Goal: Task Accomplishment & Management: Manage account settings

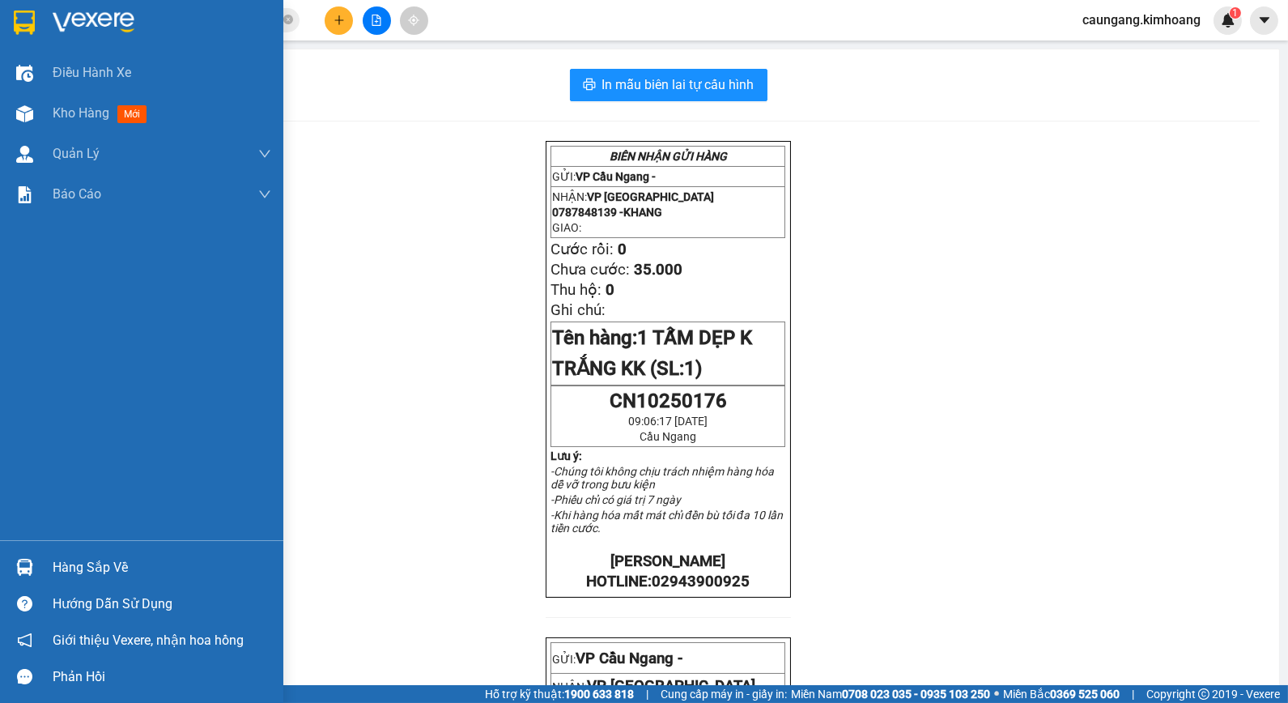
scroll to position [448, 0]
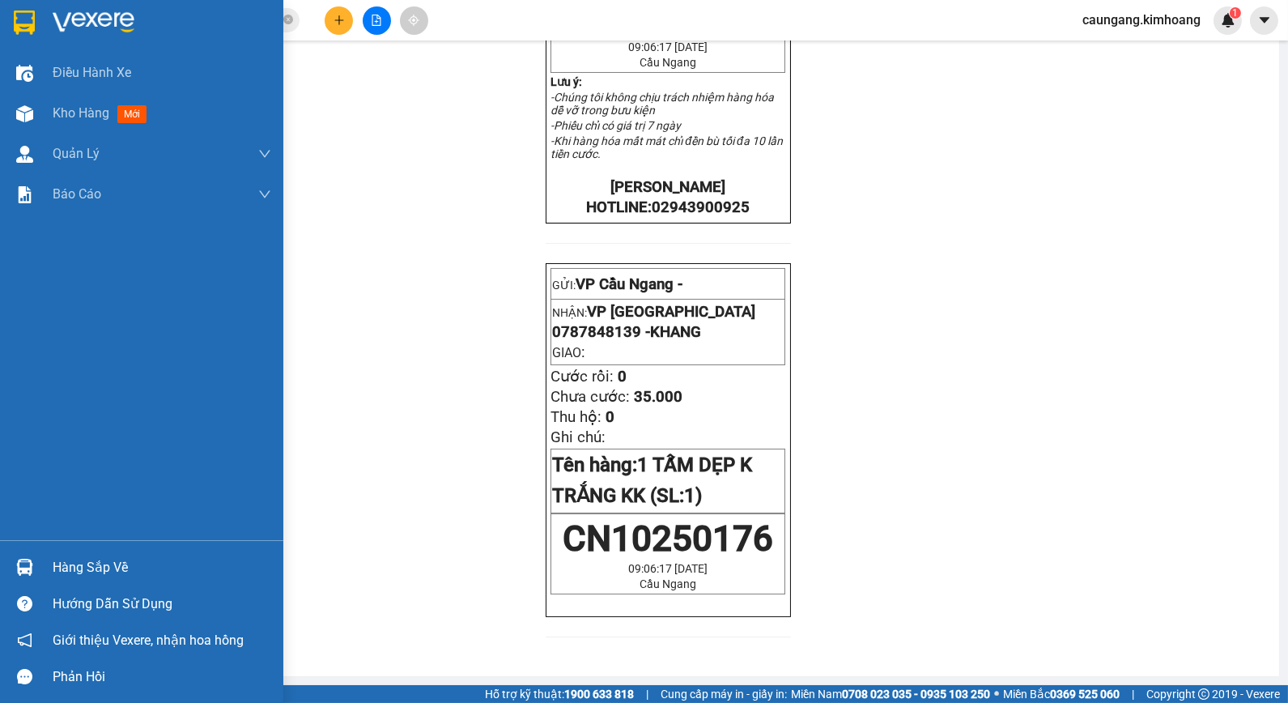
click at [77, 563] on div "Hàng sắp về" at bounding box center [162, 567] width 219 height 24
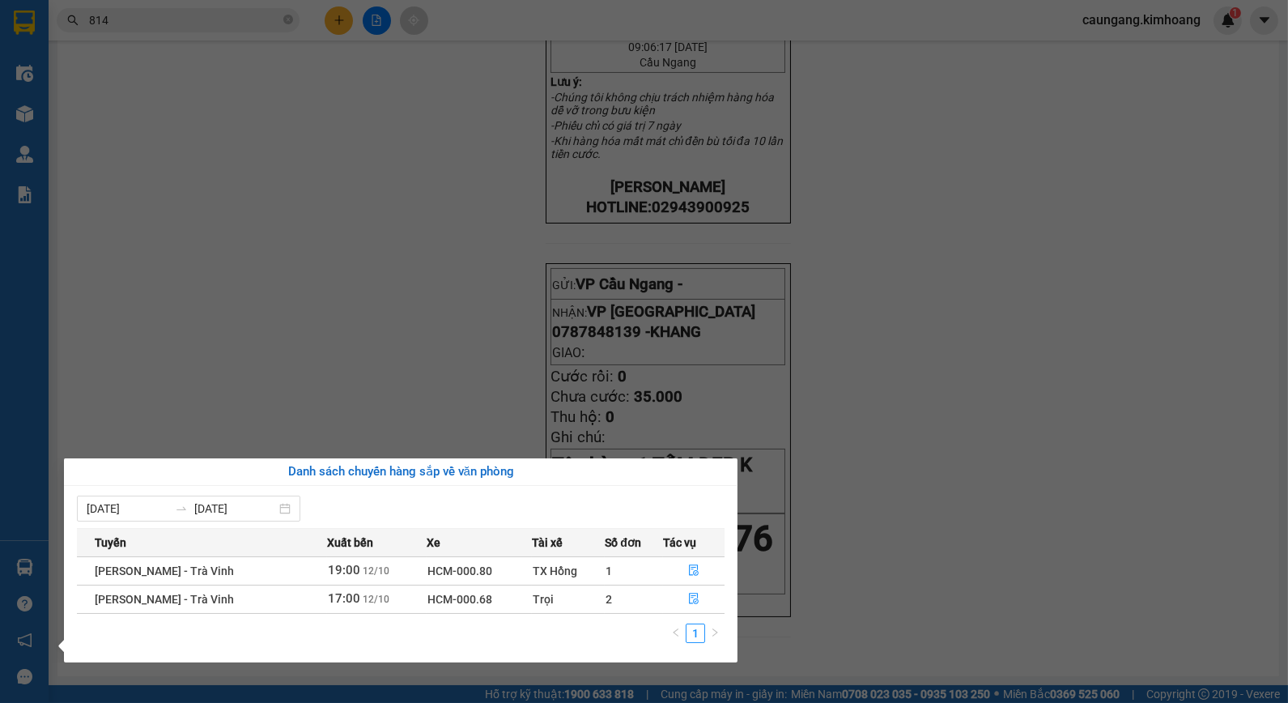
click at [220, 401] on section "Kết quả tìm kiếm ( 704 ) Bộ lọc Mã ĐH Trạng thái Món hàng Thu hộ Tổng cước Chưa…" at bounding box center [644, 351] width 1288 height 703
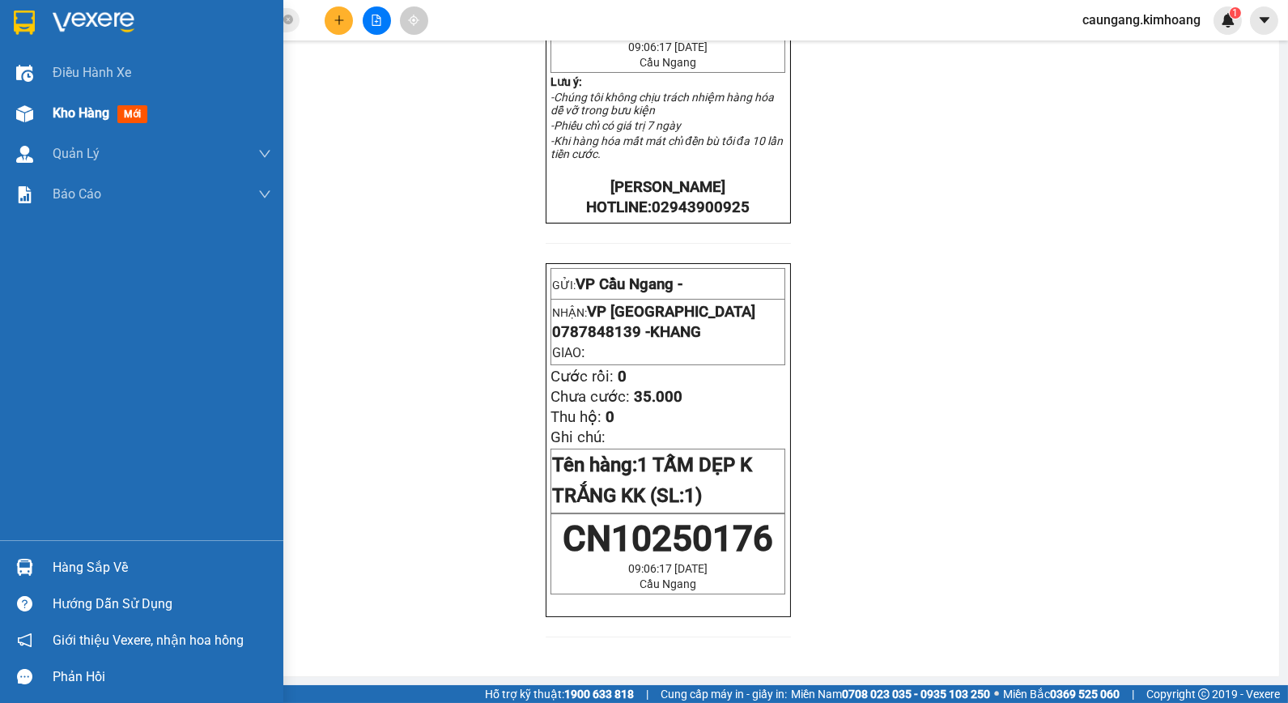
click at [68, 116] on span "Kho hàng" at bounding box center [81, 112] width 57 height 15
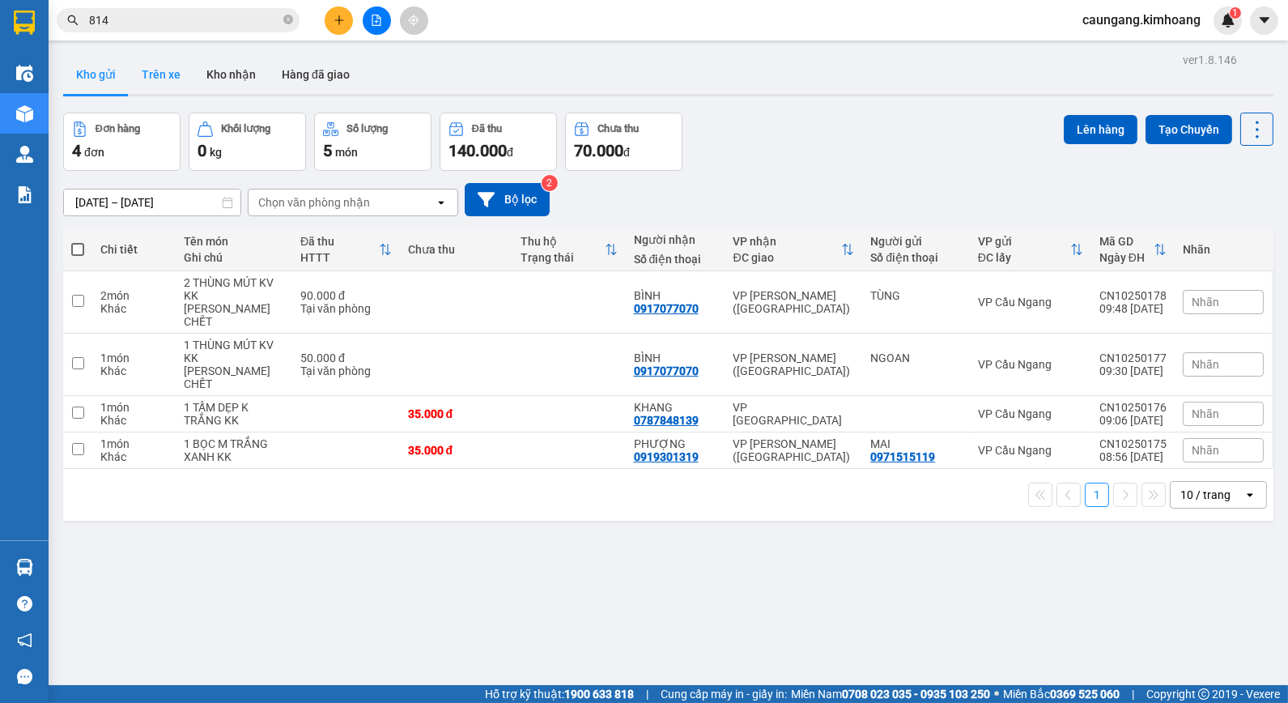
click at [171, 76] on button "Trên xe" at bounding box center [161, 74] width 65 height 39
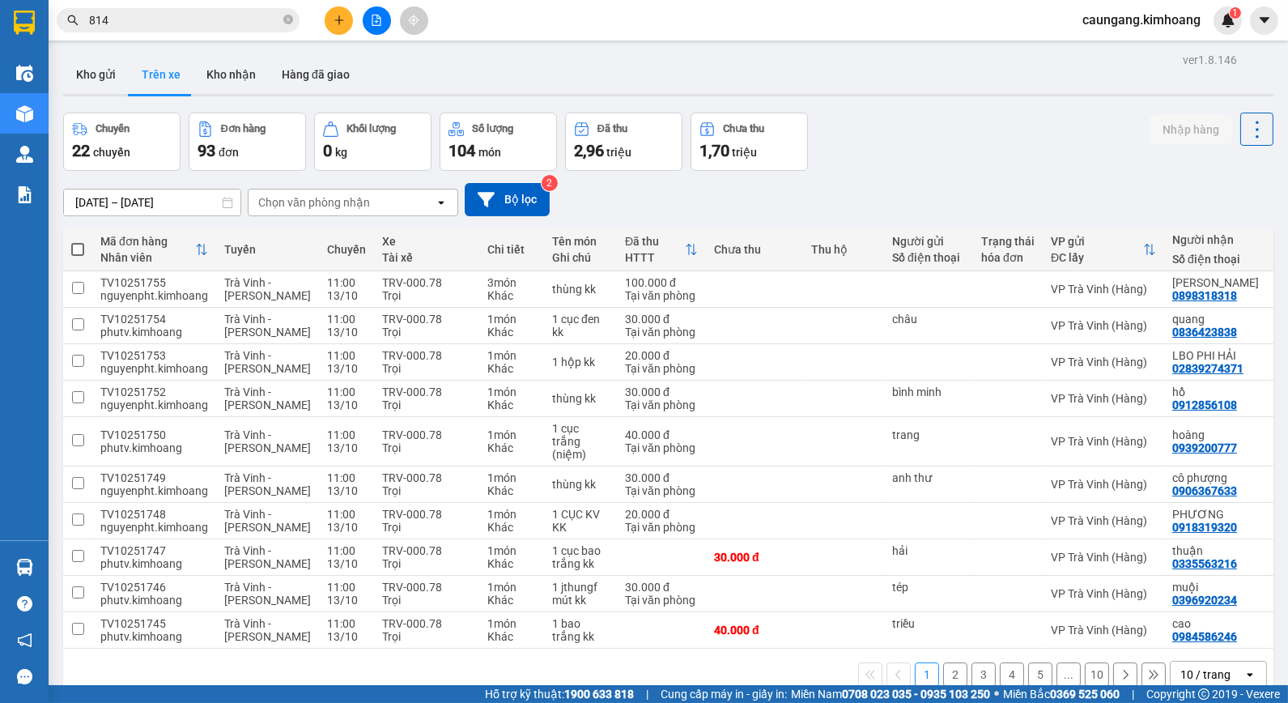
click at [383, 202] on div "Chọn văn phòng nhận" at bounding box center [342, 202] width 186 height 26
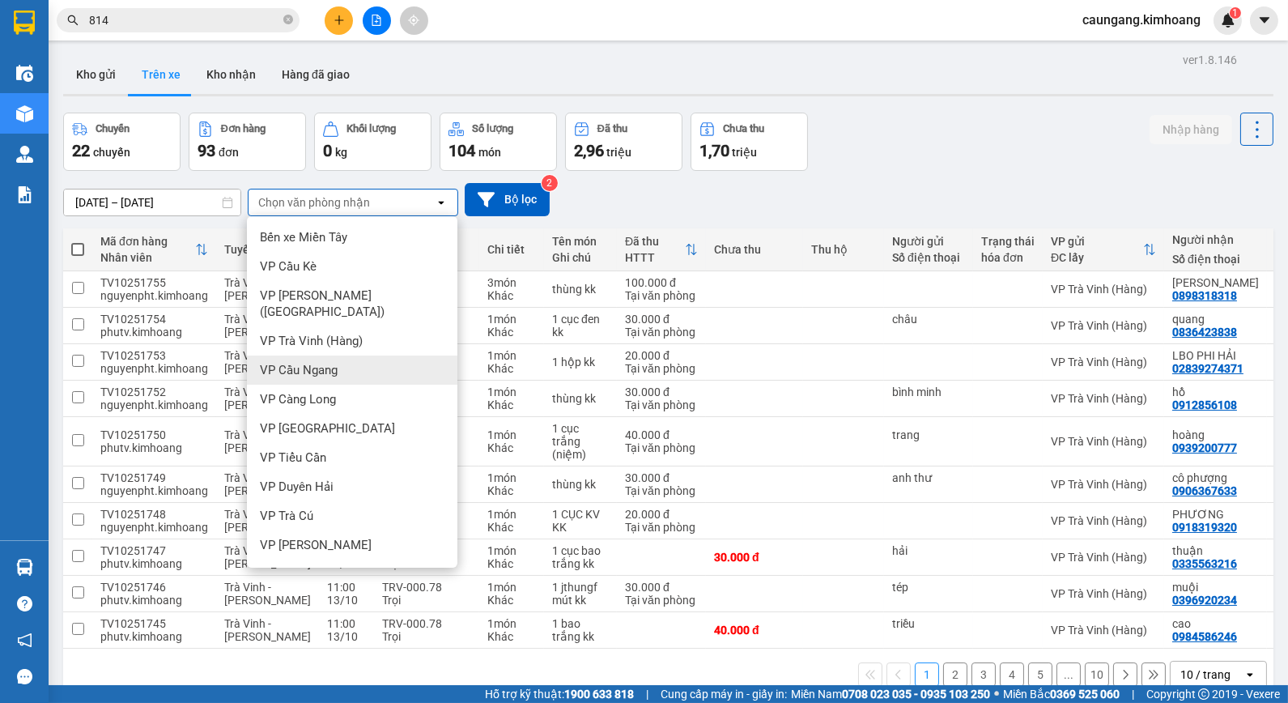
click at [358, 355] on div "VP Cầu Ngang" at bounding box center [352, 369] width 210 height 29
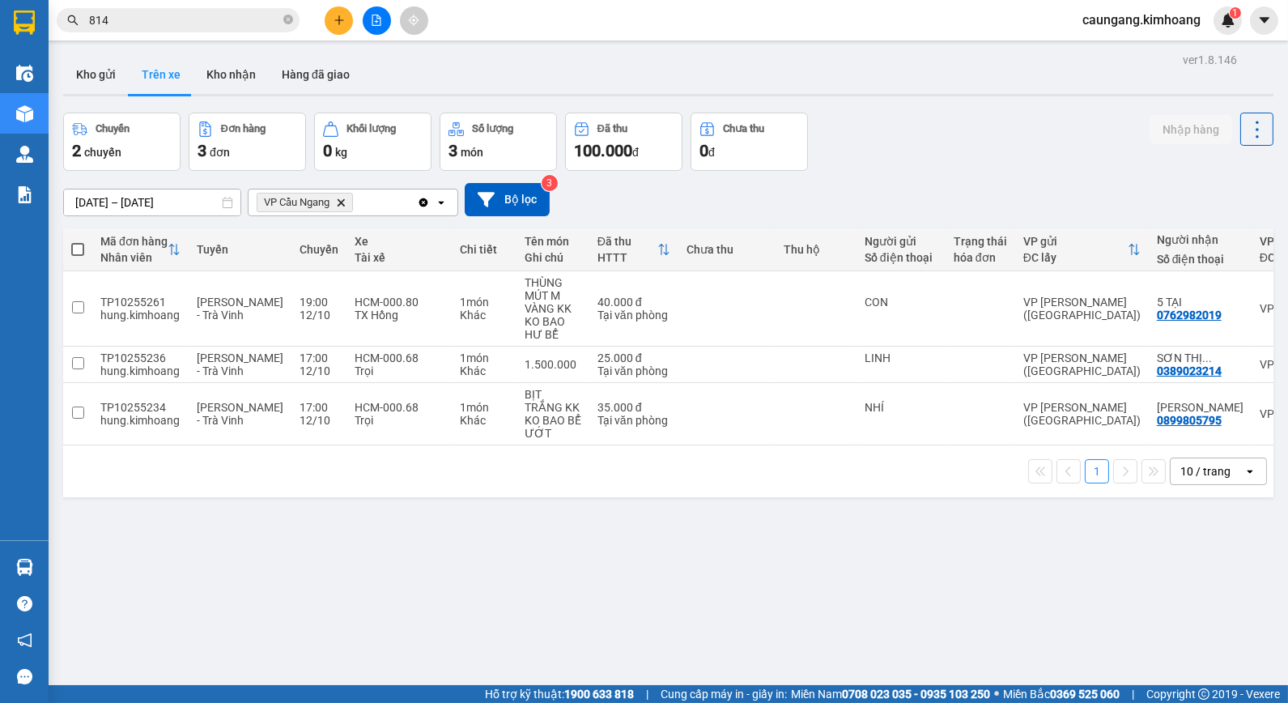
scroll to position [74, 0]
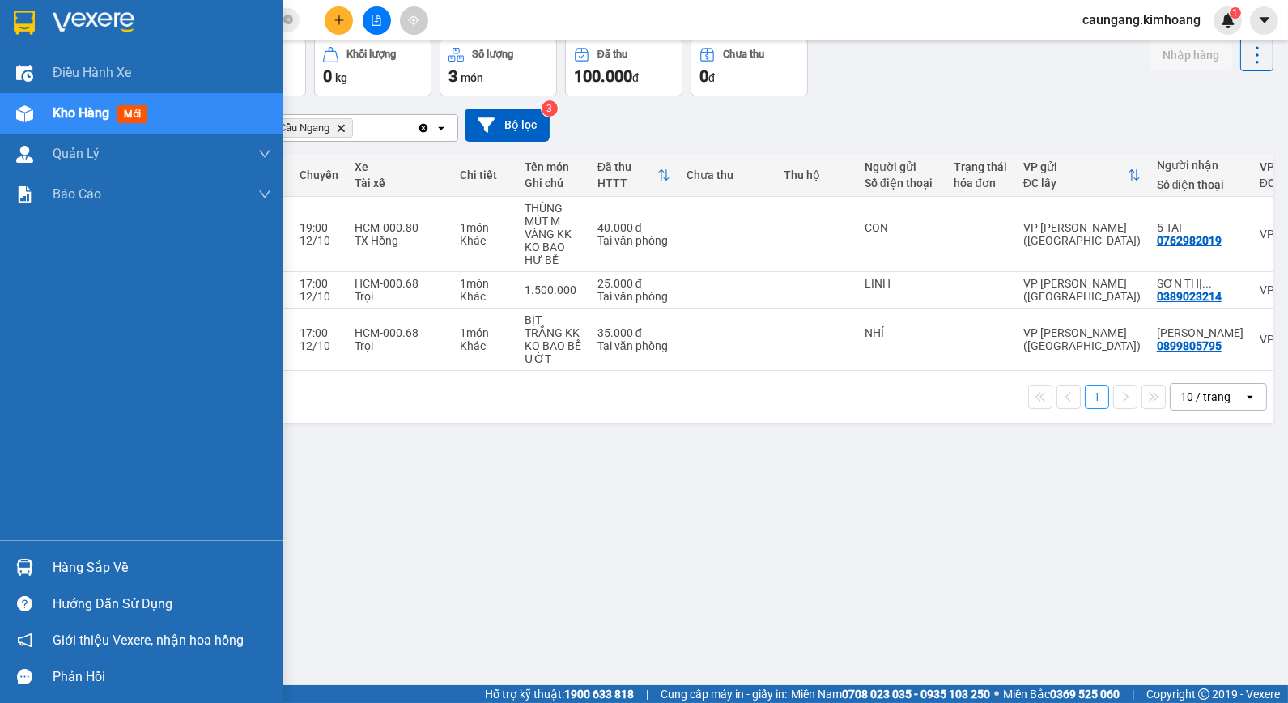
click at [79, 569] on div "Hàng sắp về" at bounding box center [162, 567] width 219 height 24
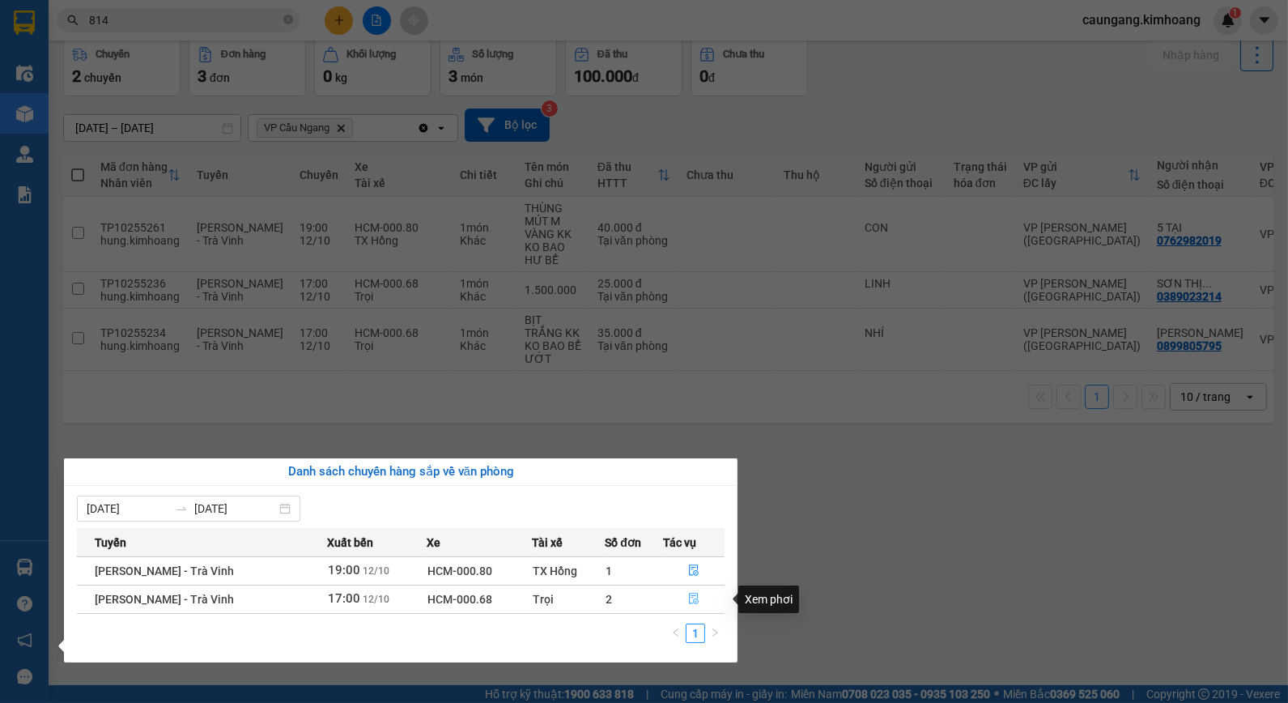
click at [690, 599] on icon "file-done" at bounding box center [693, 598] width 11 height 11
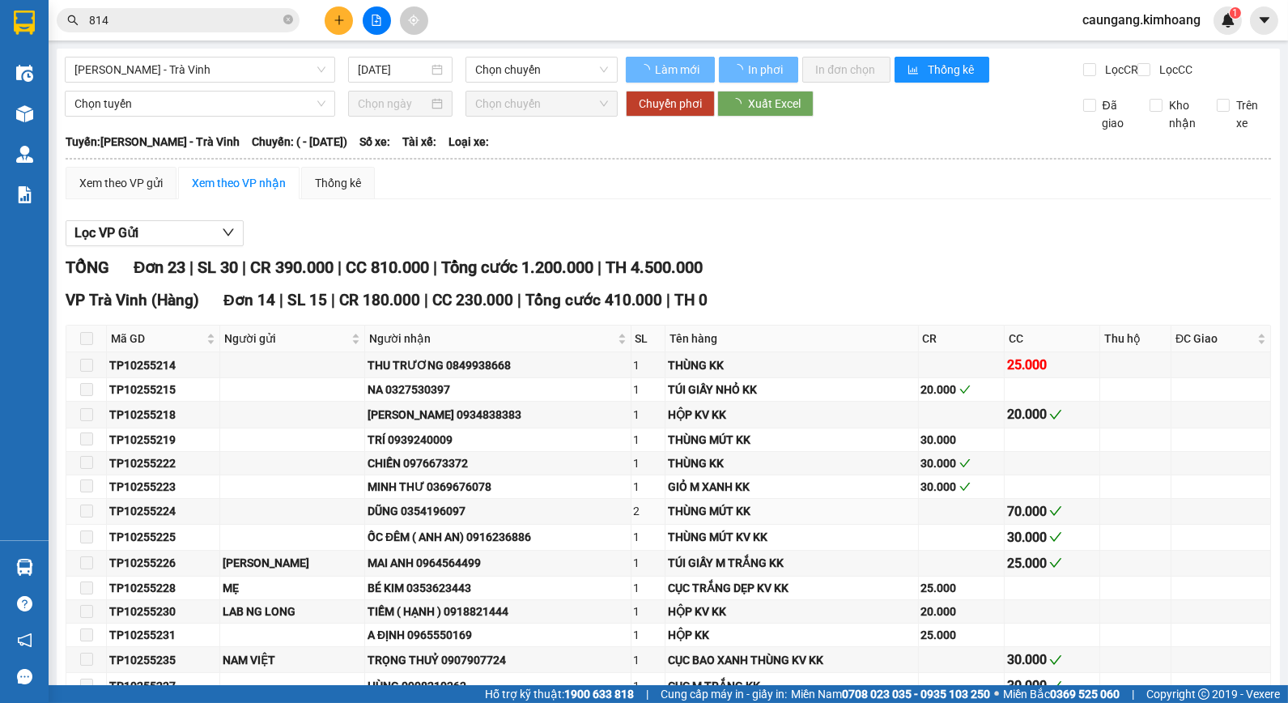
type input "[DATE]"
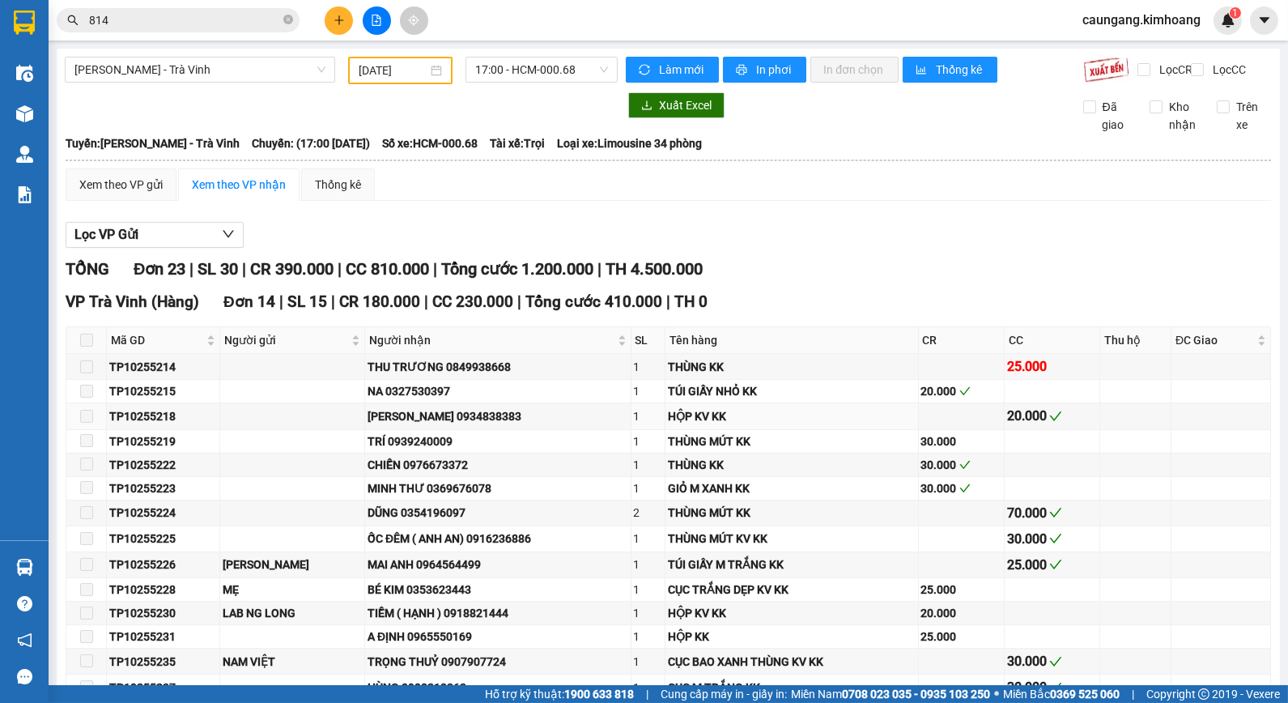
scroll to position [359, 0]
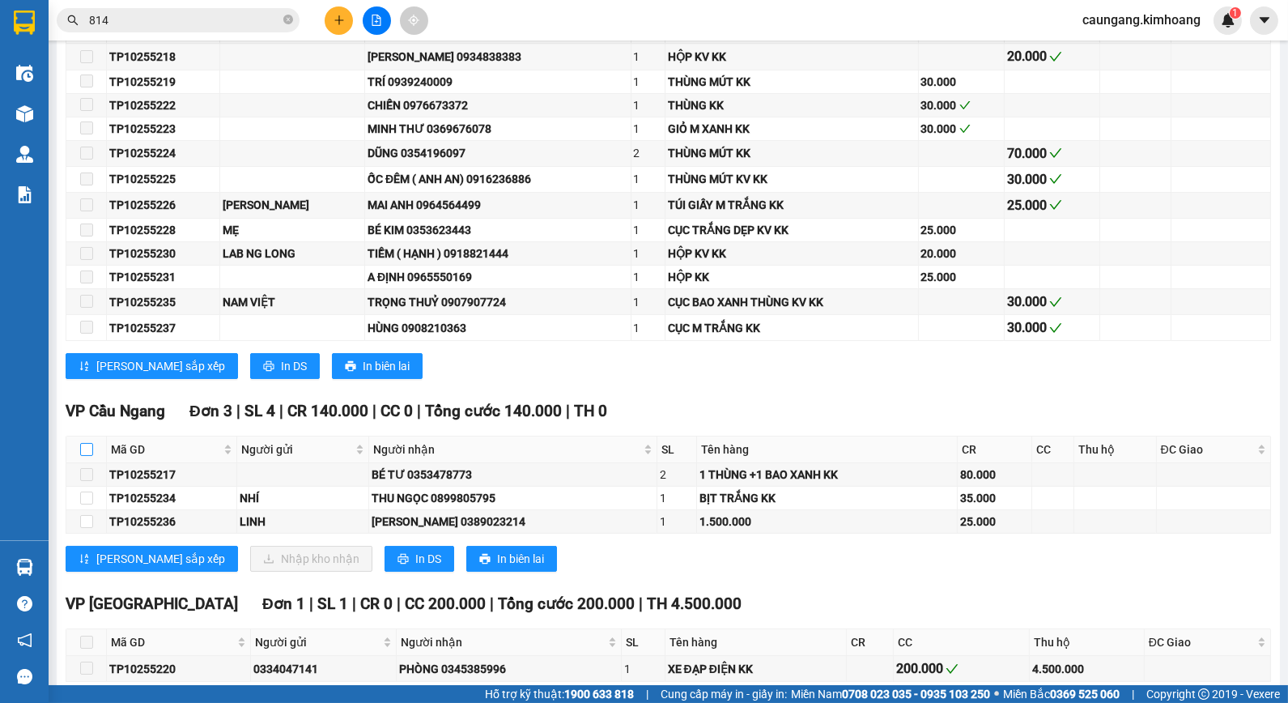
click at [82, 456] on input "checkbox" at bounding box center [86, 449] width 13 height 13
checkbox input "true"
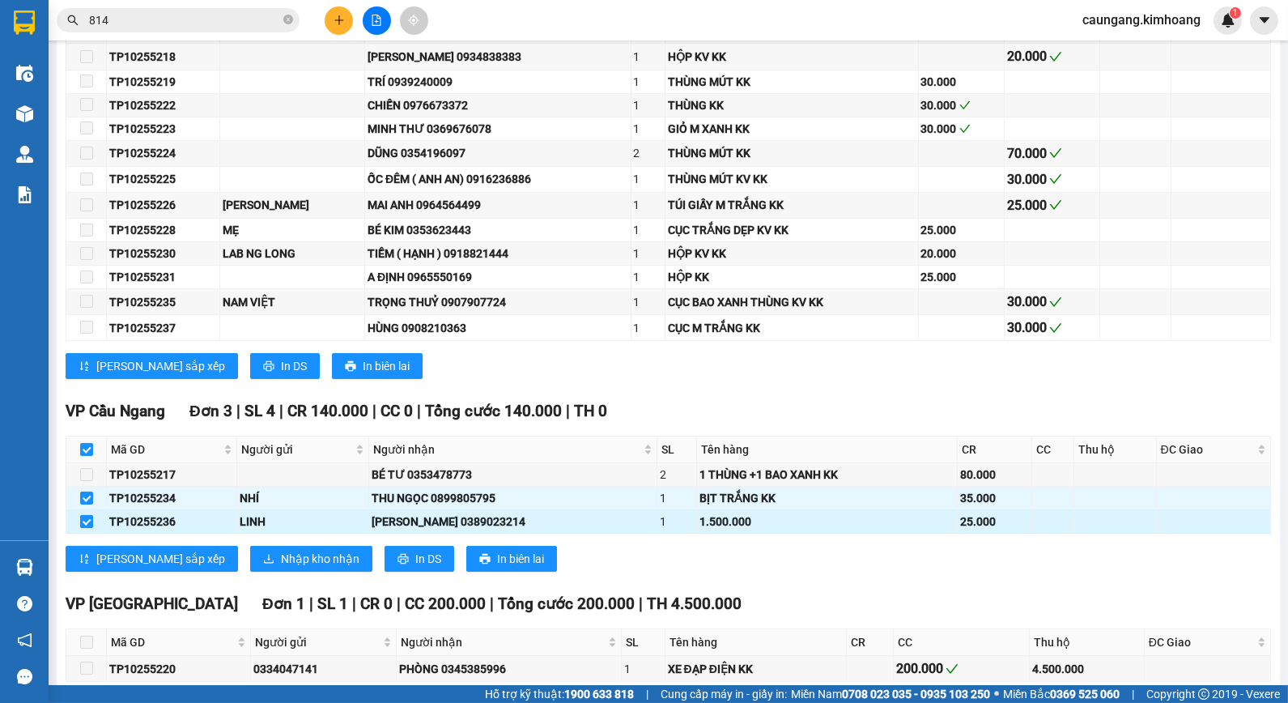
click at [83, 528] on input "checkbox" at bounding box center [86, 521] width 13 height 13
checkbox input "false"
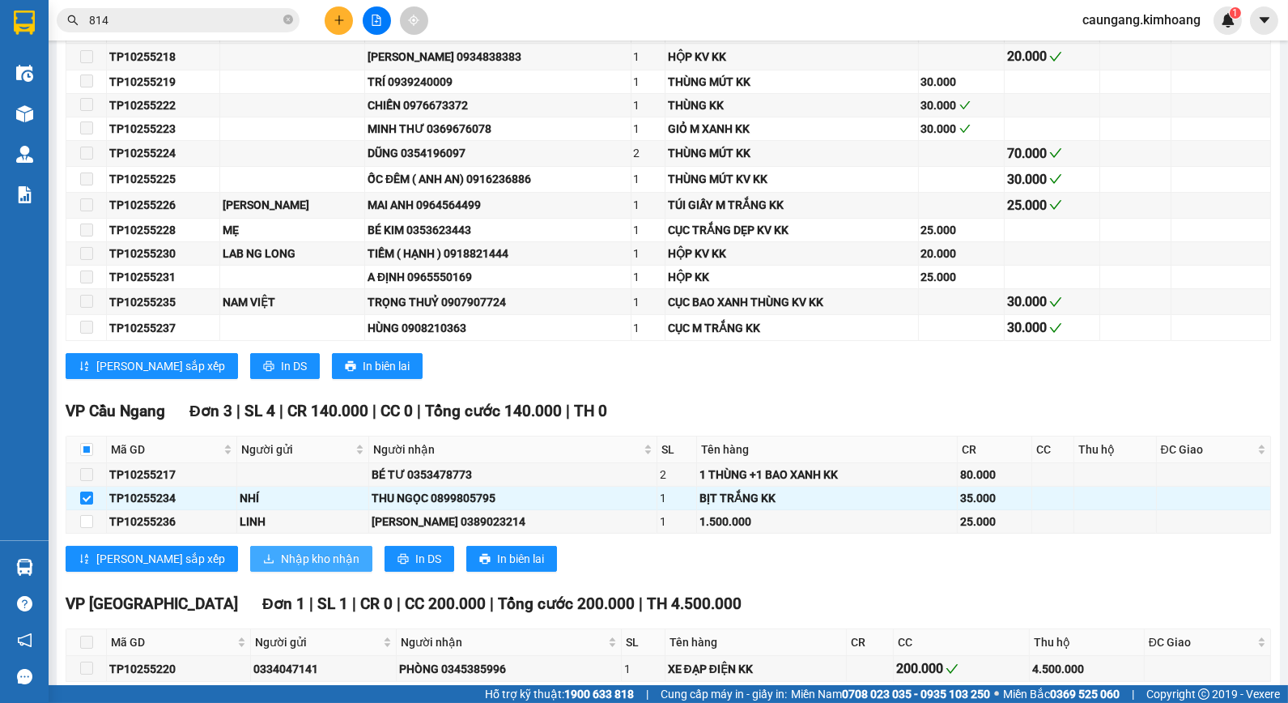
click at [281, 568] on span "Nhập kho nhận" at bounding box center [320, 559] width 79 height 18
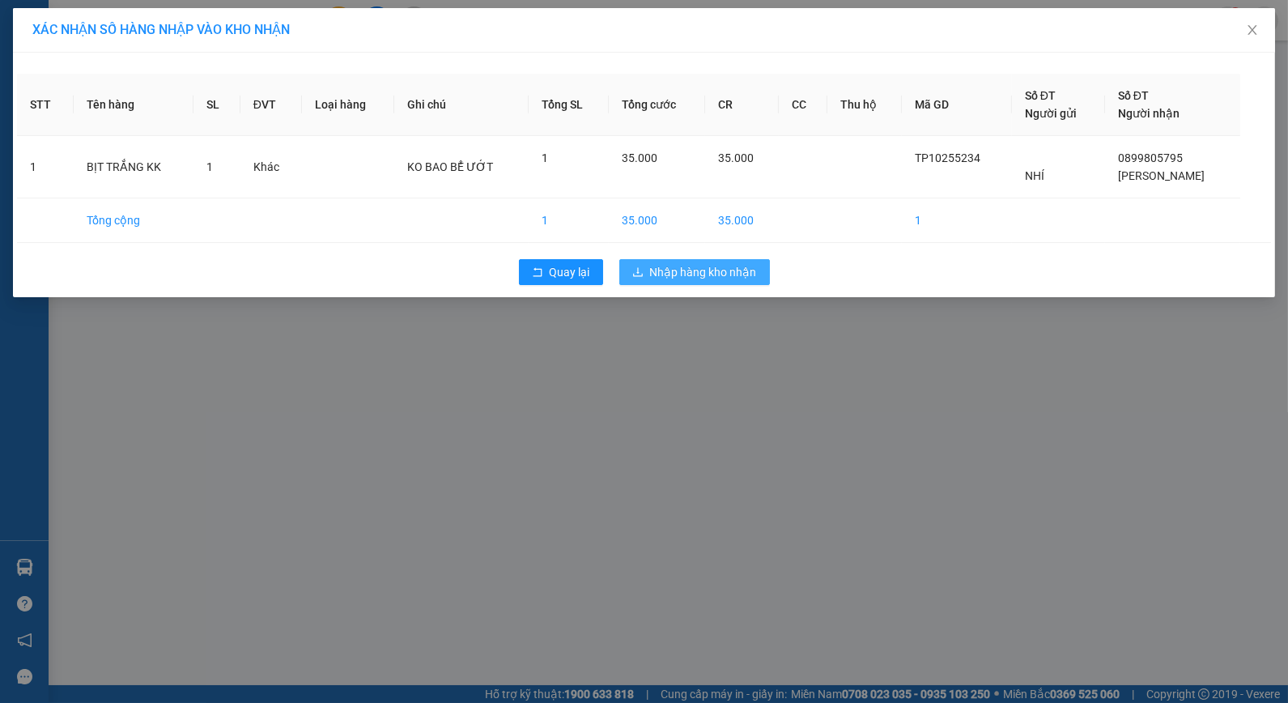
click at [700, 280] on span "Nhập hàng kho nhận" at bounding box center [703, 272] width 107 height 18
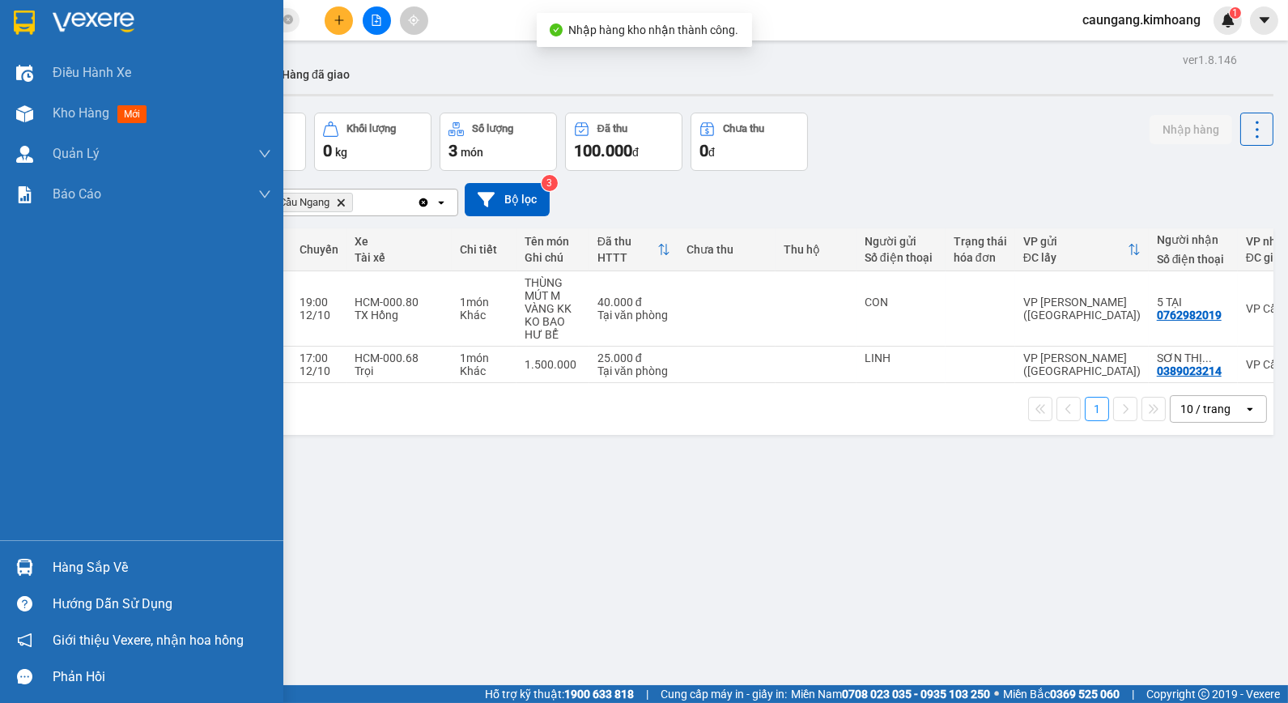
click at [84, 567] on div "Hàng sắp về" at bounding box center [162, 567] width 219 height 24
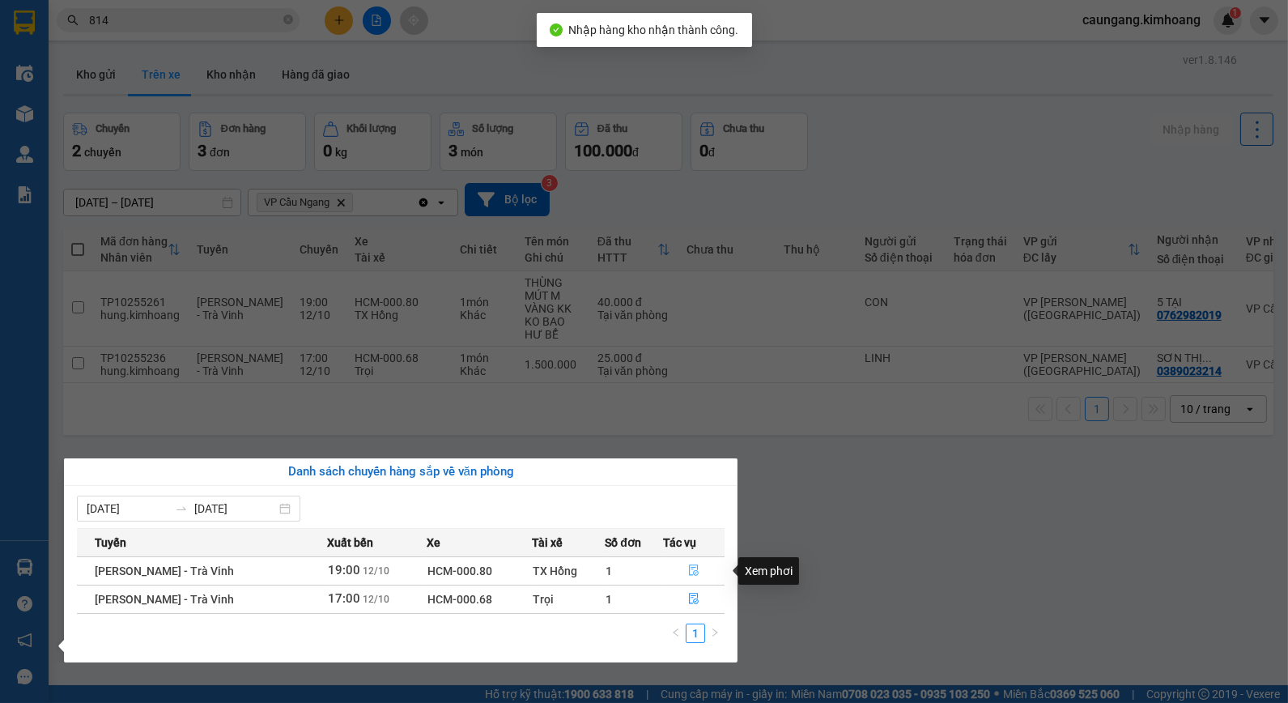
click at [690, 572] on icon "file-done" at bounding box center [693, 569] width 11 height 11
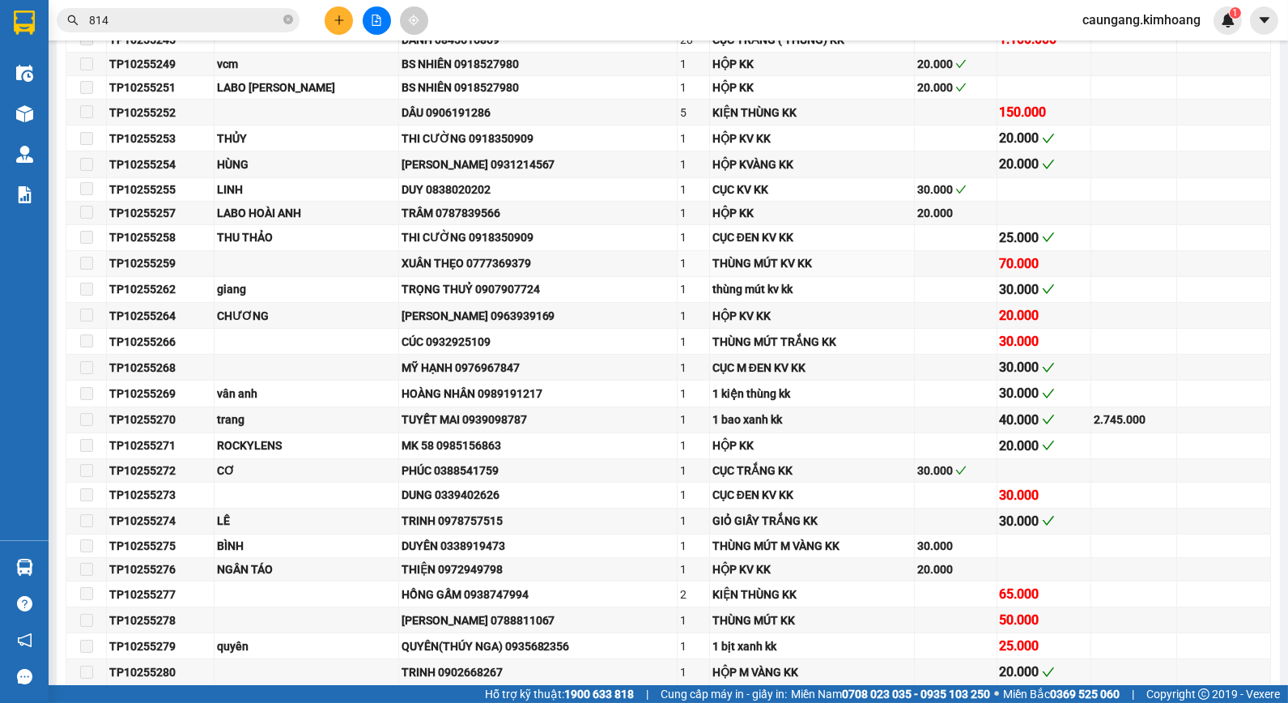
scroll to position [1169, 0]
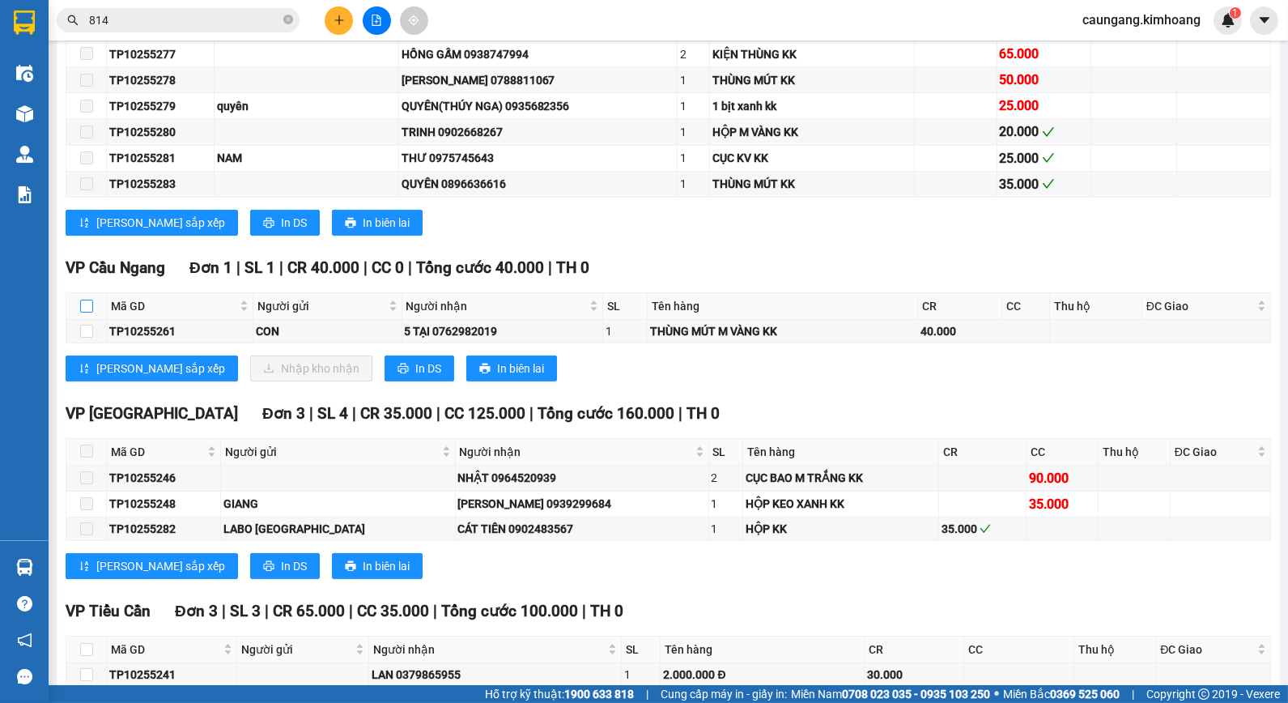
click at [87, 313] on input "checkbox" at bounding box center [86, 306] width 13 height 13
checkbox input "true"
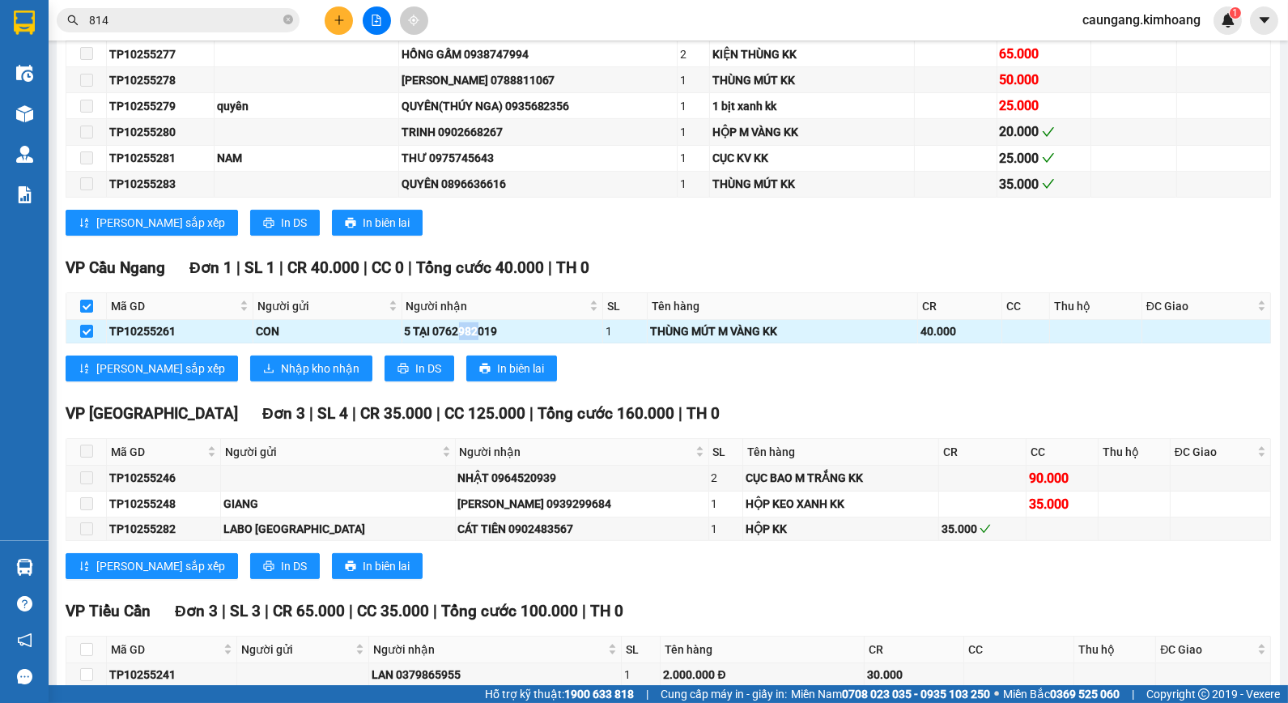
drag, startPoint x: 452, startPoint y: 344, endPoint x: 470, endPoint y: 342, distance: 18.8
click at [470, 340] on div "5 TẠI 0762982019" at bounding box center [502, 331] width 195 height 18
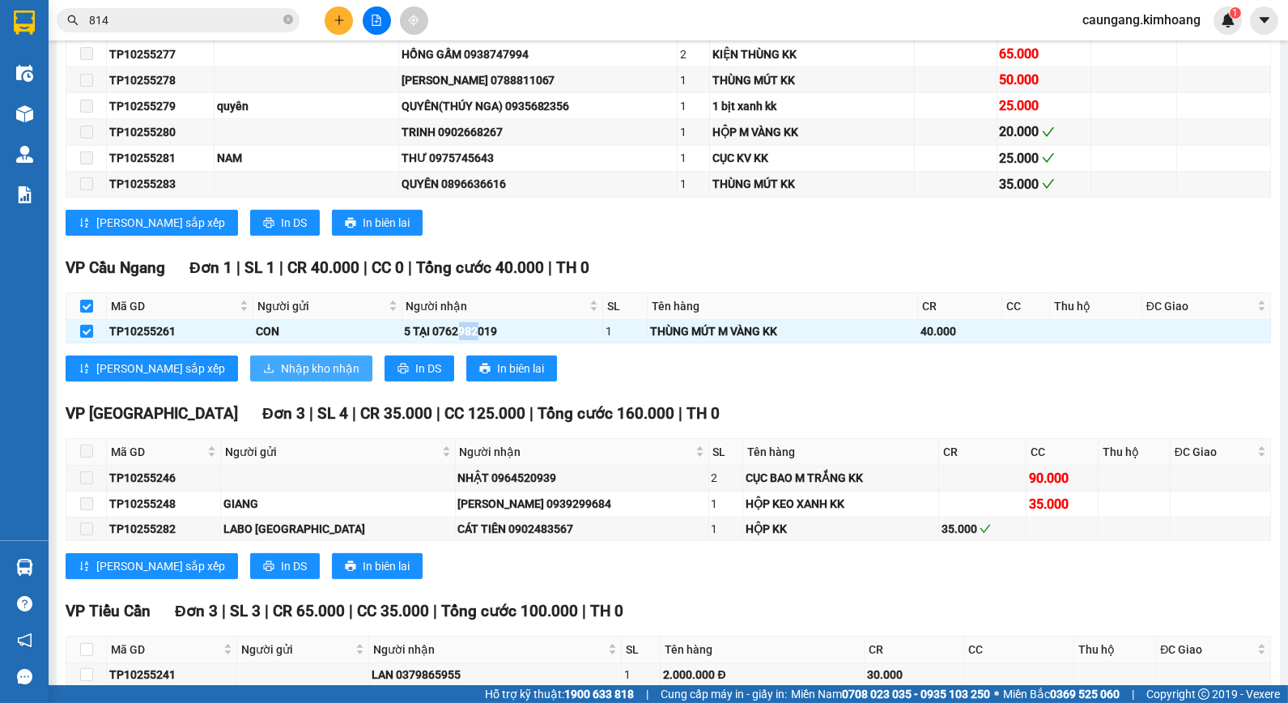
click at [281, 374] on span "Nhập kho nhận" at bounding box center [320, 368] width 79 height 18
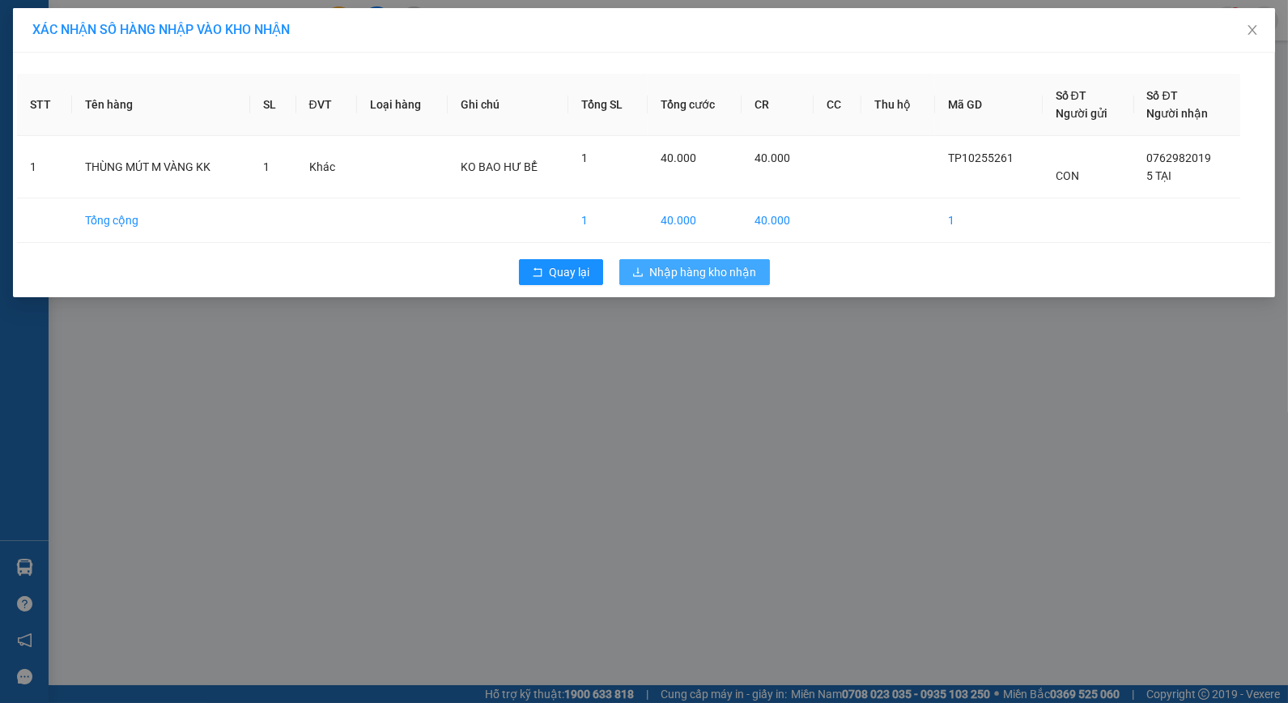
click at [683, 272] on span "Nhập hàng kho nhận" at bounding box center [703, 272] width 107 height 18
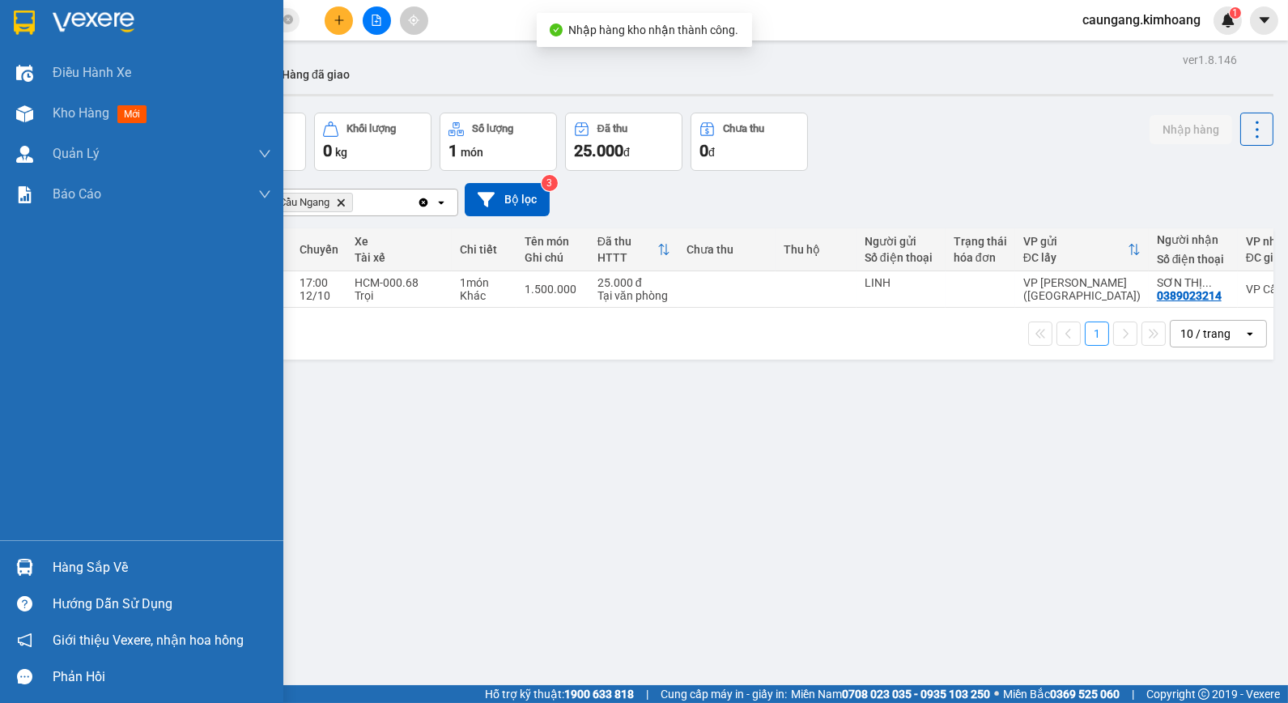
click at [89, 568] on div "Hàng sắp về" at bounding box center [162, 567] width 219 height 24
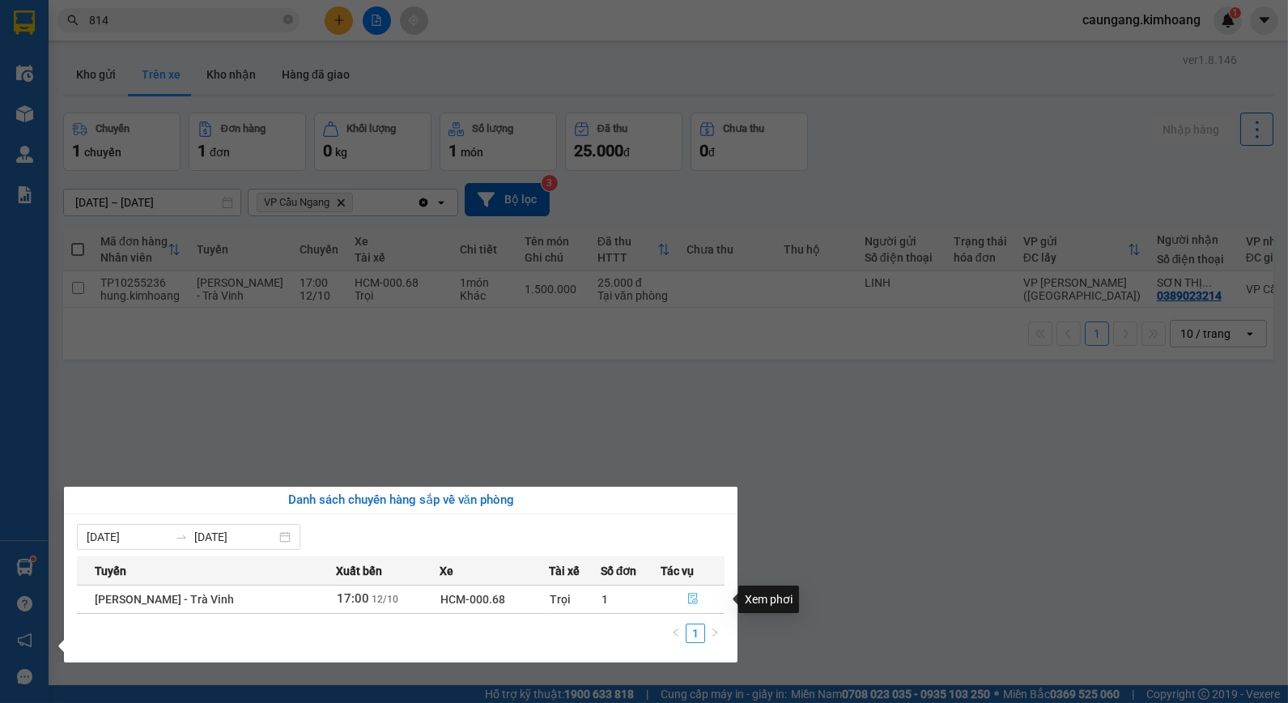
click at [689, 597] on icon "file-done" at bounding box center [692, 598] width 11 height 11
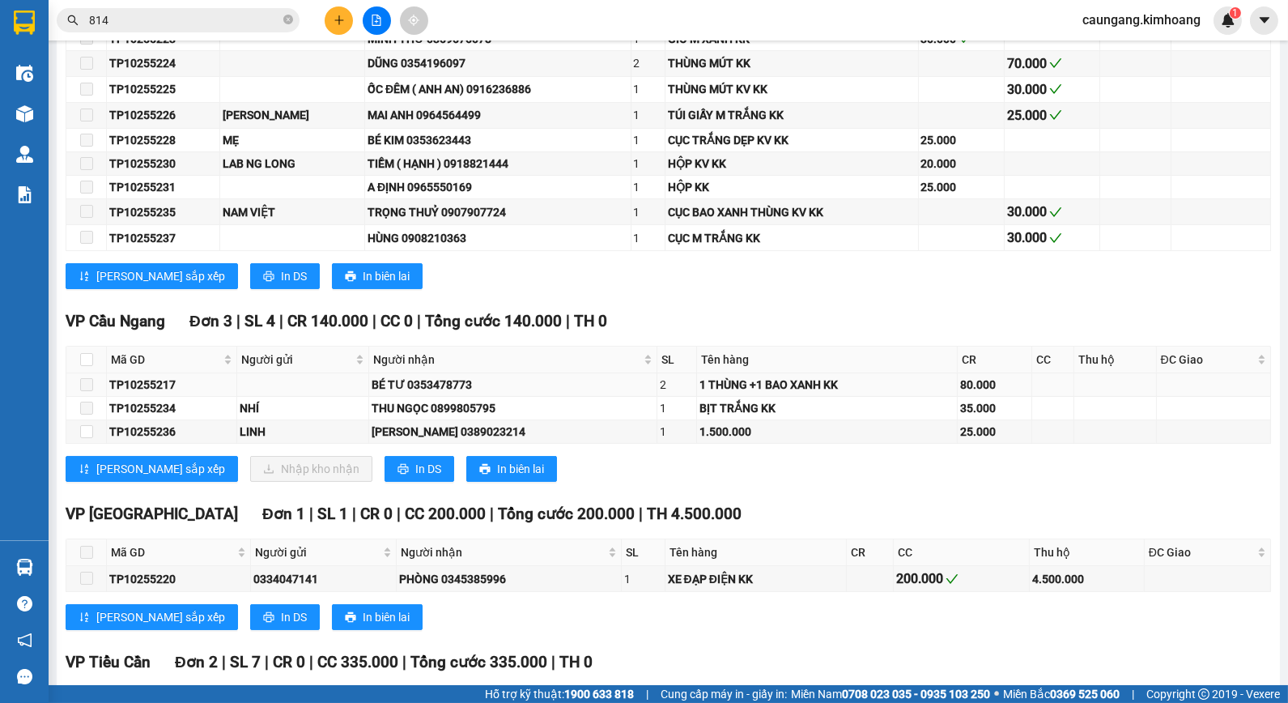
scroll to position [539, 0]
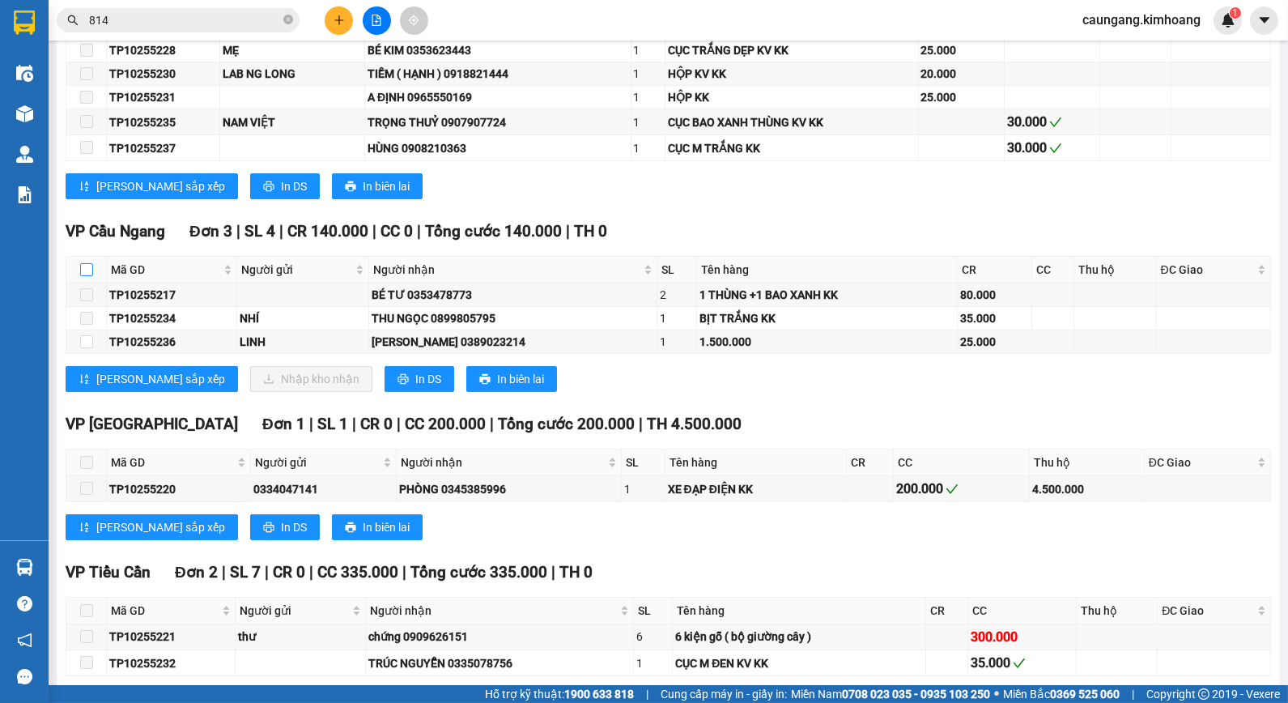
click at [85, 276] on input "checkbox" at bounding box center [86, 269] width 13 height 13
checkbox input "true"
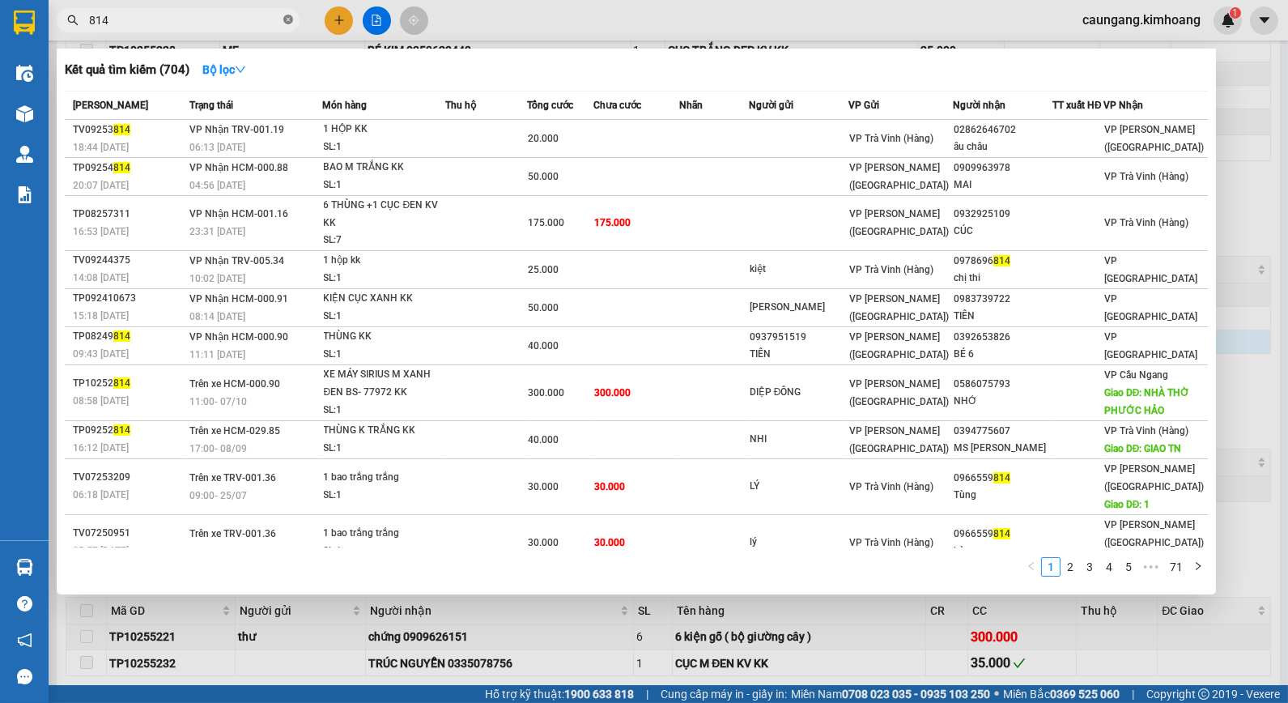
click at [287, 18] on icon "close-circle" at bounding box center [288, 20] width 10 height 10
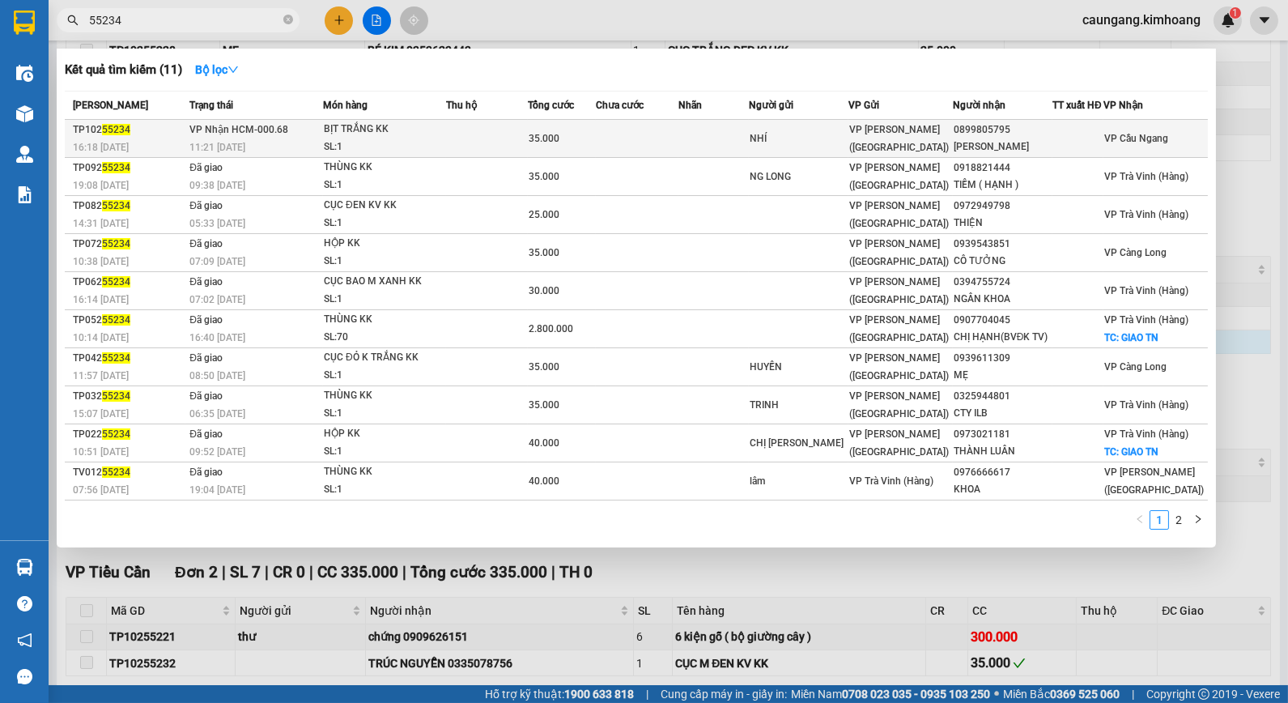
type input "55234"
click at [466, 136] on td at bounding box center [487, 139] width 82 height 38
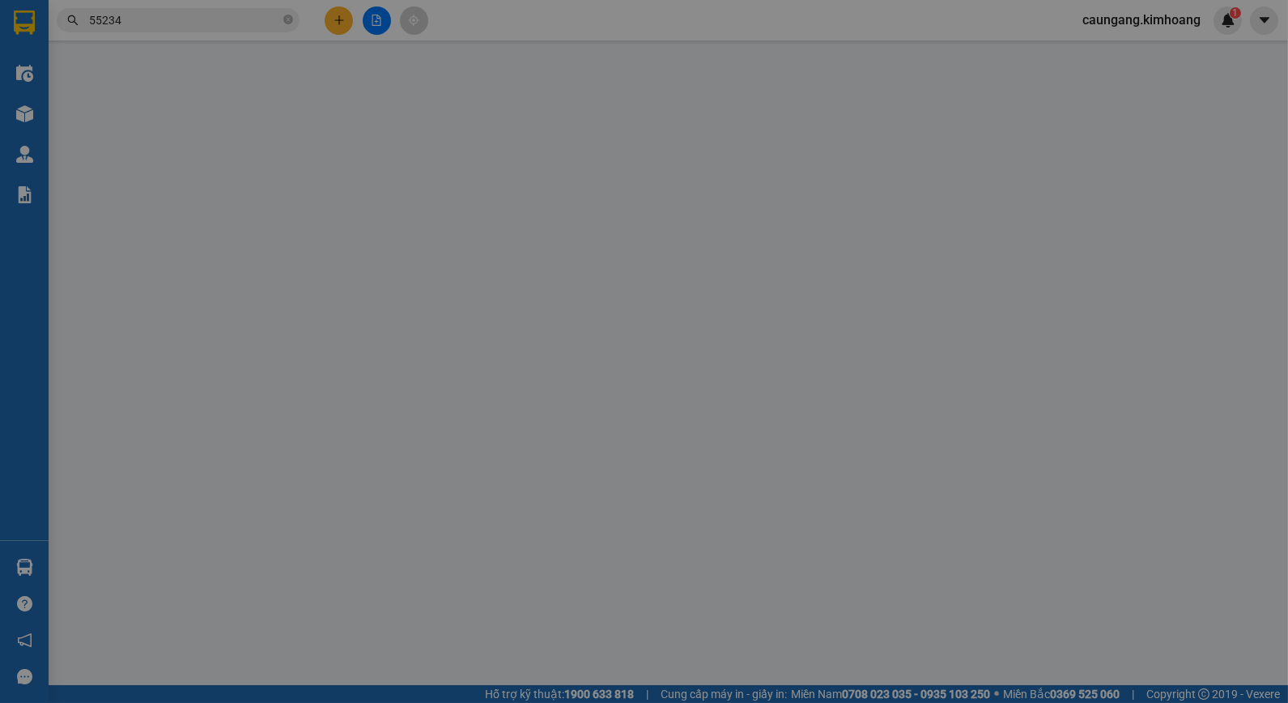
type input "NHÍ"
type input "0899805795"
type input "[PERSON_NAME]"
type input "35.000"
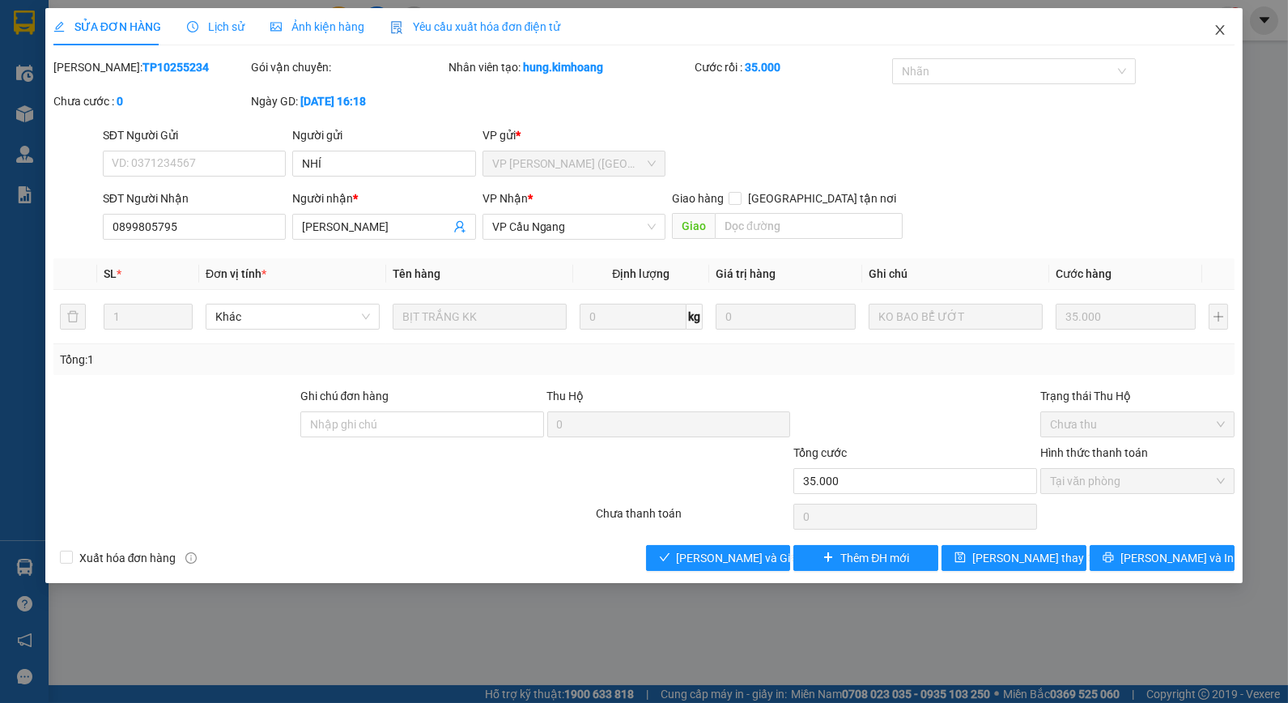
click at [1212, 27] on span "Close" at bounding box center [1219, 30] width 45 height 45
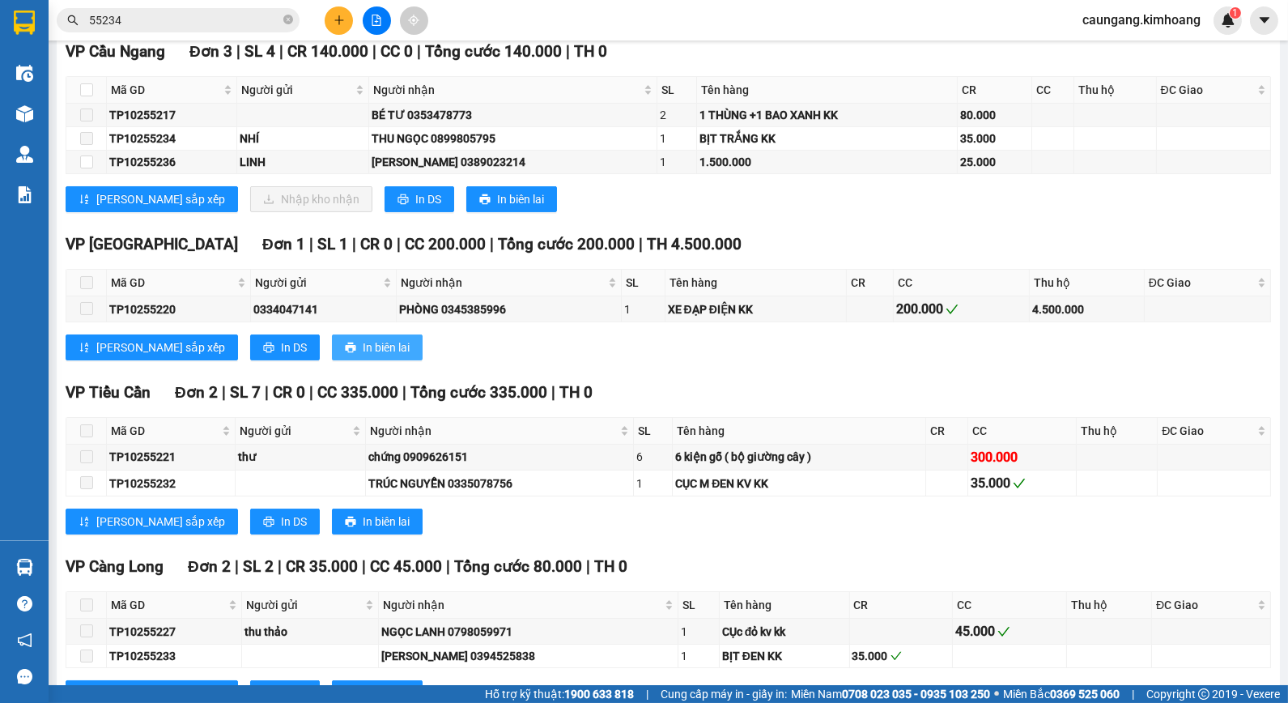
scroll to position [539, 0]
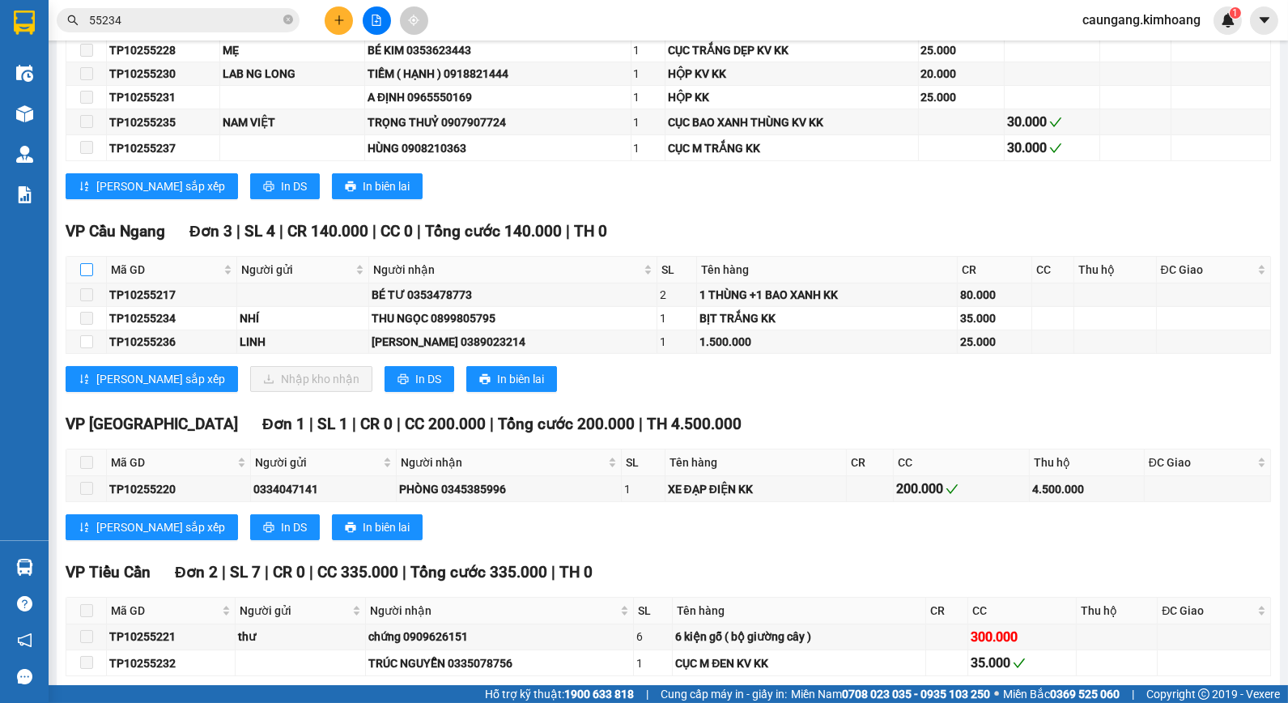
click at [89, 276] on input "checkbox" at bounding box center [86, 269] width 13 height 13
checkbox input "true"
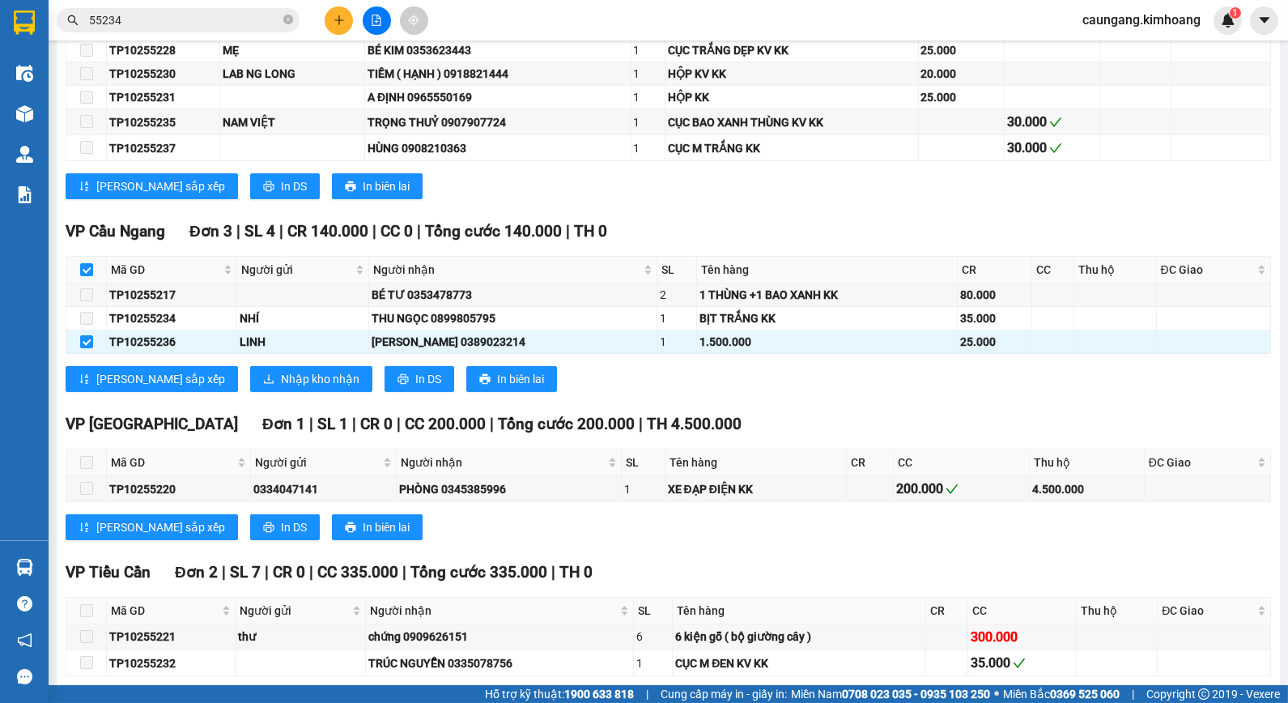
click at [232, 16] on input "55234" at bounding box center [184, 20] width 191 height 18
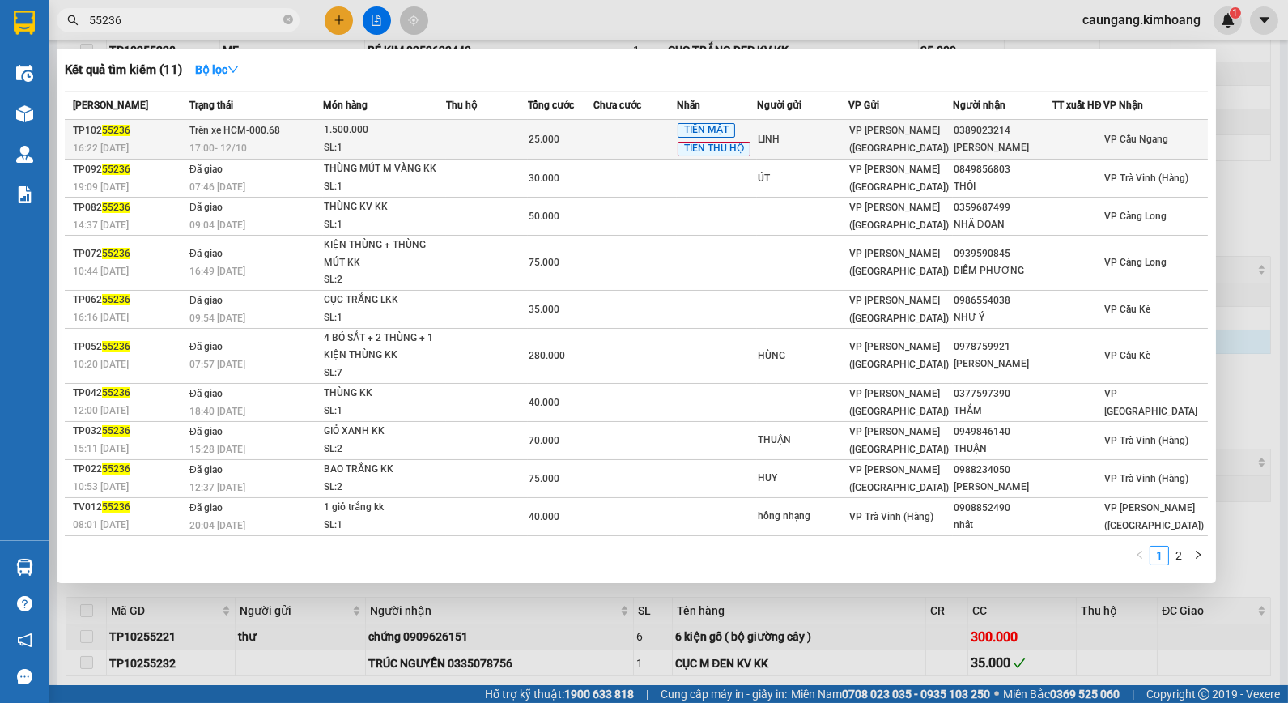
type input "55236"
click at [442, 136] on div "1.500.000" at bounding box center [384, 130] width 121 height 18
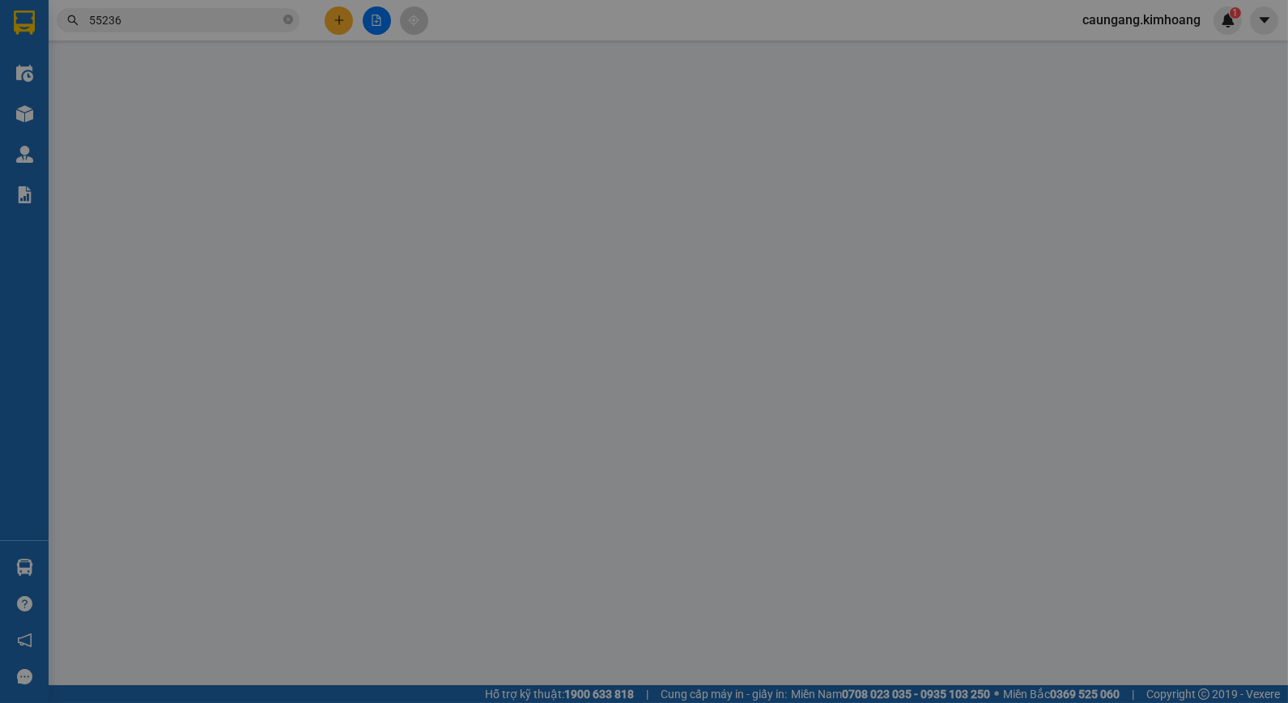
type input "LINH"
type input "0389023214"
type input "[PERSON_NAME]"
type input "25.000"
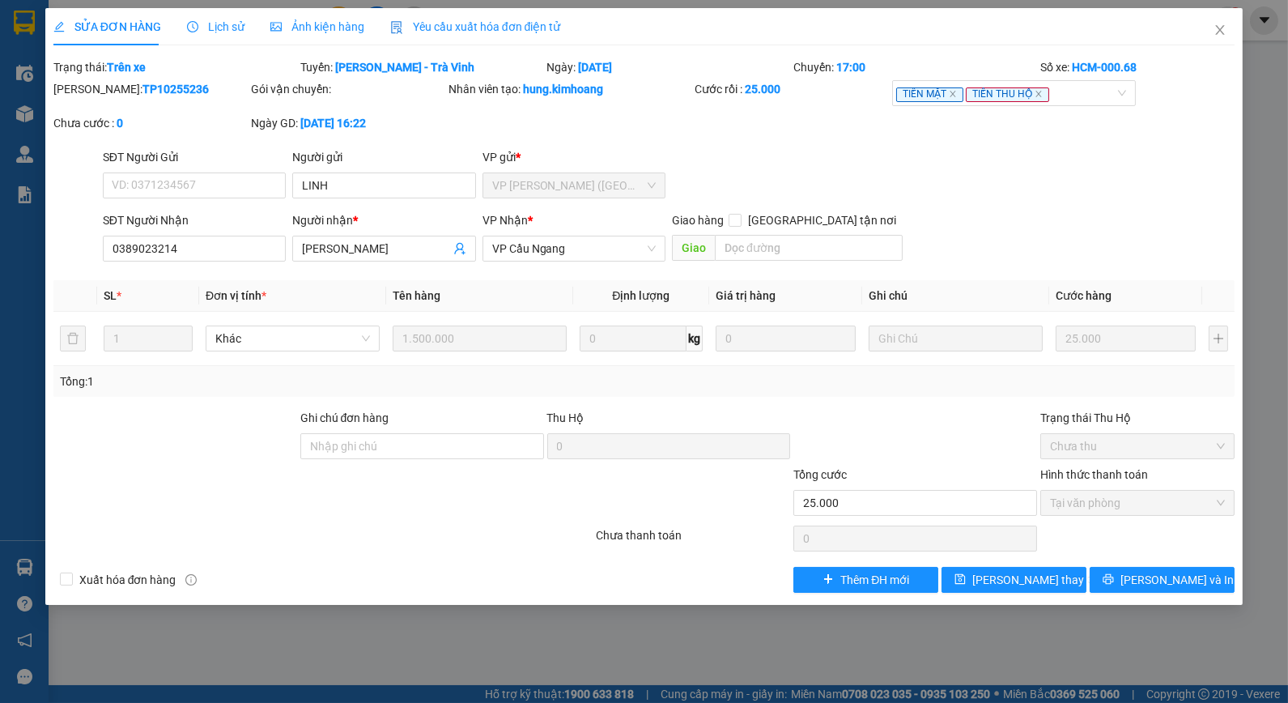
drag, startPoint x: 125, startPoint y: 89, endPoint x: 168, endPoint y: 90, distance: 43.7
click at [168, 90] on div "Mã ĐH: TP10255236" at bounding box center [150, 89] width 194 height 18
drag, startPoint x: 571, startPoint y: 147, endPoint x: 1099, endPoint y: 224, distance: 533.6
click at [1099, 224] on div "SĐT Người Nhận 0389023214 Người nhận * SƠN THỊ HOÀNG VP Nhận * VP Cầu Ngang Gia…" at bounding box center [669, 239] width 1139 height 57
click at [1207, 31] on span "Close" at bounding box center [1219, 30] width 45 height 45
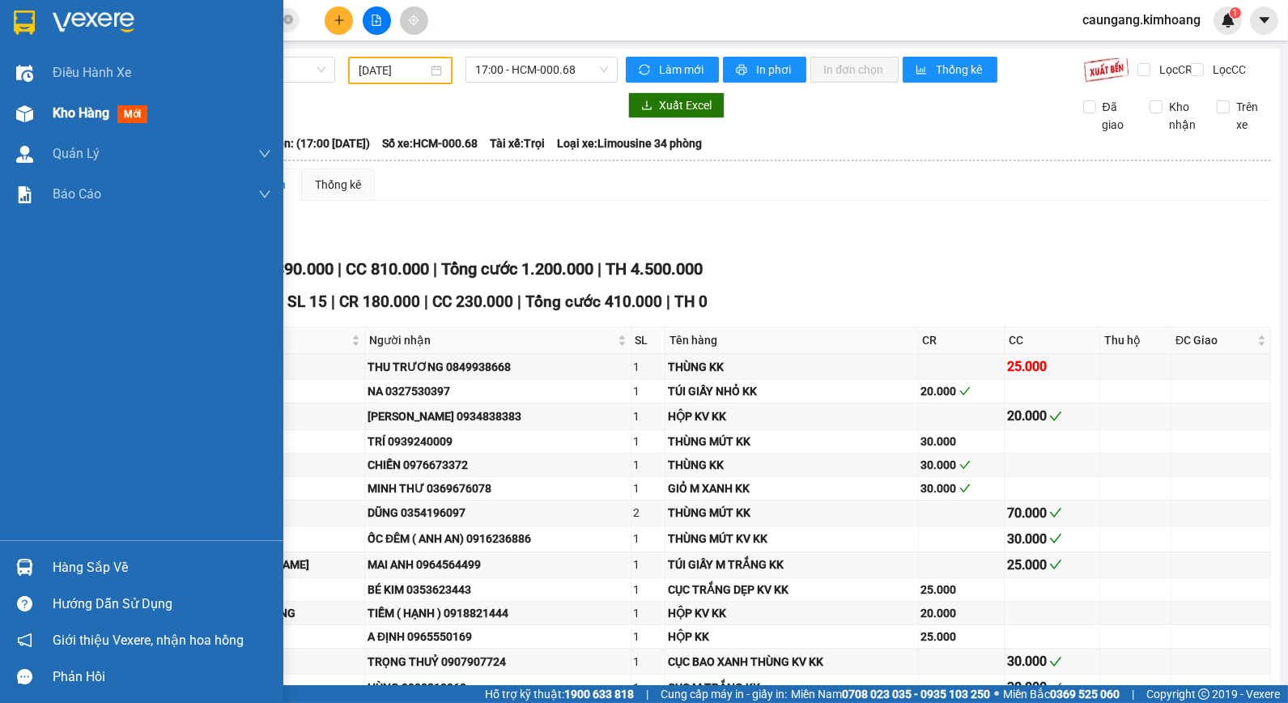
click at [70, 117] on span "Kho hàng" at bounding box center [81, 112] width 57 height 15
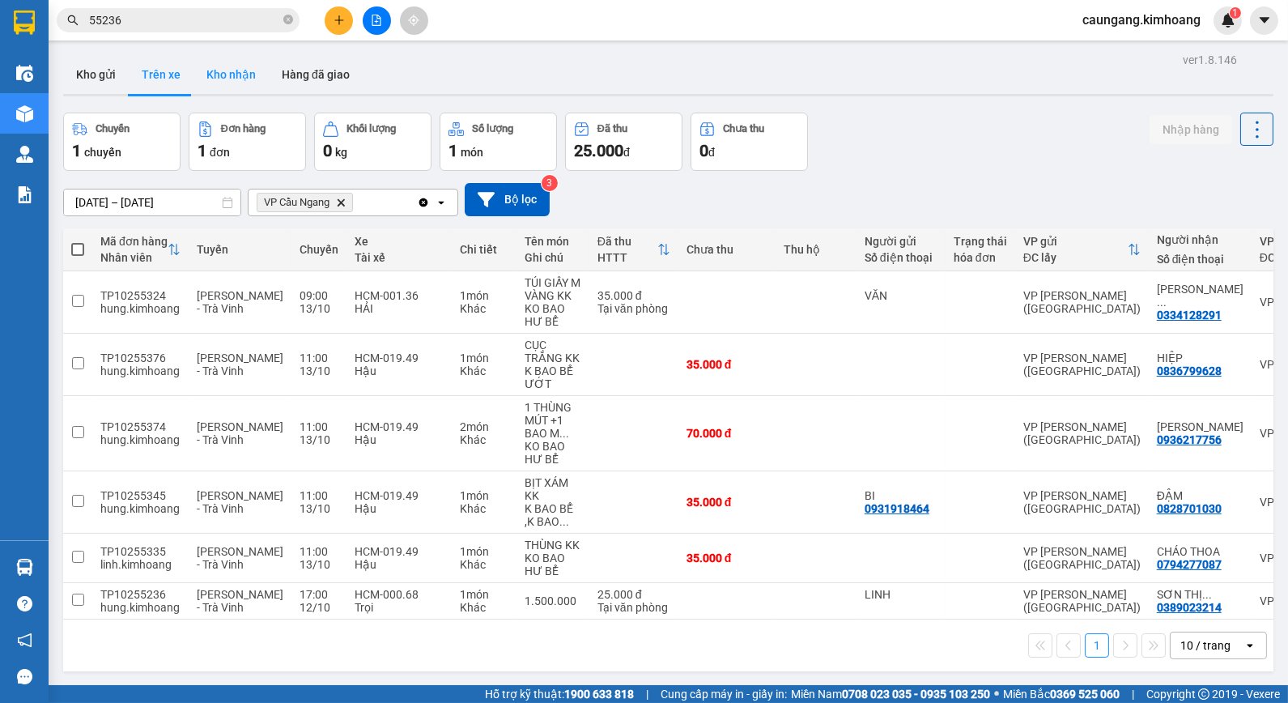
click at [221, 82] on button "Kho nhận" at bounding box center [230, 74] width 75 height 39
type input "[DATE] – [DATE]"
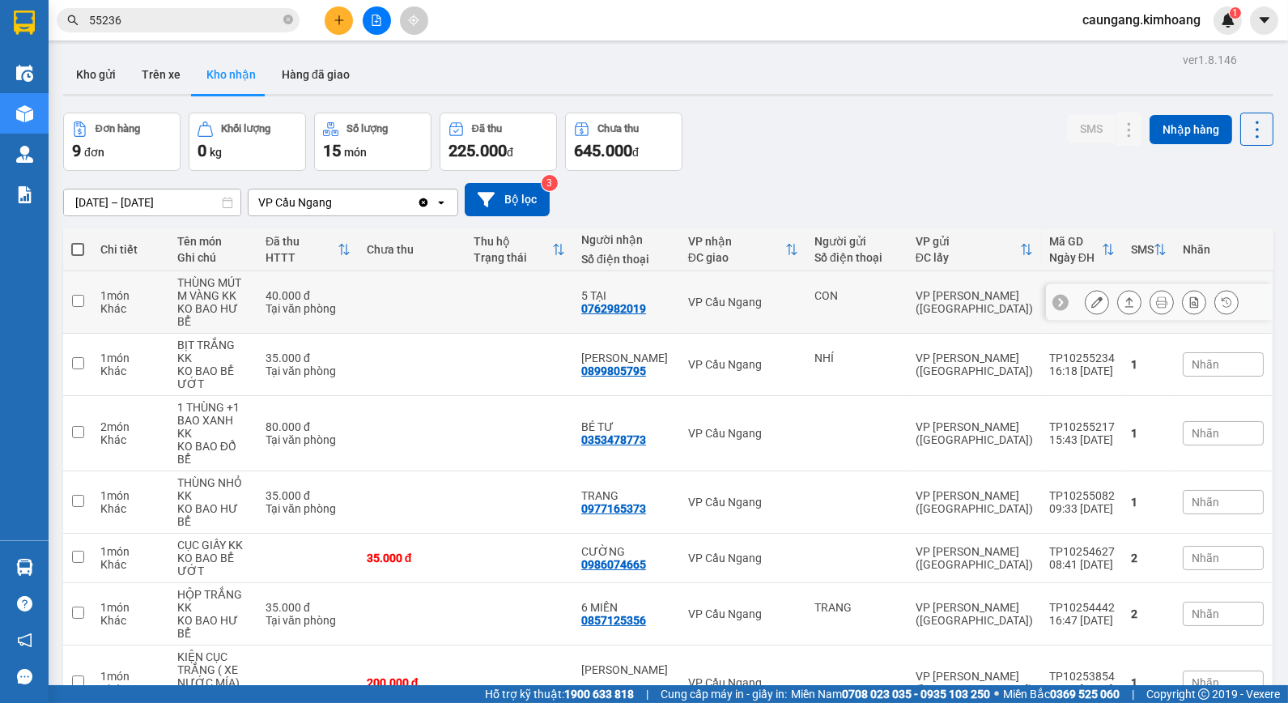
click at [704, 296] on div "VP Cầu Ngang" at bounding box center [743, 302] width 110 height 13
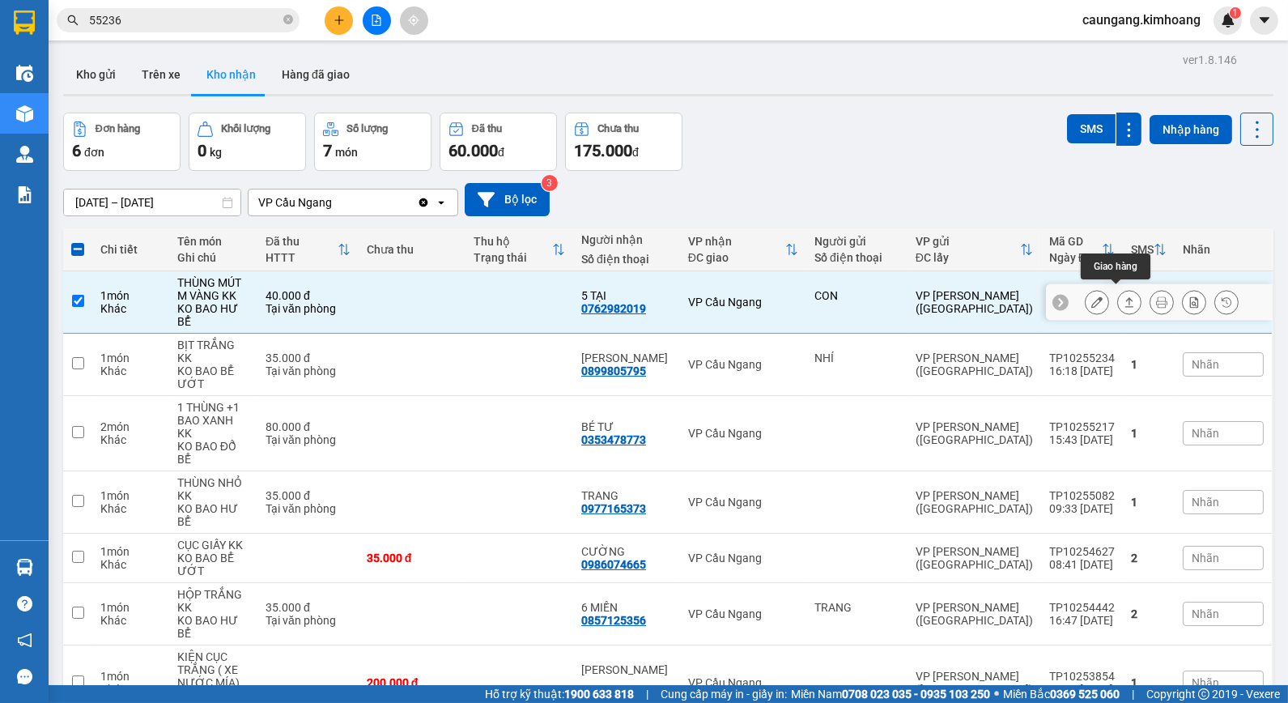
click at [1124, 296] on icon at bounding box center [1129, 301] width 11 height 11
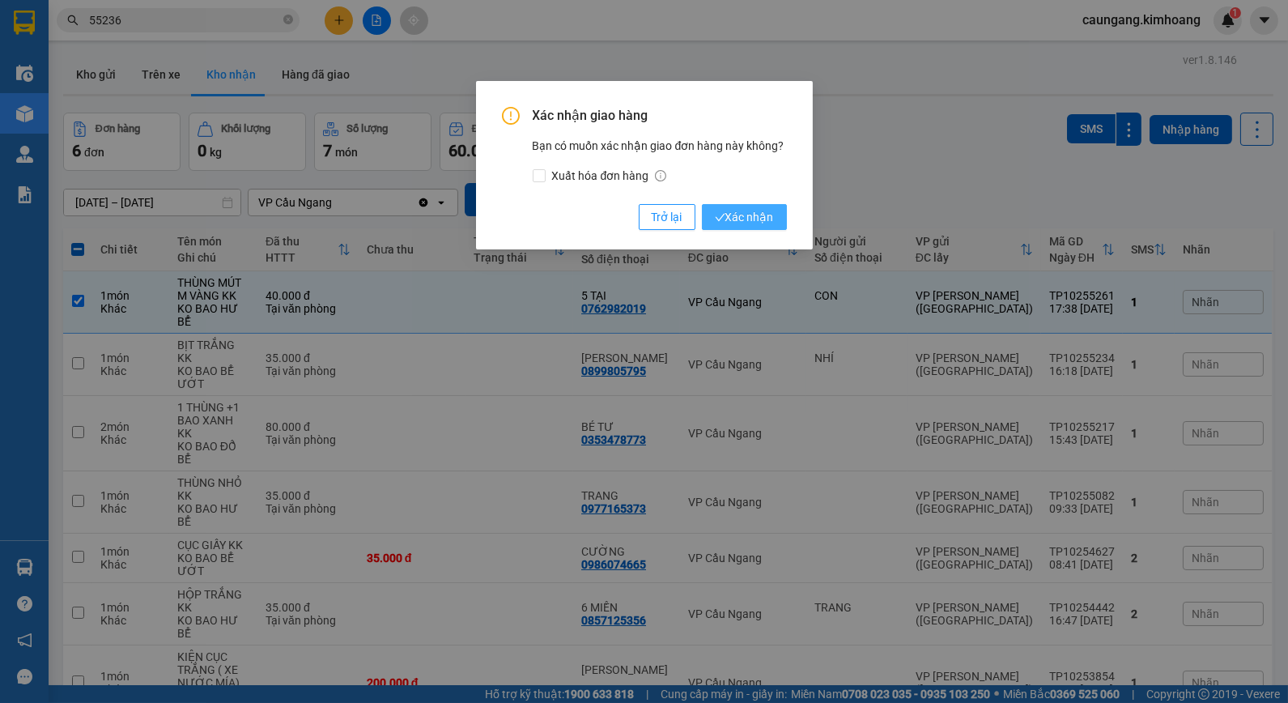
click at [741, 216] on span "Xác nhận" at bounding box center [744, 217] width 59 height 18
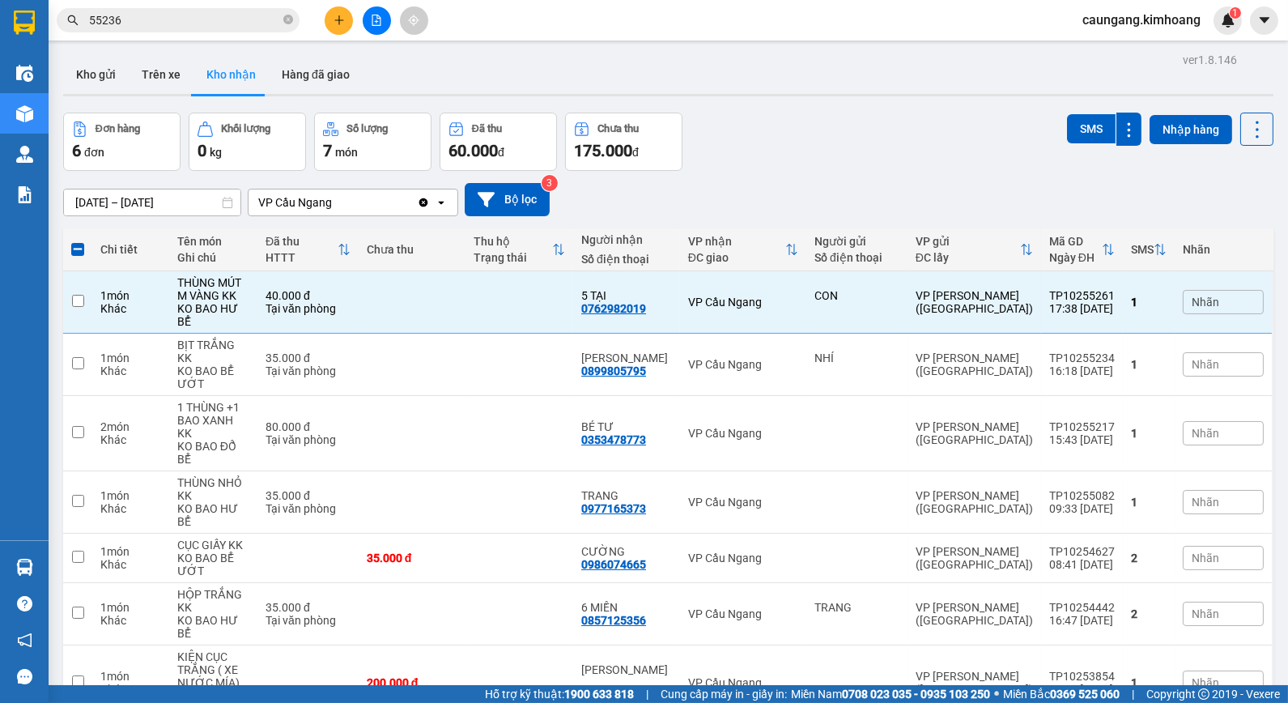
checkbox input "false"
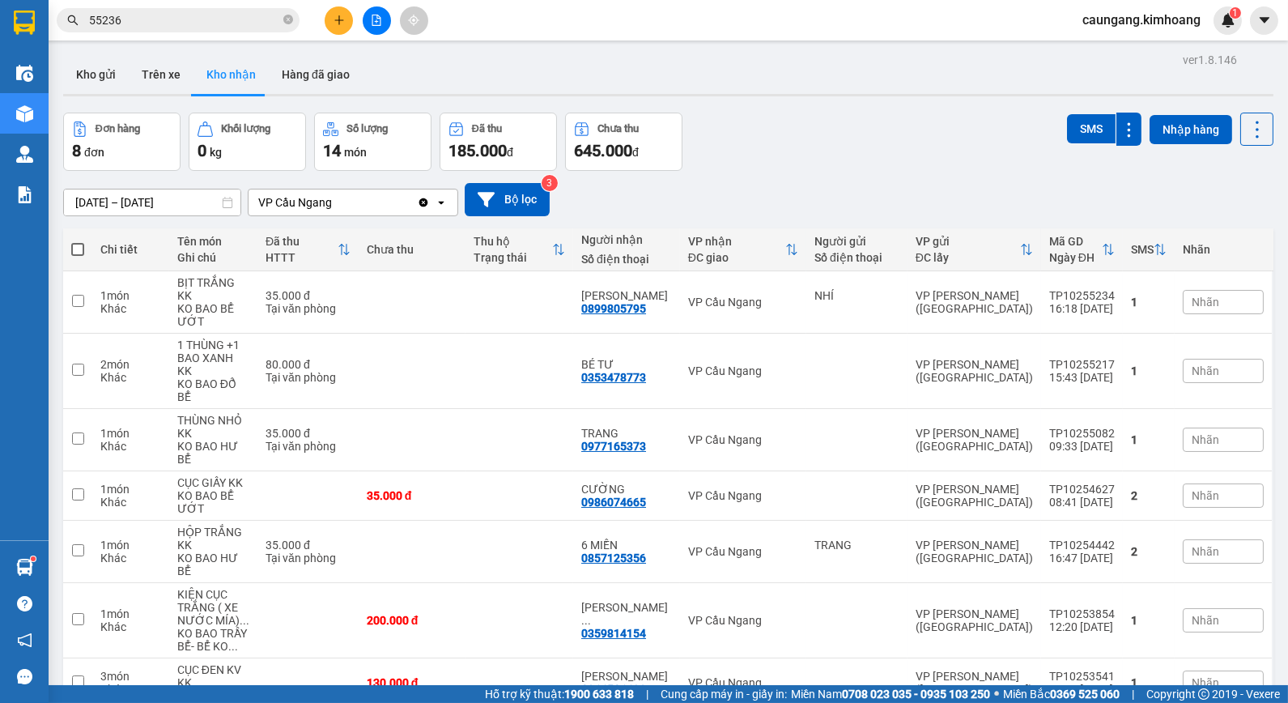
drag, startPoint x: 375, startPoint y: 19, endPoint x: 336, endPoint y: 16, distance: 39.0
click at [336, 16] on icon "plus" at bounding box center [339, 20] width 11 height 11
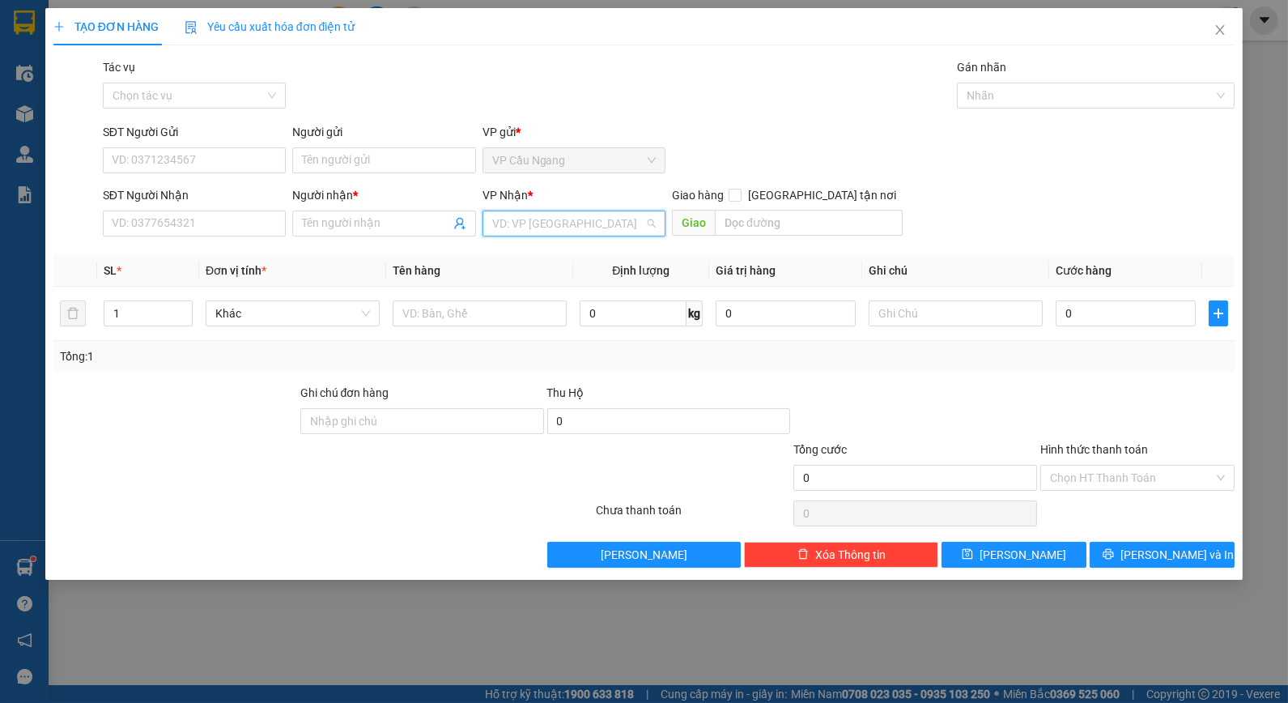
click at [578, 219] on input "search" at bounding box center [568, 223] width 152 height 24
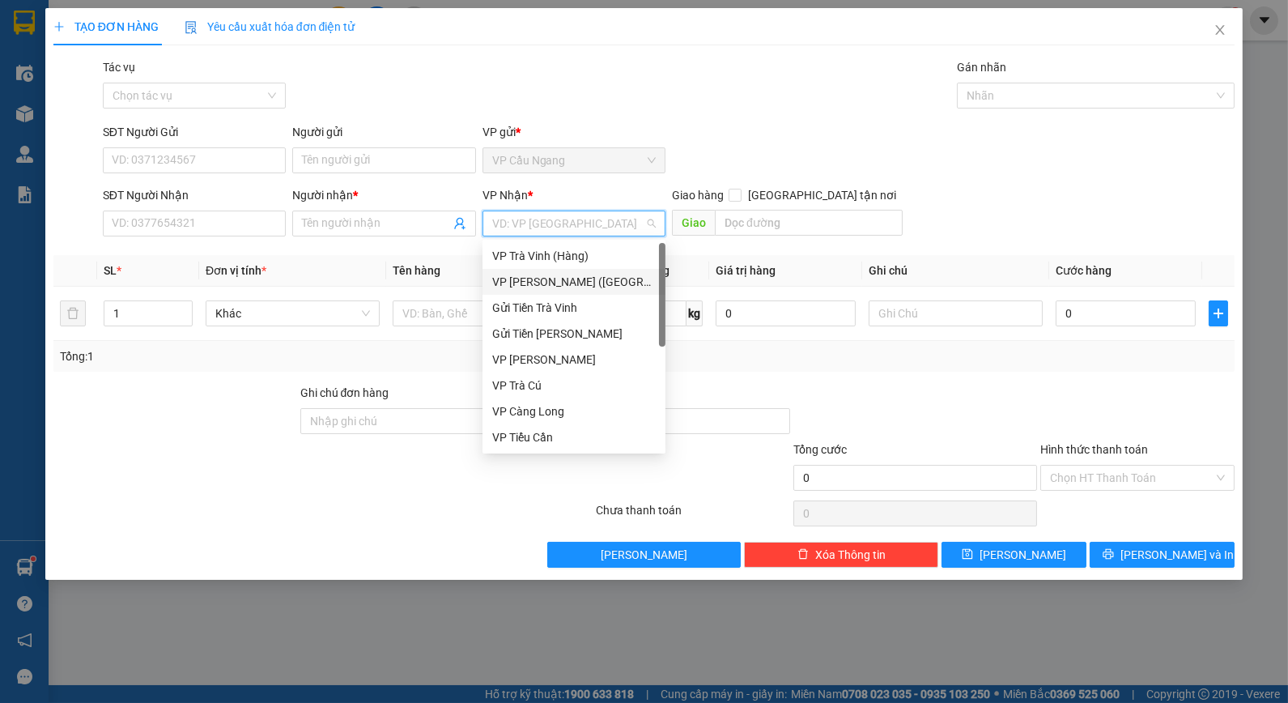
click at [568, 274] on div "VP [PERSON_NAME] ([GEOGRAPHIC_DATA])" at bounding box center [574, 282] width 164 height 18
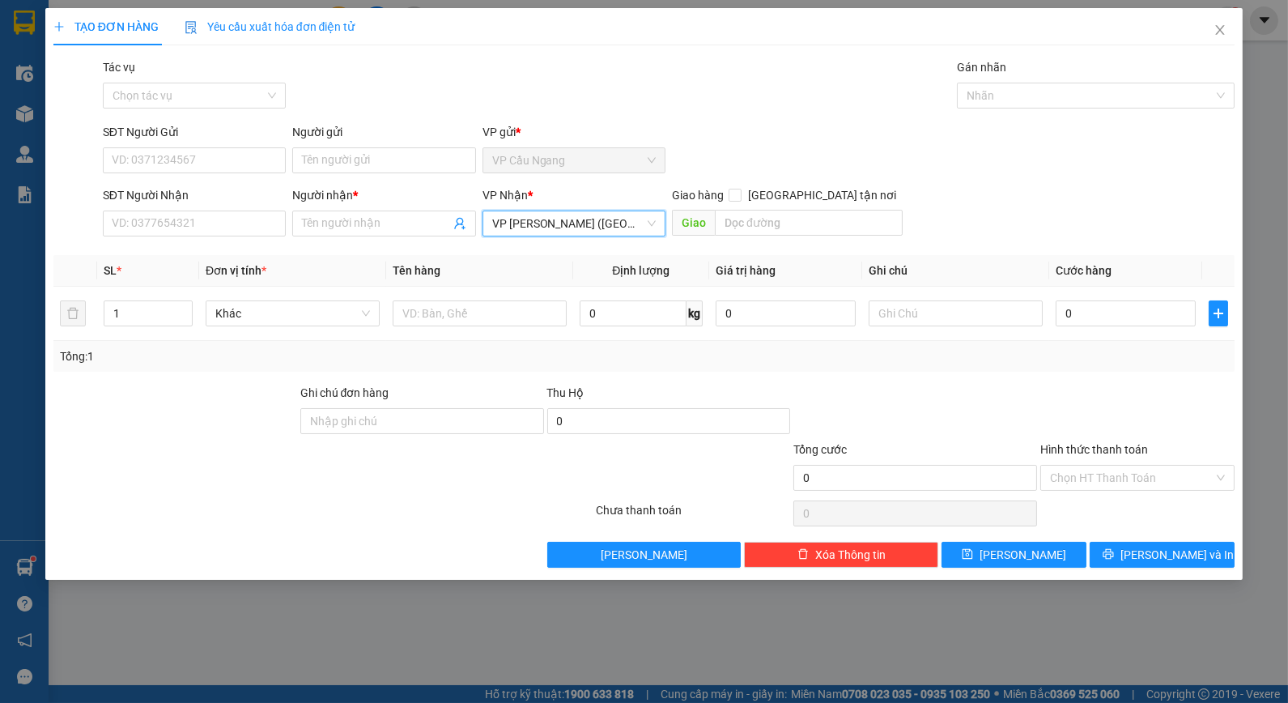
click at [669, 155] on div "SĐT Người Gửi VD: 0371234567 Người gửi Tên người gửi VP gửi * VP [GEOGRAPHIC_DA…" at bounding box center [669, 151] width 1139 height 57
click at [259, 214] on input "SĐT Người Nhận" at bounding box center [194, 223] width 183 height 26
type input "0913122292"
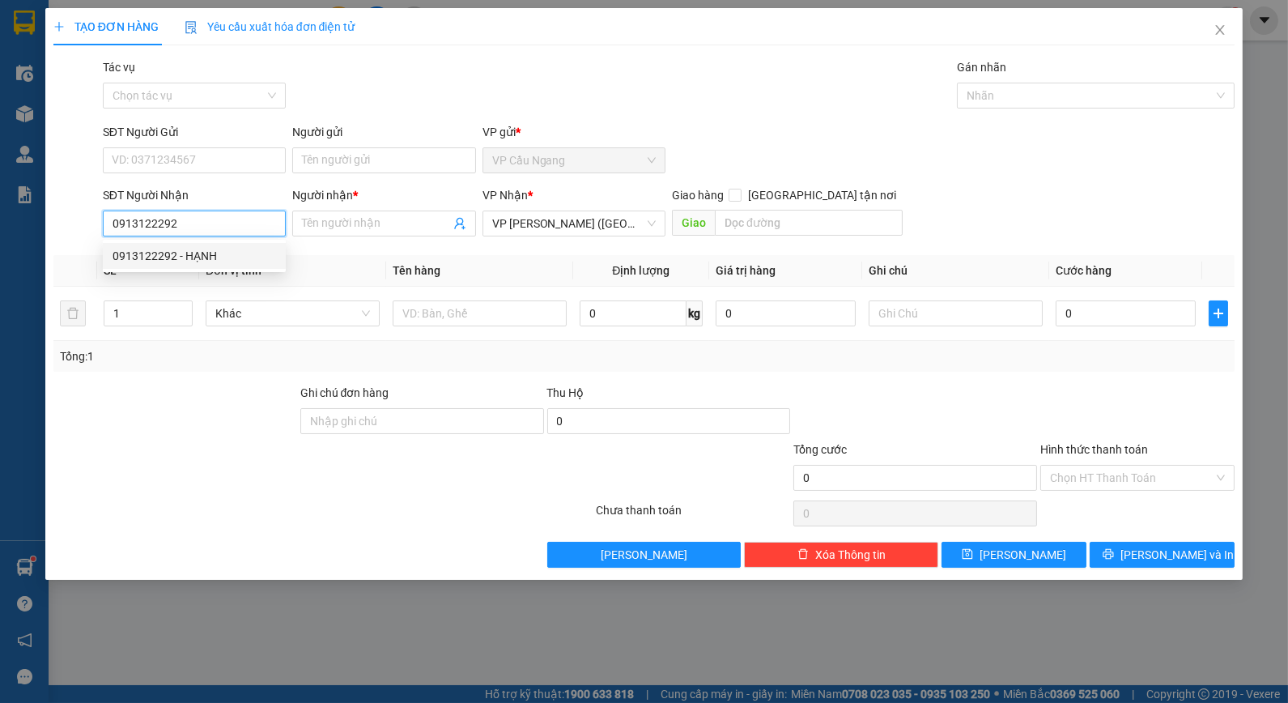
click at [227, 254] on div "0913122292 - HẠNH" at bounding box center [195, 256] width 164 height 18
type input "HẠNH"
type input "35.000"
type input "0913122292"
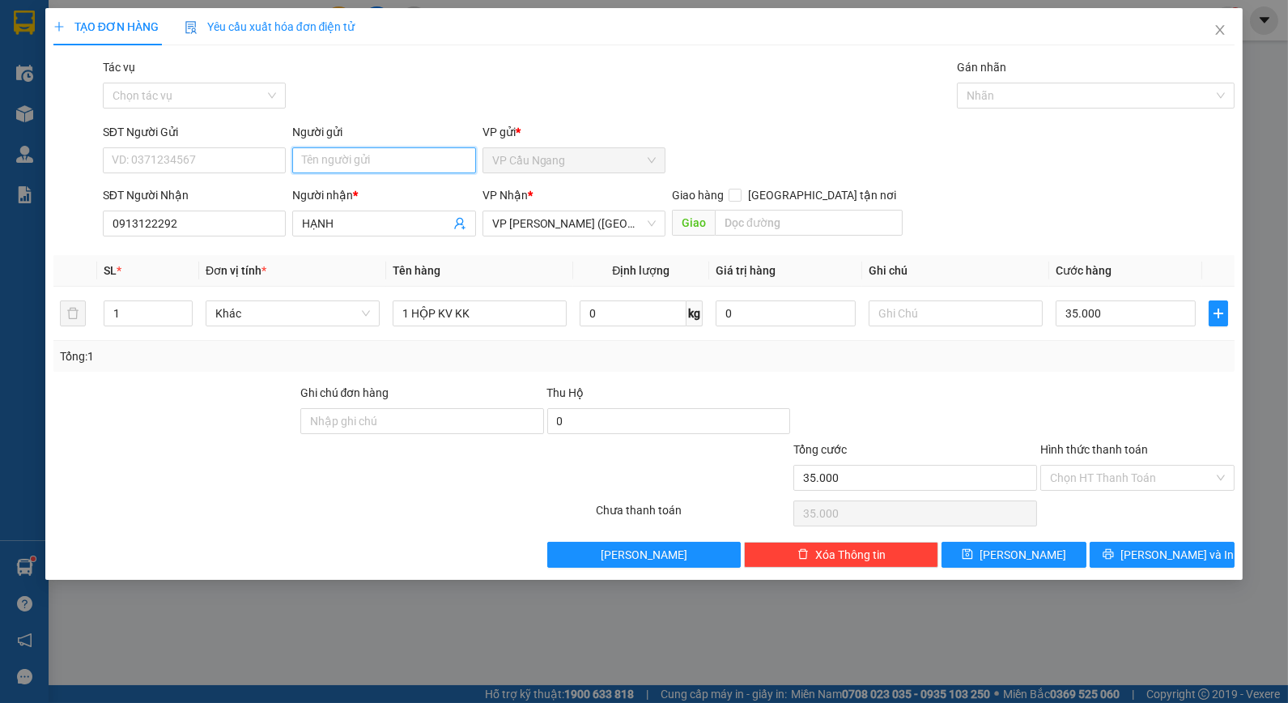
click at [415, 165] on input "Người gửi" at bounding box center [383, 160] width 183 height 26
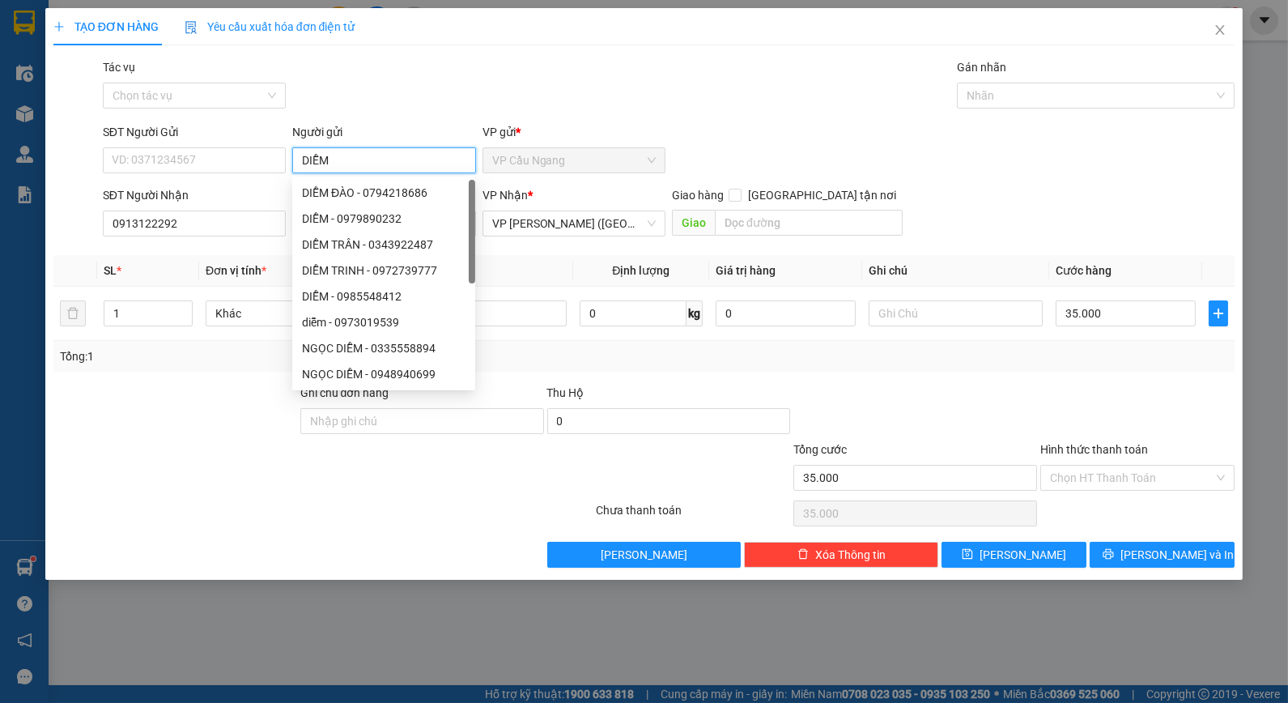
type input "DIỄM"
click at [687, 123] on div "SĐT Người Gửi VD: 0371234567 Người gửi DIỄM VP gửi * VP Cầu Ngang" at bounding box center [669, 151] width 1139 height 57
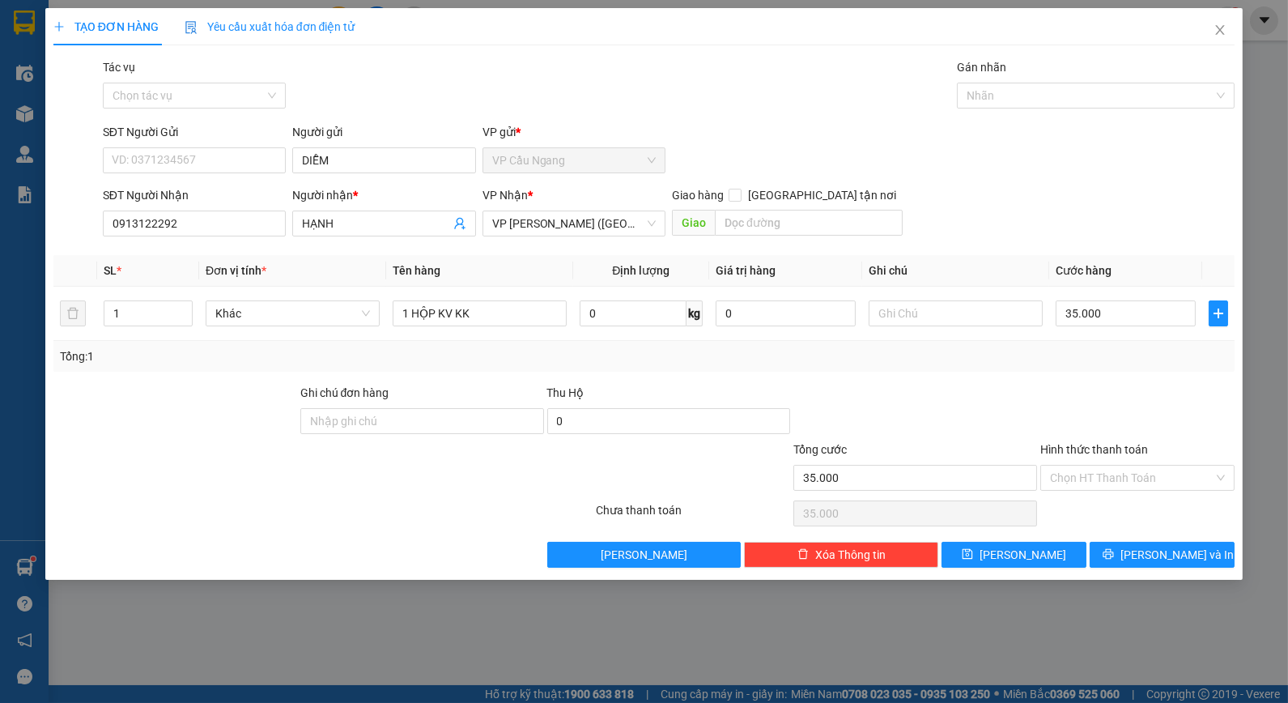
drag, startPoint x: 1013, startPoint y: 389, endPoint x: 1123, endPoint y: 457, distance: 129.4
click at [1018, 395] on div at bounding box center [915, 412] width 247 height 57
drag, startPoint x: 1124, startPoint y: 475, endPoint x: 1121, endPoint y: 503, distance: 27.6
click at [1124, 476] on input "Hình thức thanh toán" at bounding box center [1132, 478] width 164 height 24
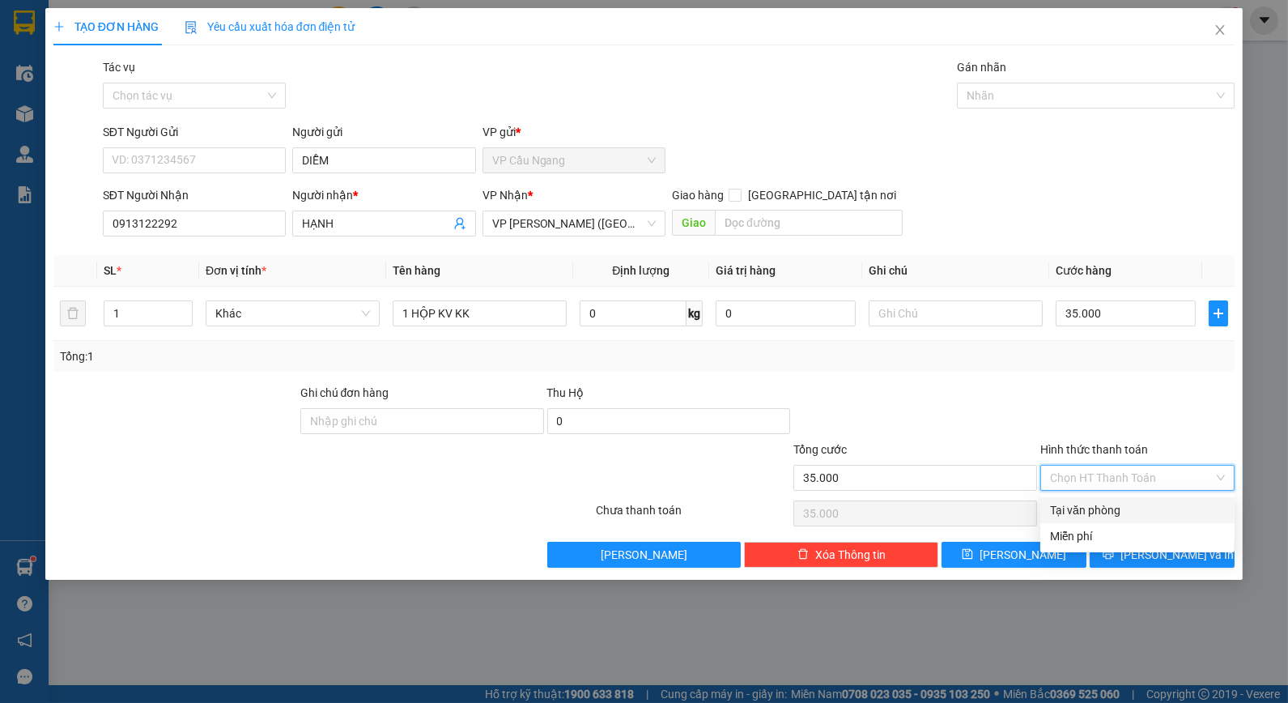
click at [1121, 504] on div "Tại văn phòng" at bounding box center [1137, 510] width 175 height 18
type input "0"
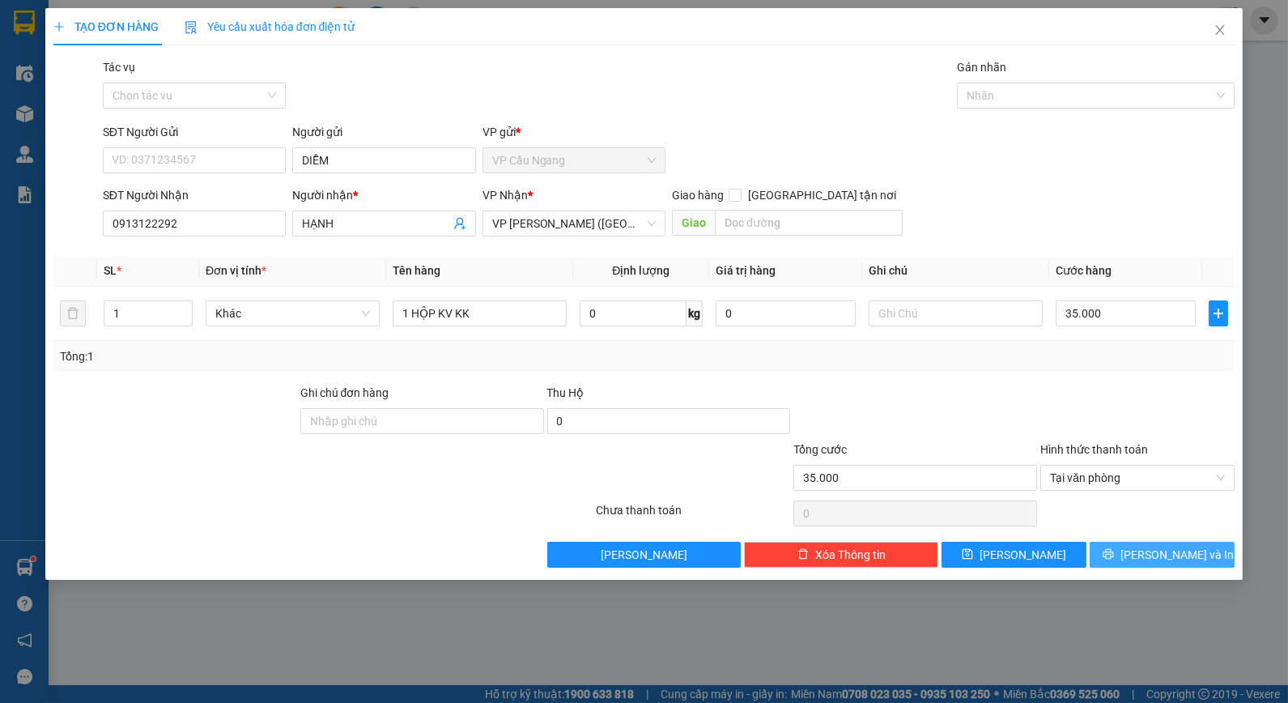
drag, startPoint x: 1159, startPoint y: 561, endPoint x: 1062, endPoint y: 507, distance: 110.6
click at [1159, 563] on button "[PERSON_NAME] và In" at bounding box center [1162, 555] width 145 height 26
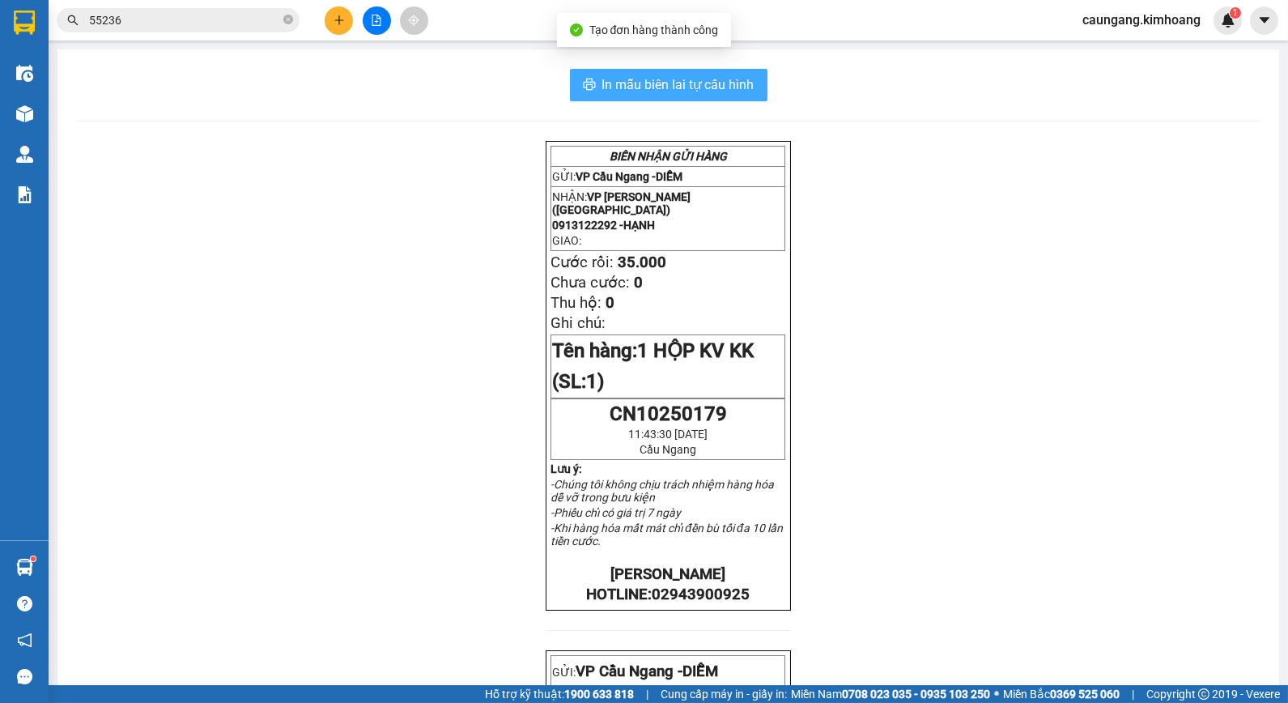
click at [716, 89] on span "In mẫu biên lai tự cấu hình" at bounding box center [678, 84] width 152 height 20
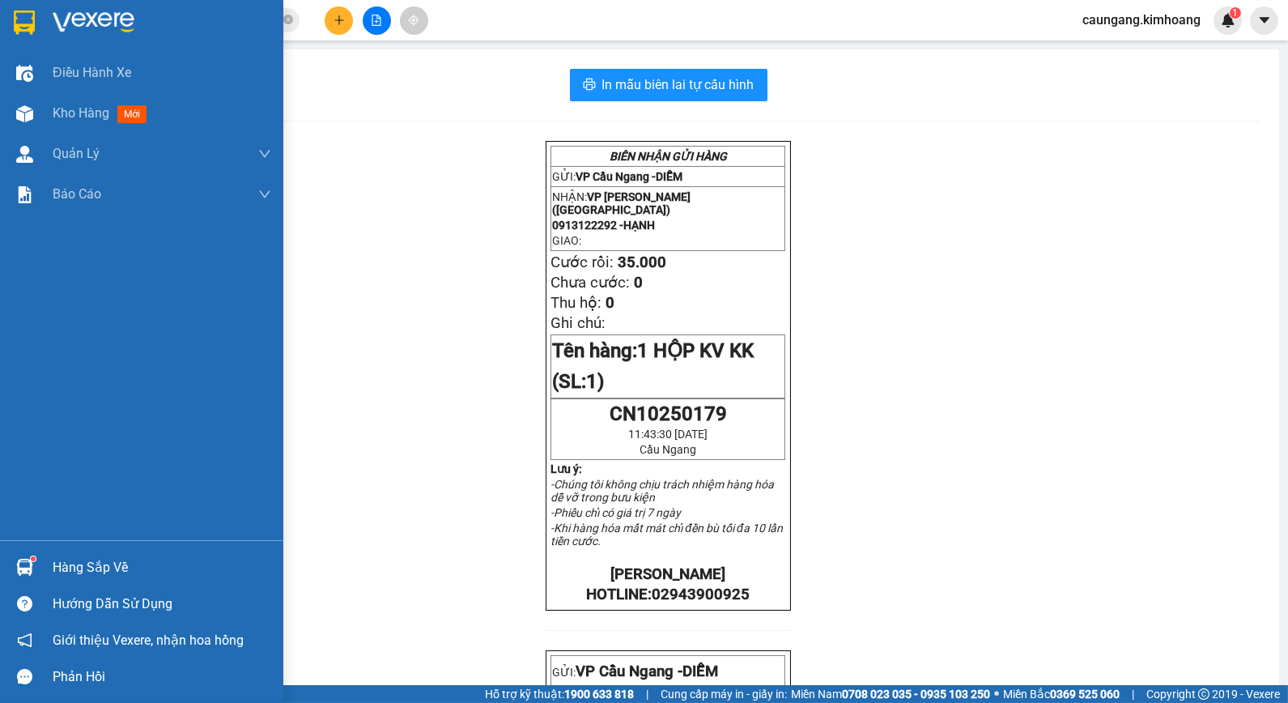
click at [41, 557] on div "Hàng sắp về" at bounding box center [141, 567] width 283 height 36
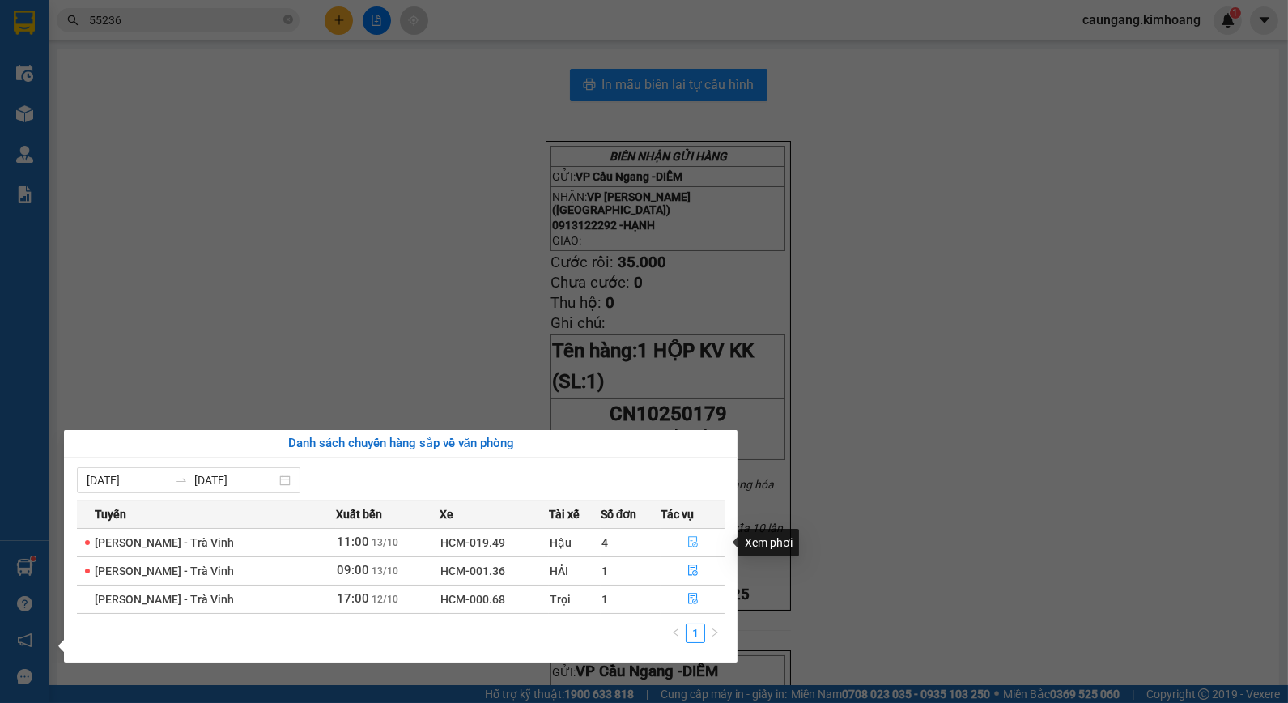
click at [691, 542] on icon "file-done" at bounding box center [692, 541] width 11 height 11
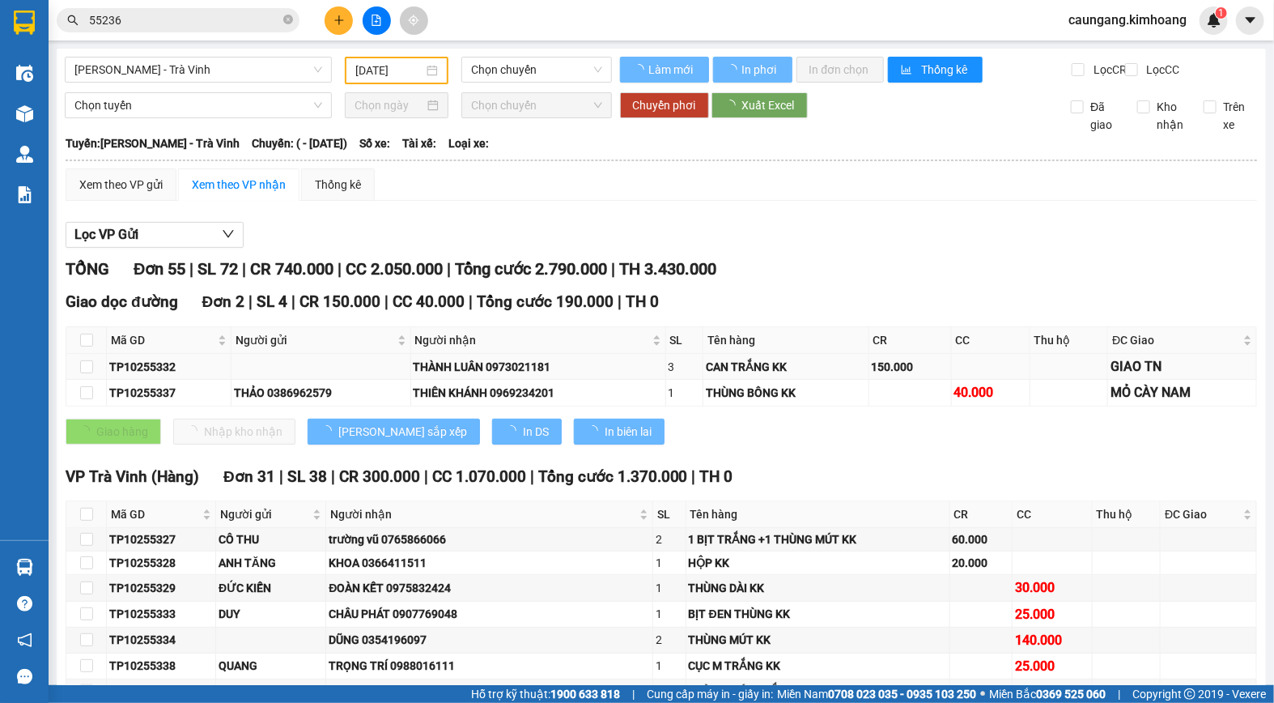
type input "[DATE]"
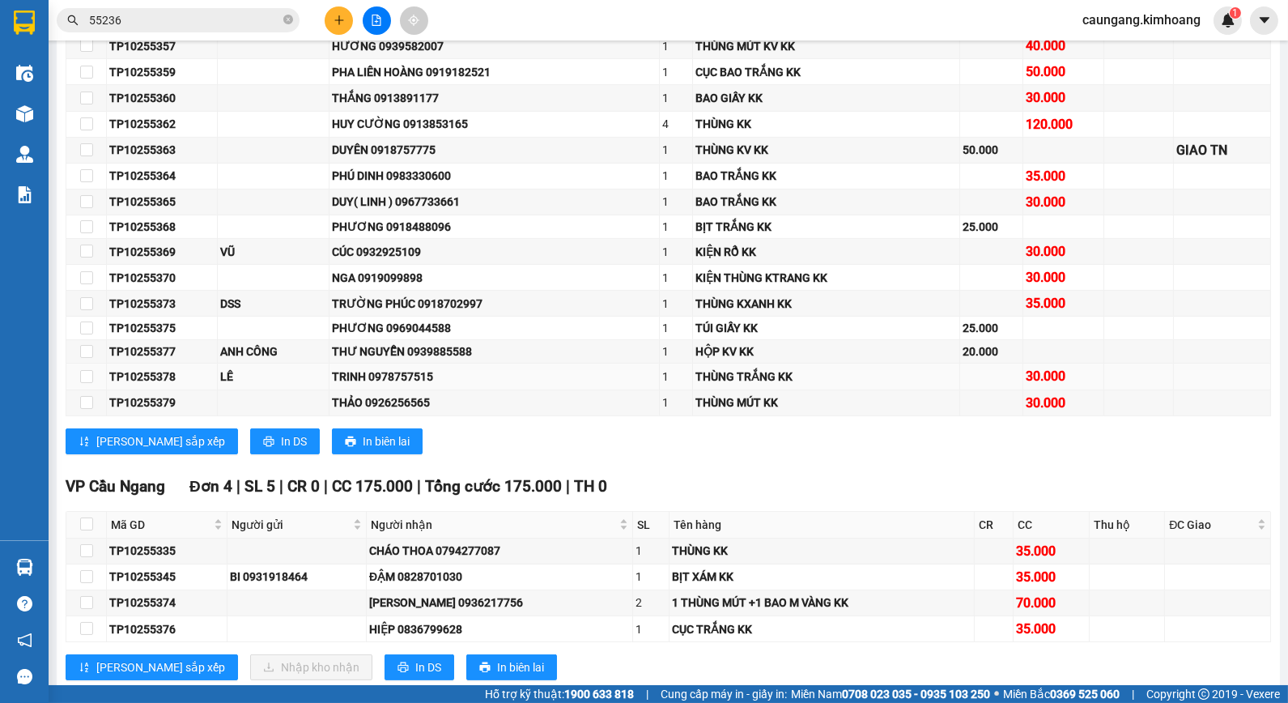
scroll to position [1079, 0]
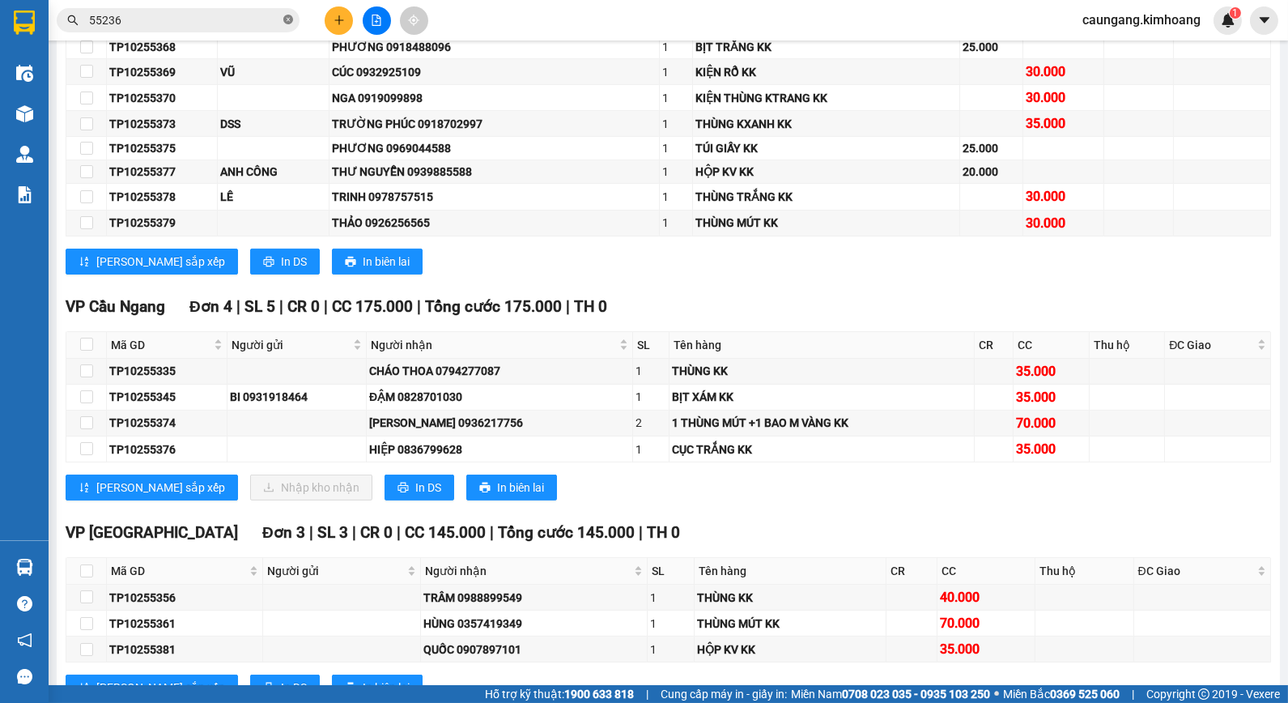
click at [287, 19] on icon "close-circle" at bounding box center [288, 20] width 10 height 10
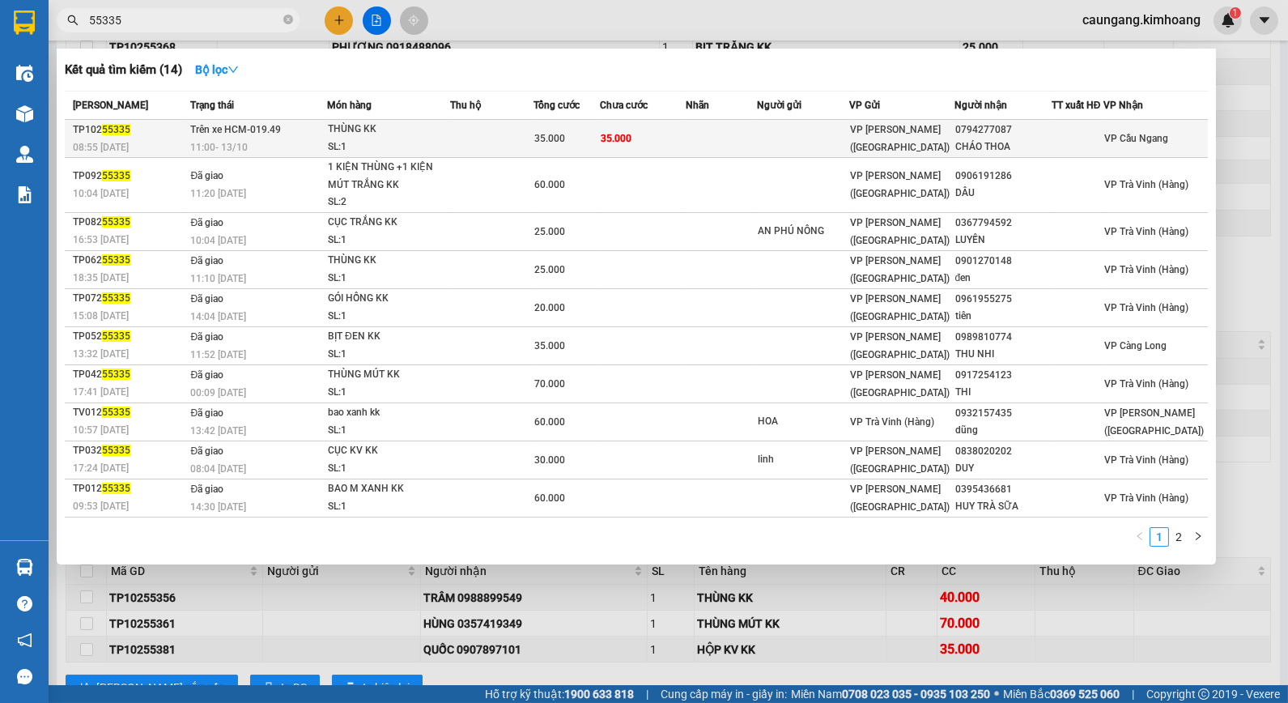
type input "55335"
click at [721, 126] on td at bounding box center [721, 139] width 71 height 38
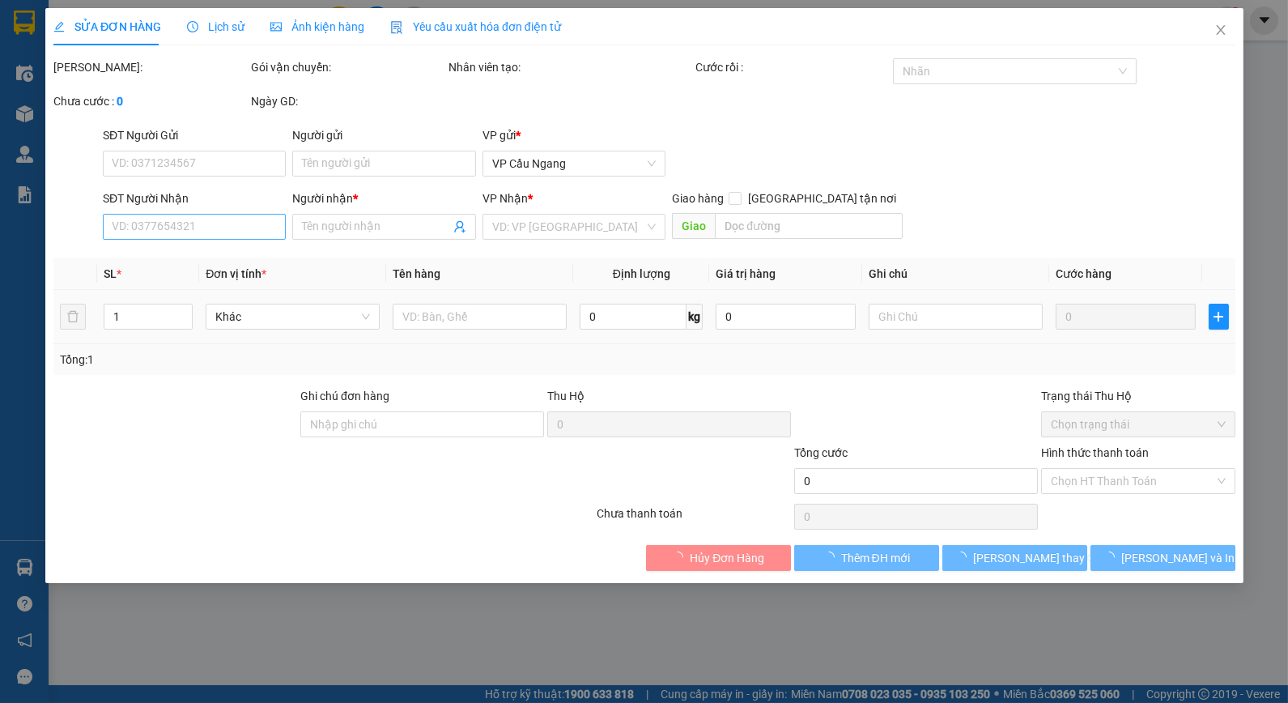
type input "0794277087"
type input "CHÁO THOA"
type input "35.000"
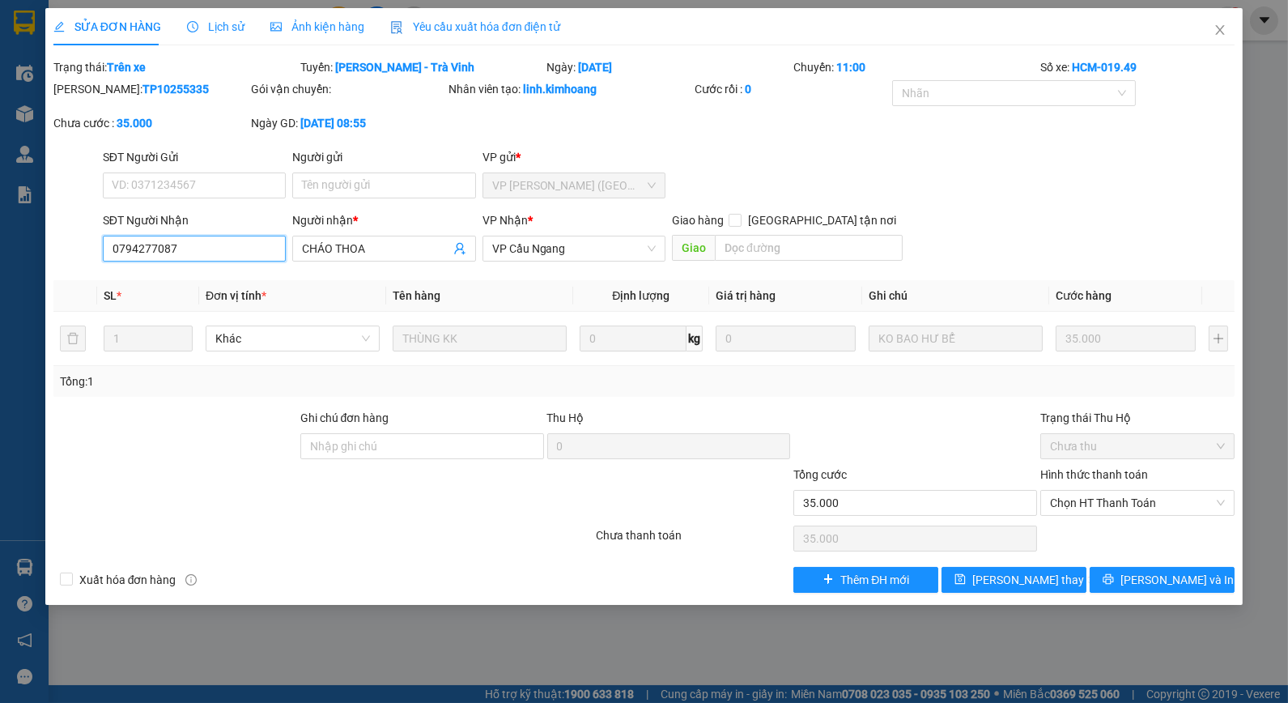
drag, startPoint x: 176, startPoint y: 255, endPoint x: 39, endPoint y: 290, distance: 142.0
click at [11, 279] on div "SỬA ĐƠN HÀNG Lịch sử Ảnh kiện hàng Yêu cầu xuất hóa đơn điện tử Total Paid Fee …" at bounding box center [644, 351] width 1288 height 703
click at [1016, 580] on span "[PERSON_NAME] thay đổi" at bounding box center [1037, 580] width 130 height 18
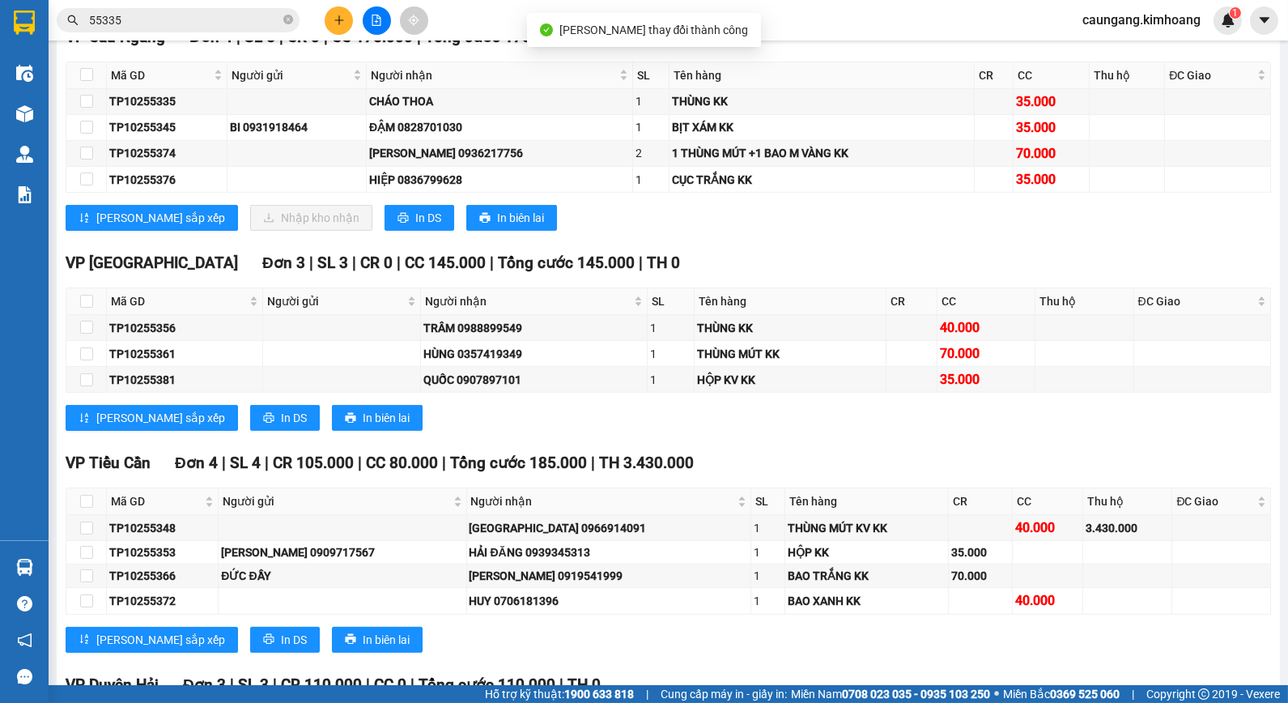
scroll to position [989, 0]
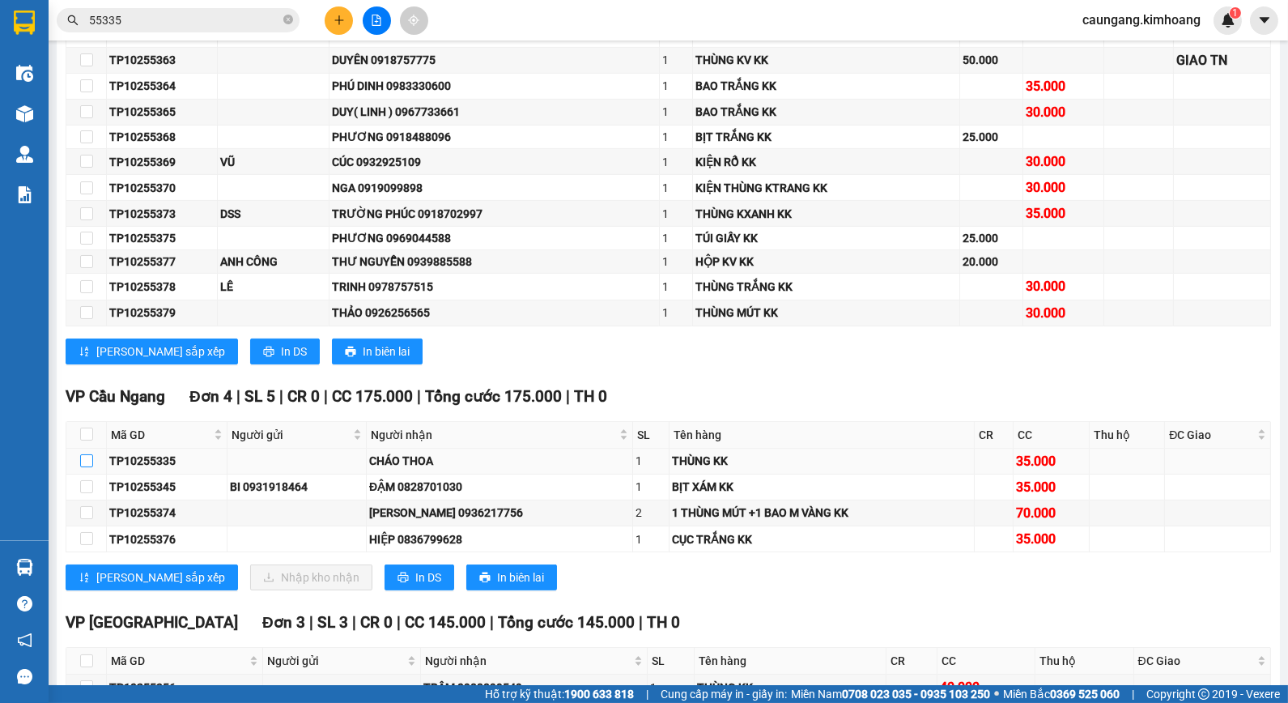
click at [89, 467] on input "checkbox" at bounding box center [86, 460] width 13 height 13
checkbox input "true"
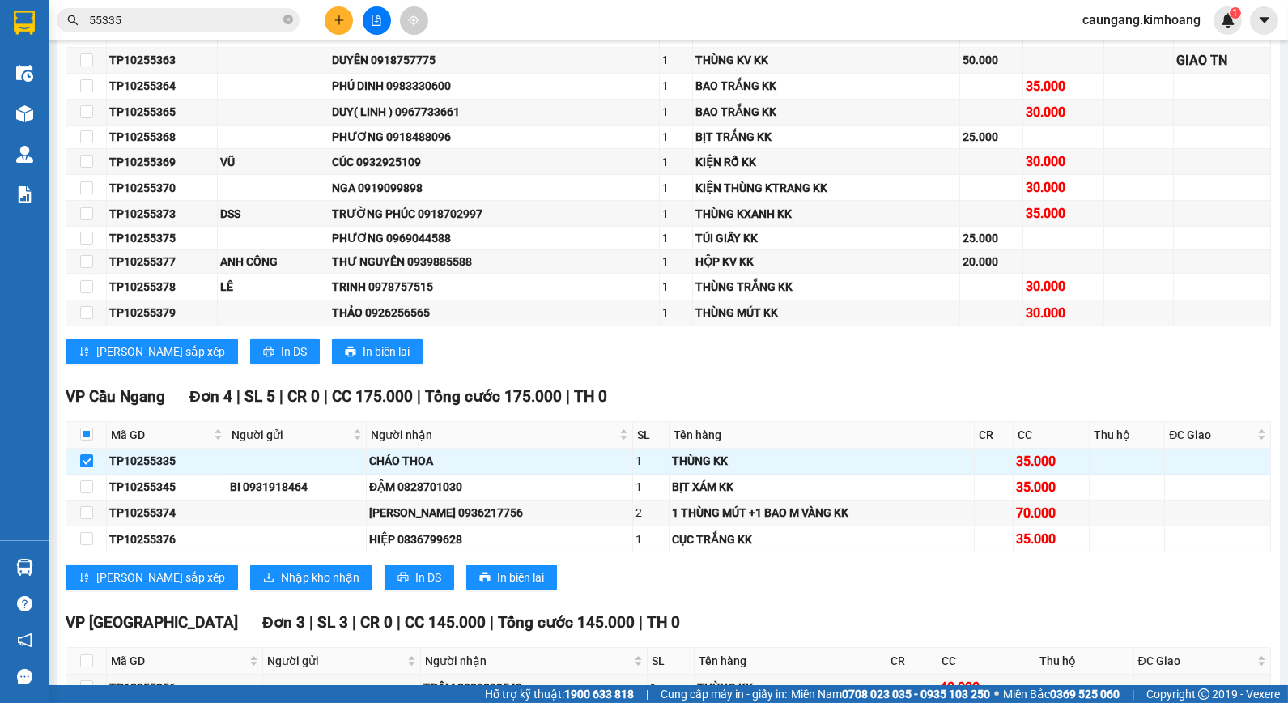
scroll to position [1079, 0]
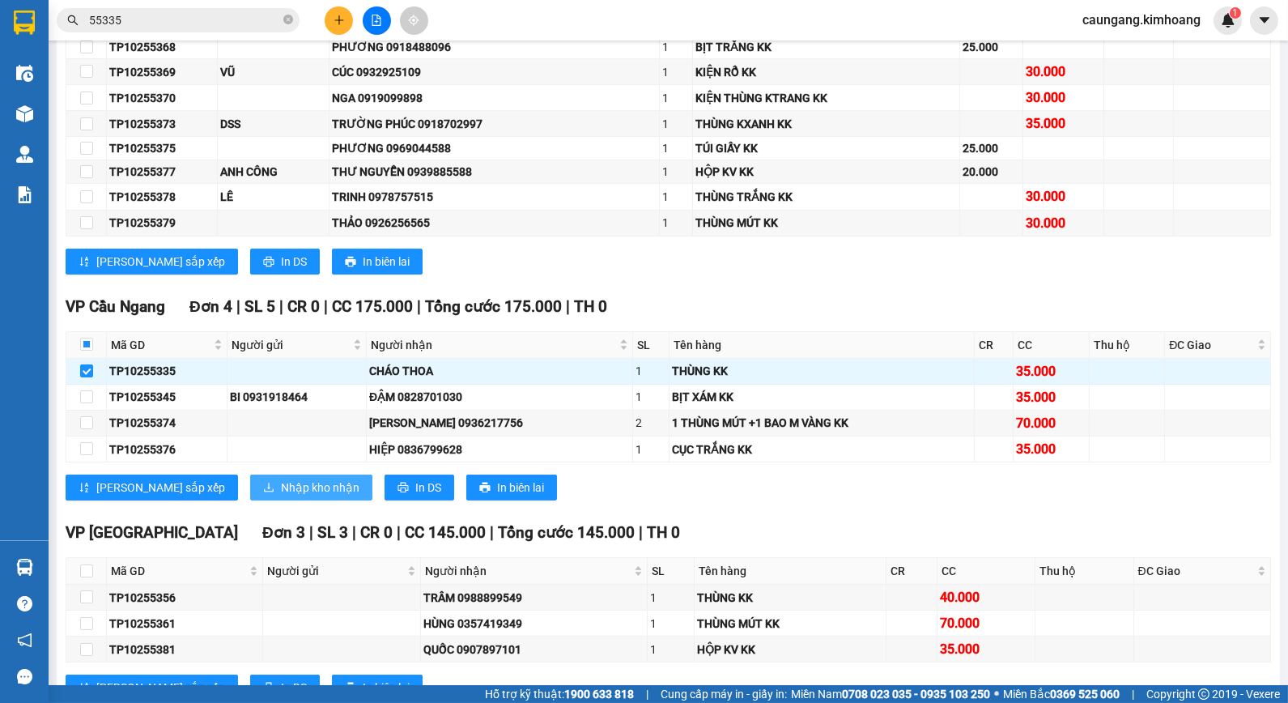
click at [281, 496] on span "Nhập kho nhận" at bounding box center [320, 487] width 79 height 18
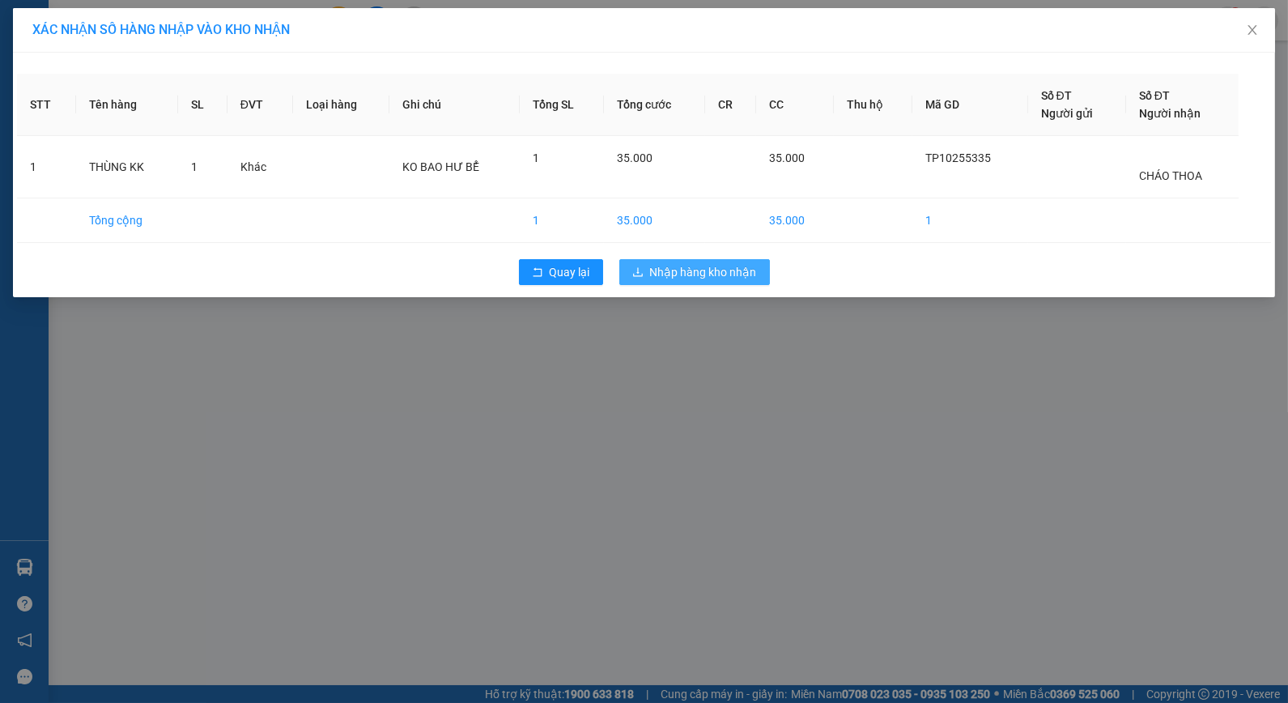
click at [706, 269] on span "Nhập hàng kho nhận" at bounding box center [703, 272] width 107 height 18
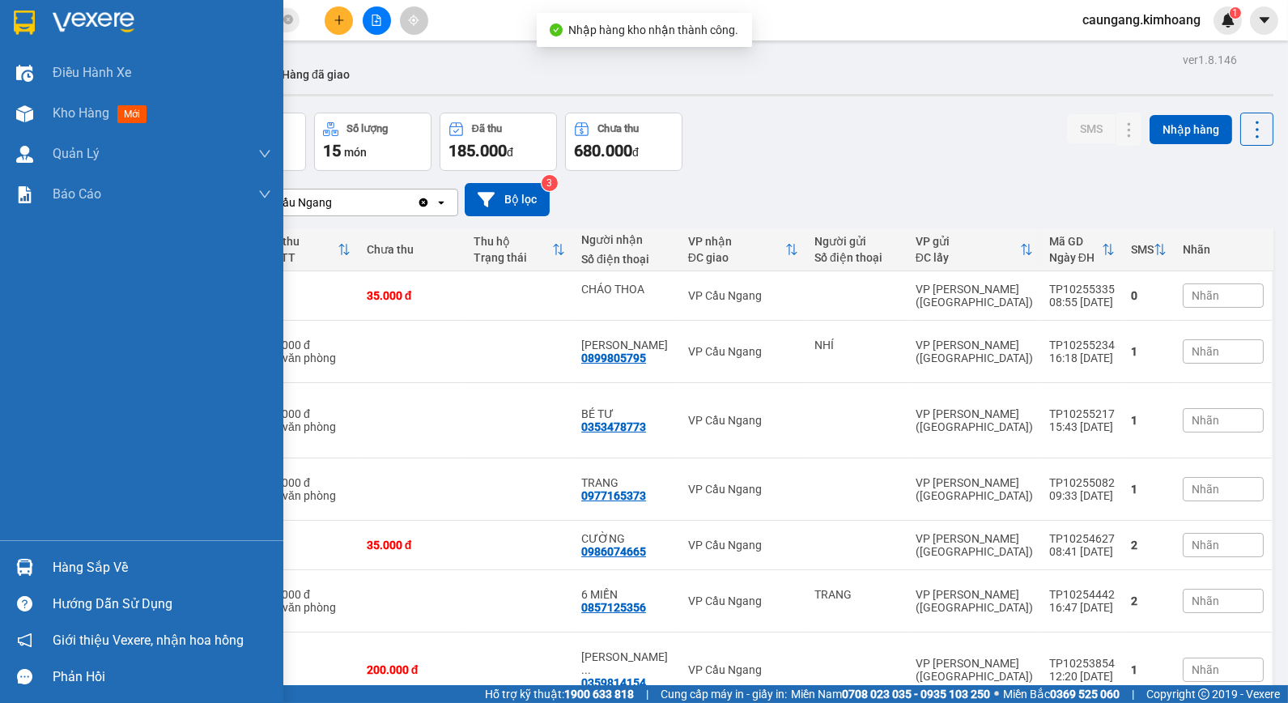
click at [58, 568] on div "Hàng sắp về" at bounding box center [162, 567] width 219 height 24
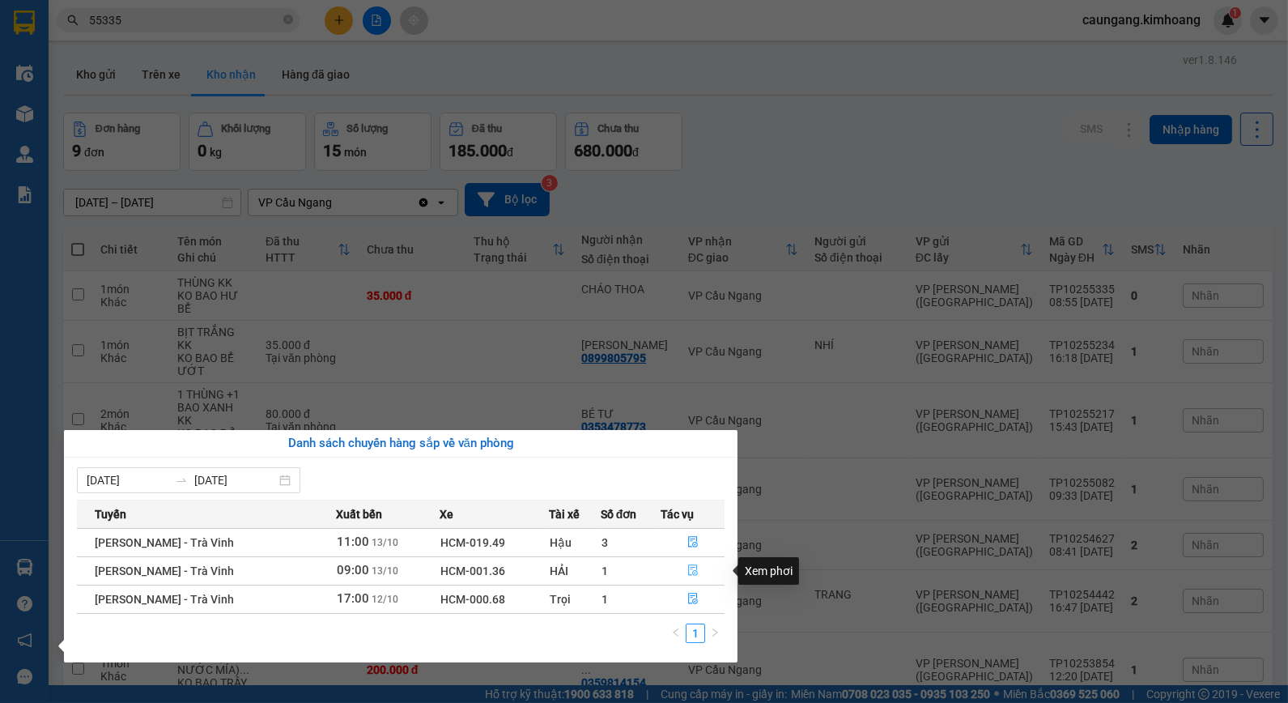
click at [689, 572] on icon "file-done" at bounding box center [692, 569] width 11 height 11
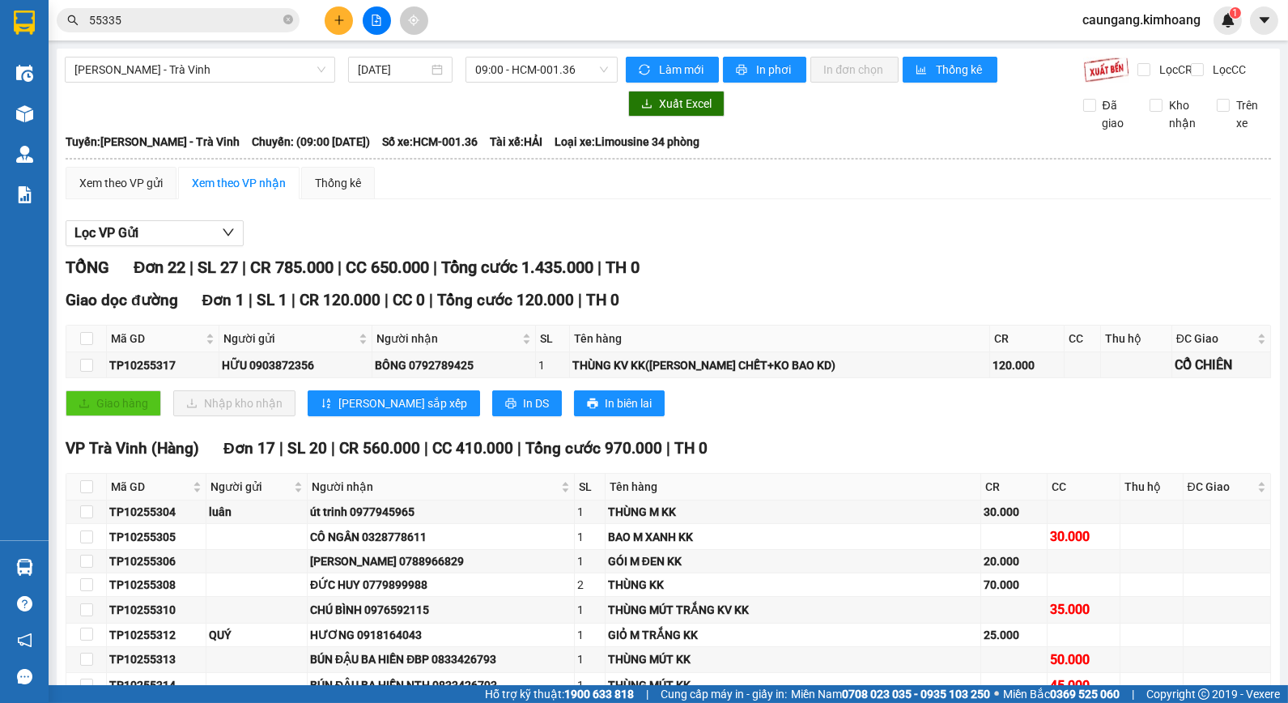
scroll to position [629, 0]
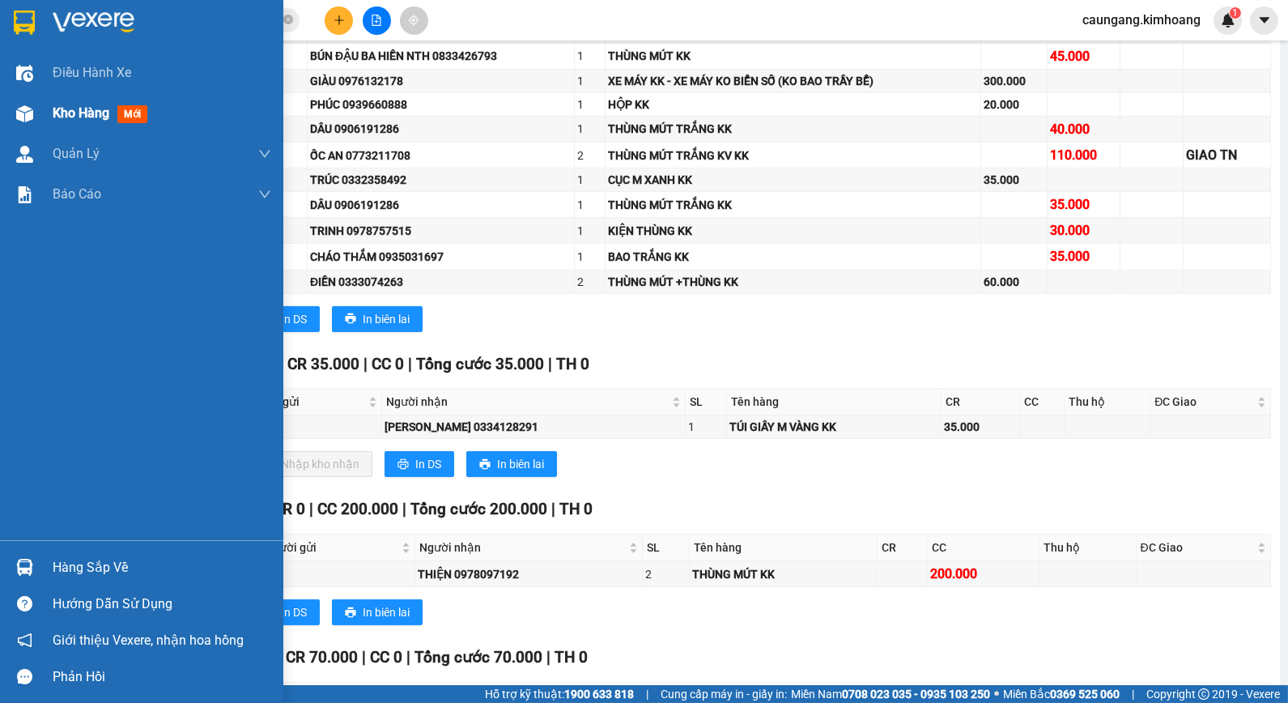
click at [68, 117] on span "Kho hàng" at bounding box center [81, 112] width 57 height 15
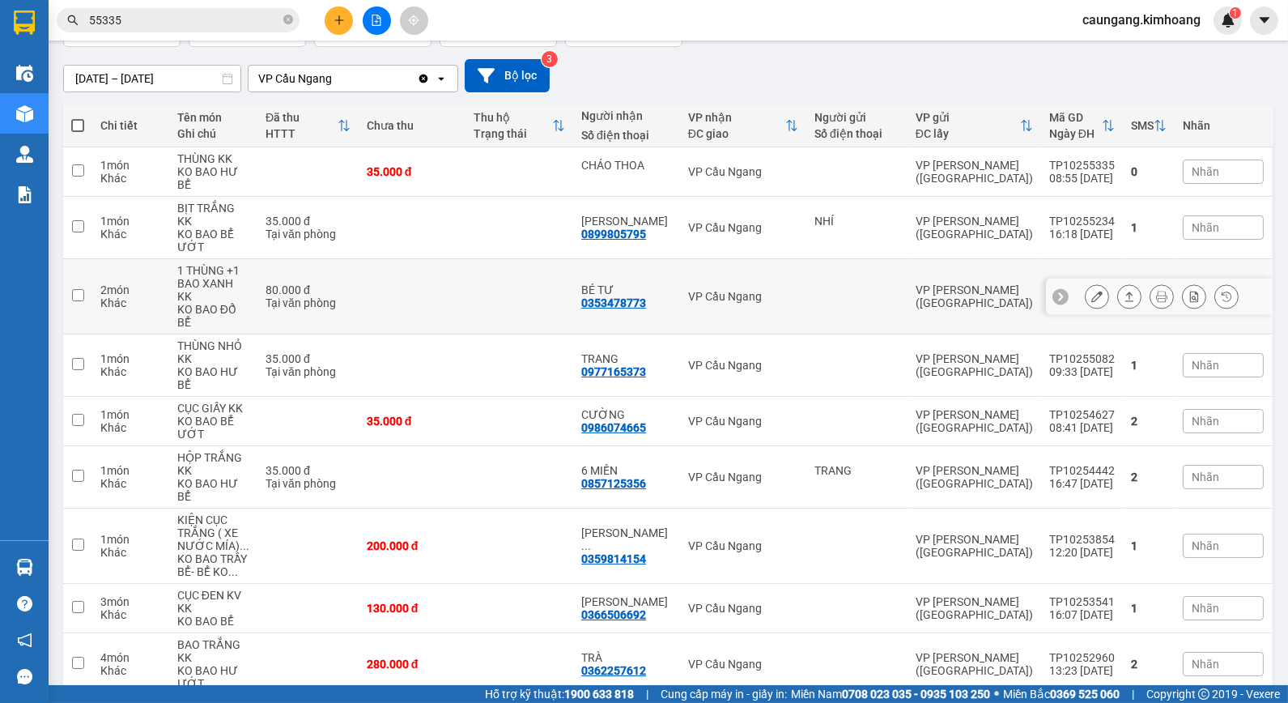
scroll to position [34, 0]
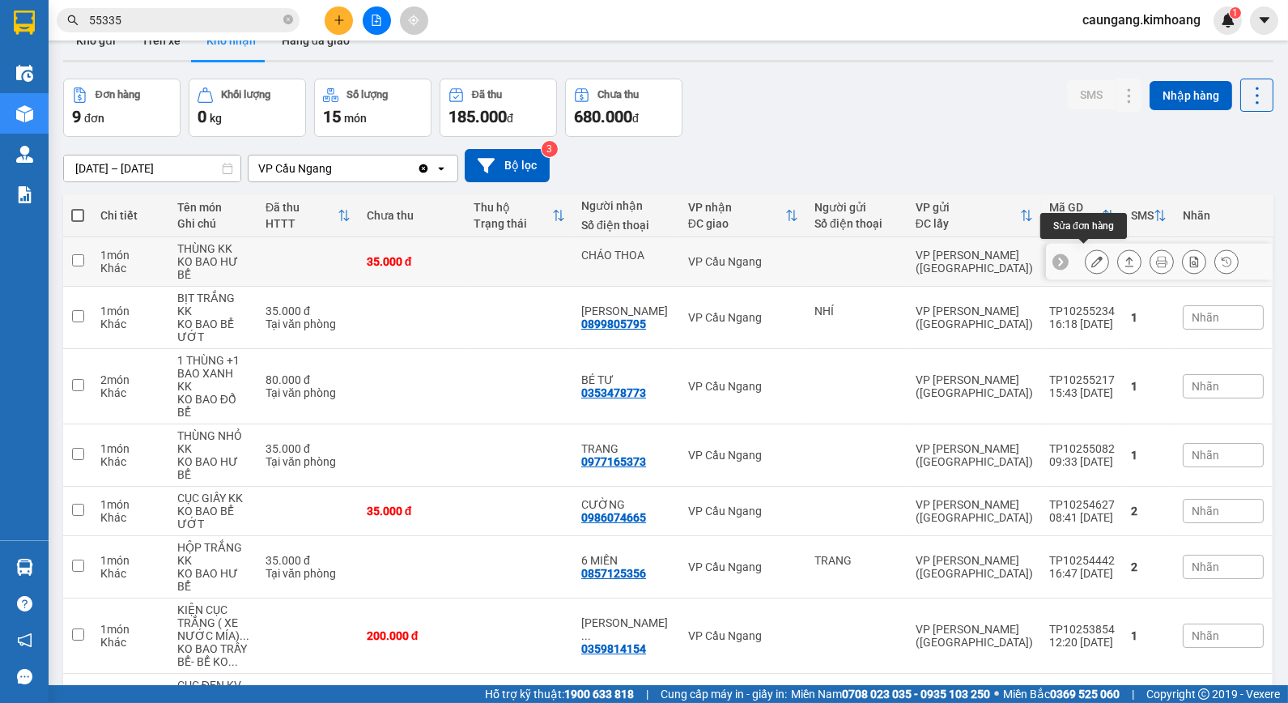
click at [1091, 256] on icon at bounding box center [1096, 261] width 11 height 11
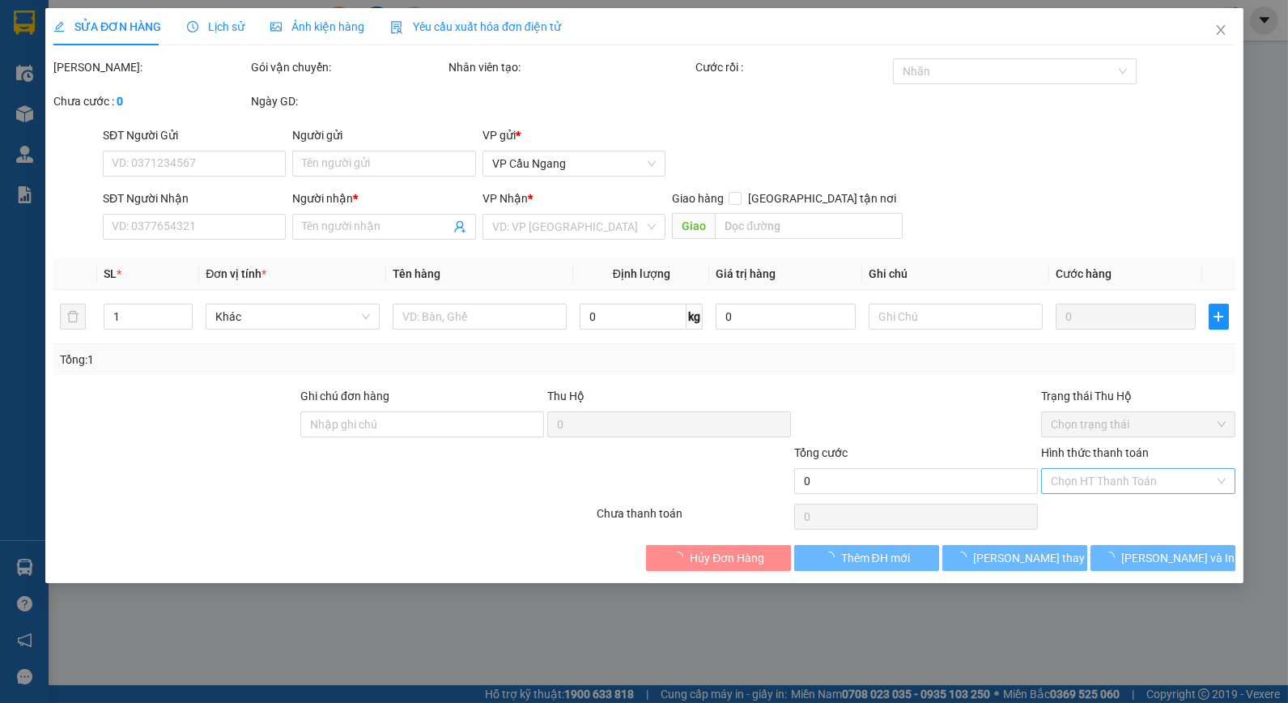
type input "CHÁO THOA"
type input "35.000"
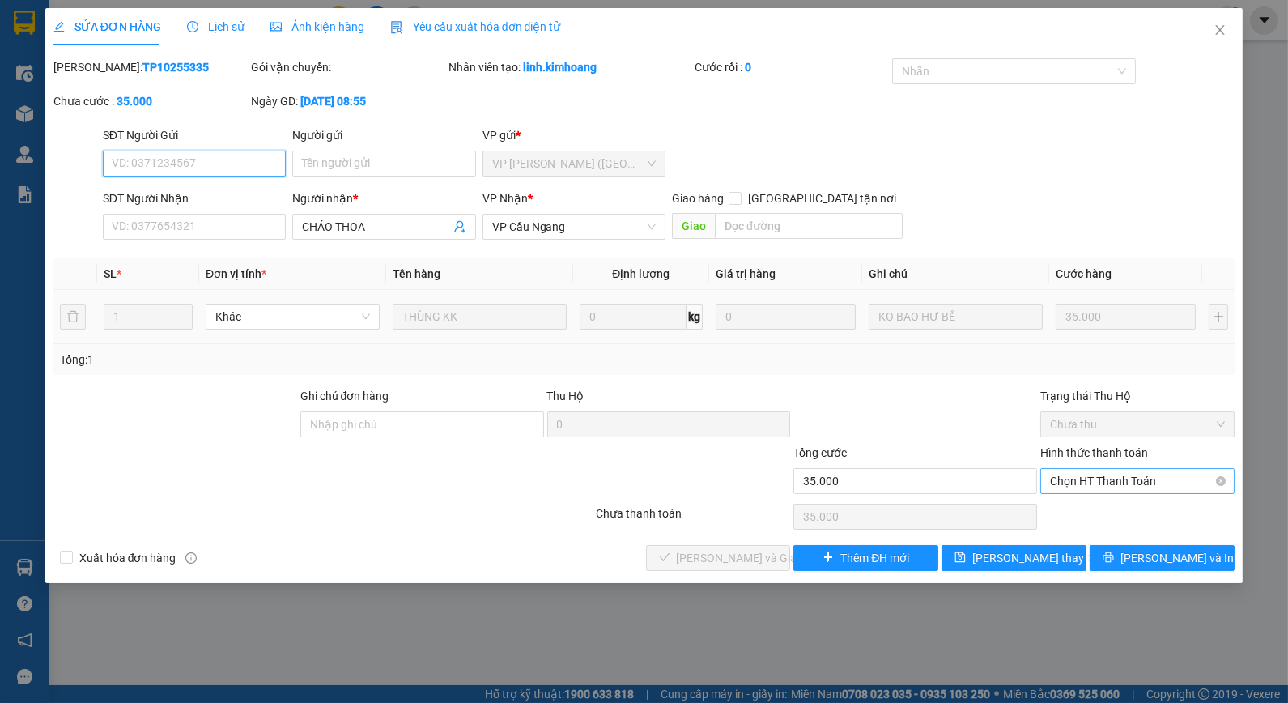
click at [1087, 489] on span "Chọn HT Thanh Toán" at bounding box center [1137, 481] width 175 height 24
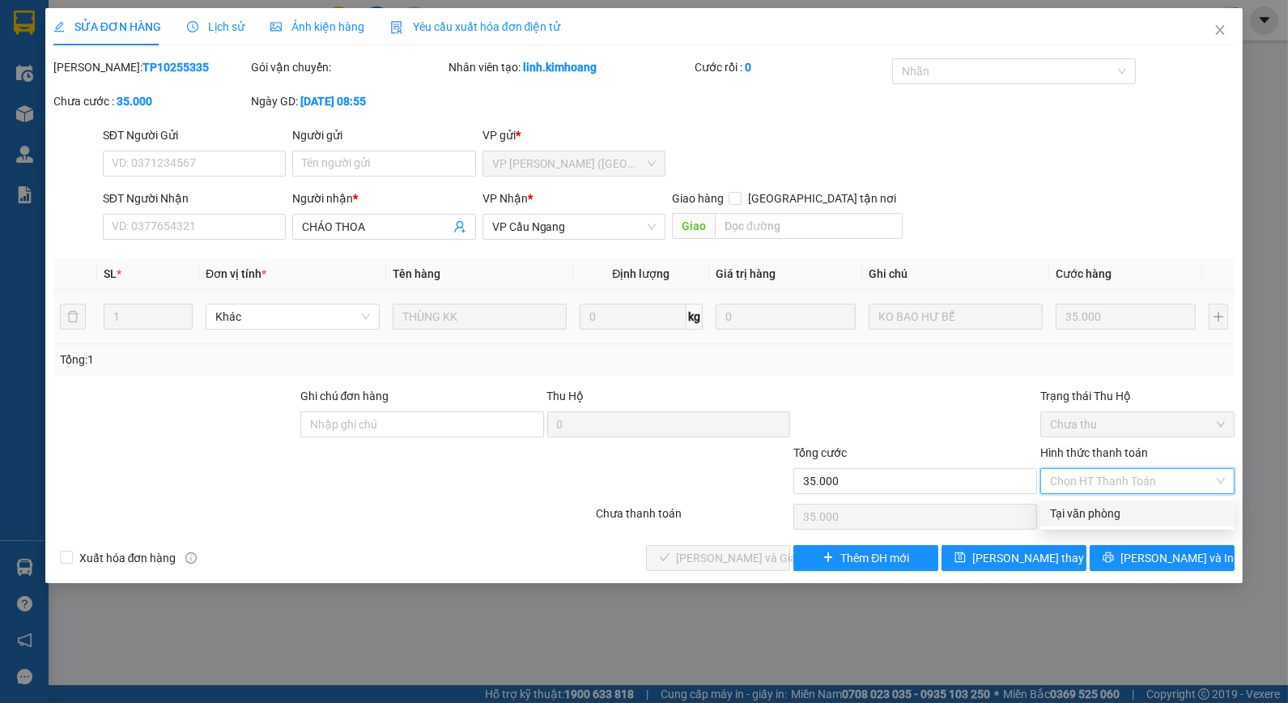
drag, startPoint x: 1098, startPoint y: 512, endPoint x: 967, endPoint y: 540, distance: 134.2
click at [1058, 522] on div "Tại văn phòng" at bounding box center [1137, 513] width 194 height 26
type input "0"
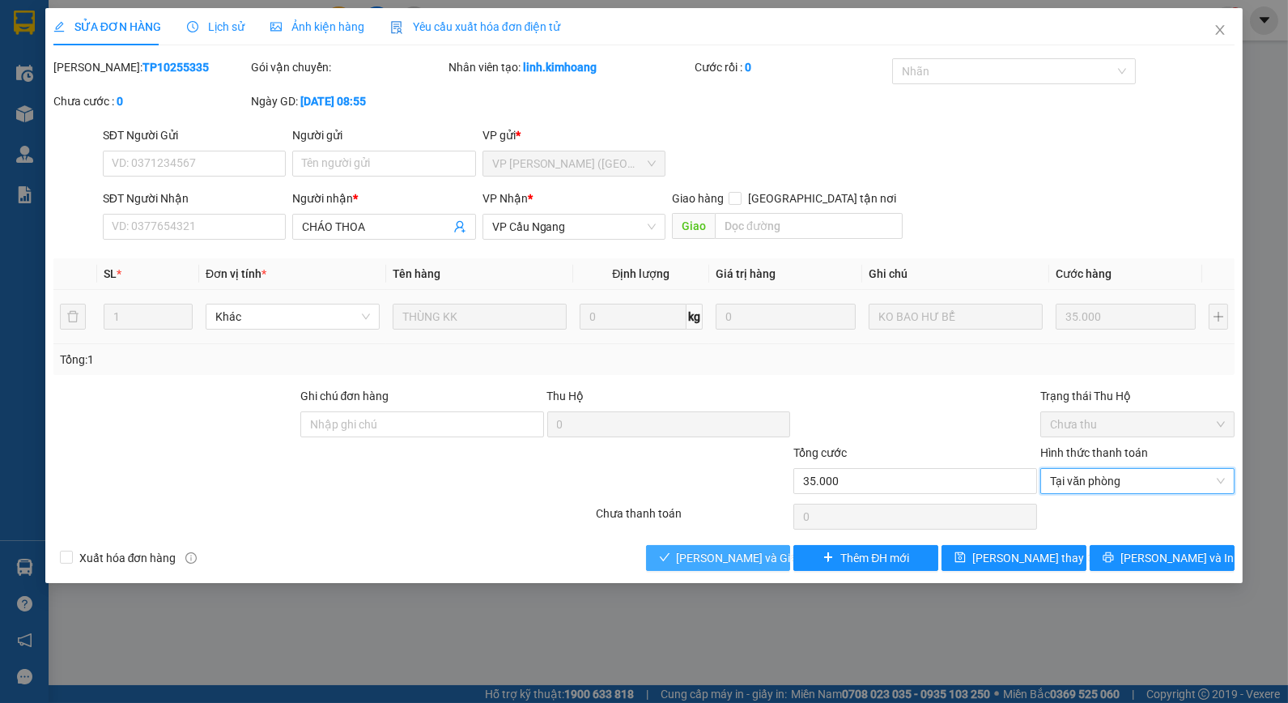
click at [745, 555] on span "[PERSON_NAME] và Giao hàng" at bounding box center [754, 558] width 155 height 18
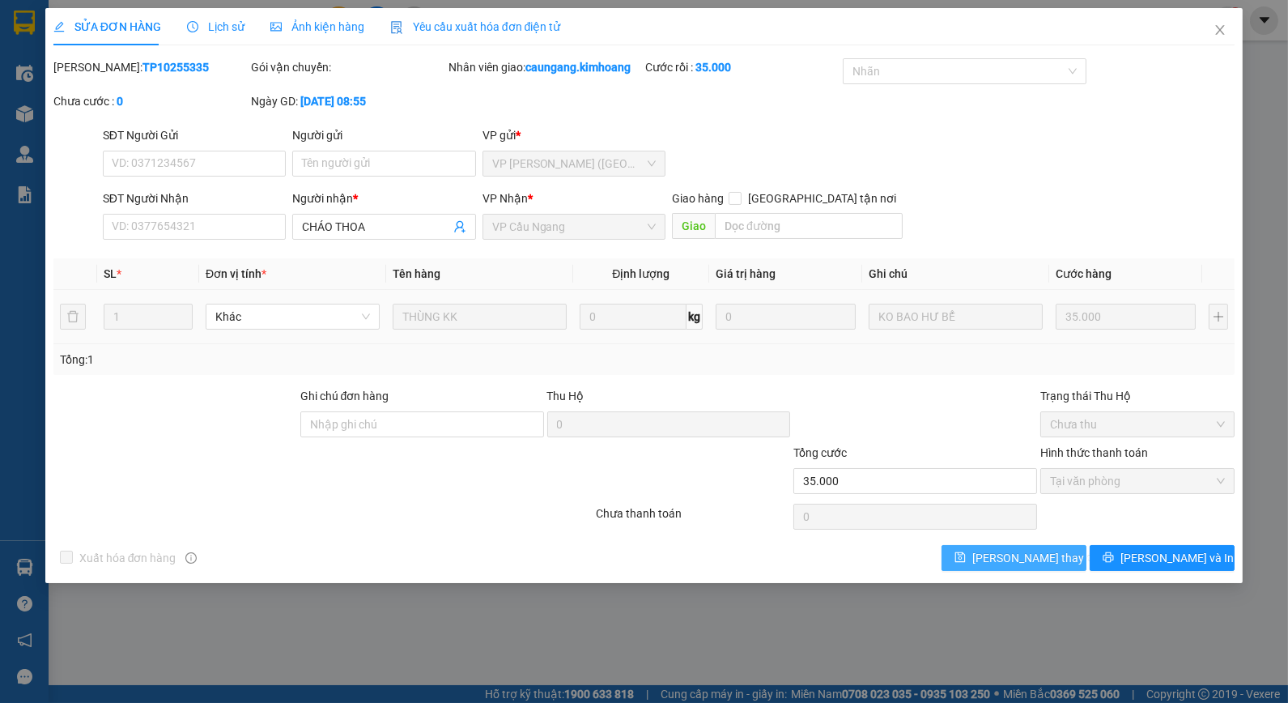
click at [966, 570] on button "[PERSON_NAME] thay đổi" at bounding box center [1014, 558] width 145 height 26
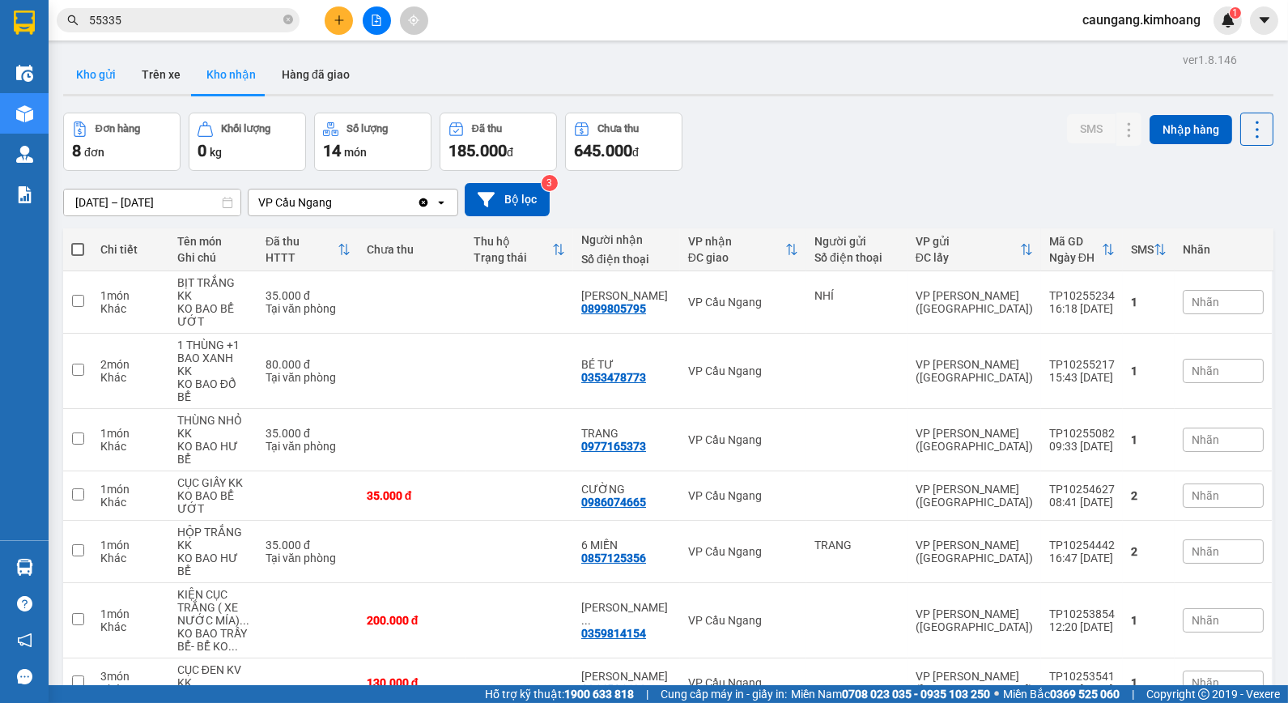
click at [100, 79] on button "Kho gửi" at bounding box center [96, 74] width 66 height 39
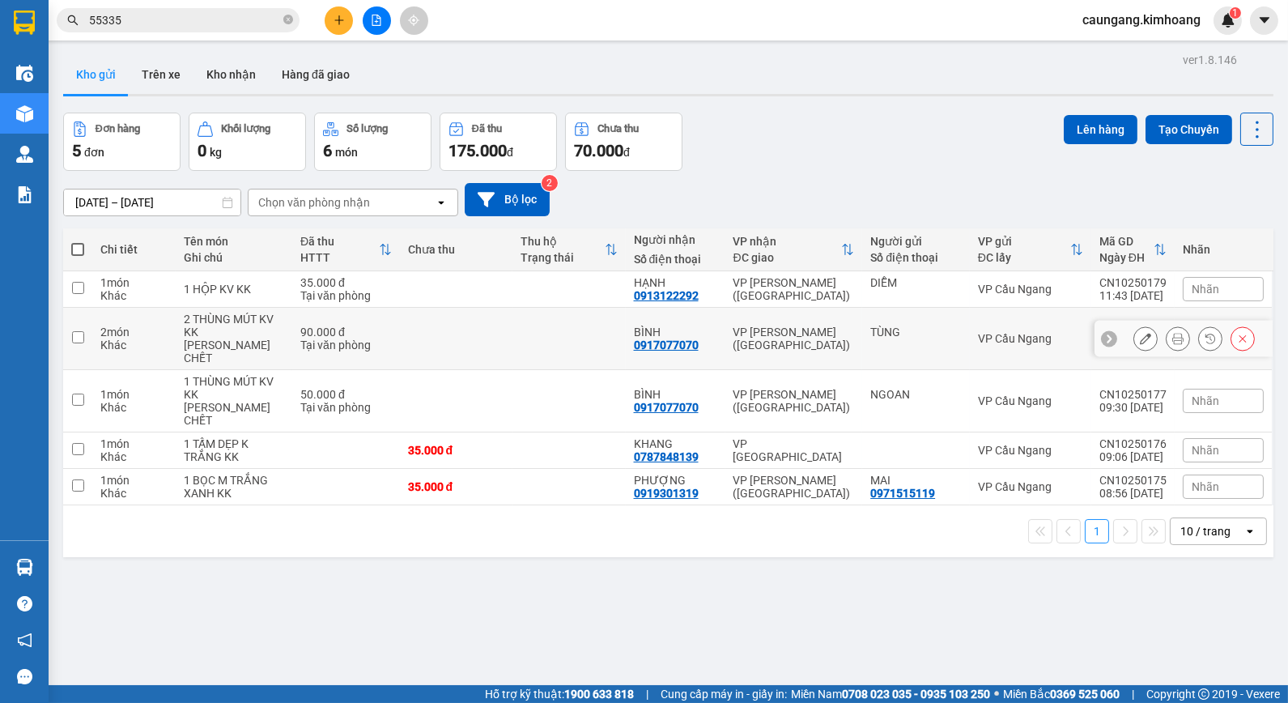
click at [733, 356] on td "VP [PERSON_NAME] ([GEOGRAPHIC_DATA])" at bounding box center [794, 339] width 138 height 62
checkbox input "true"
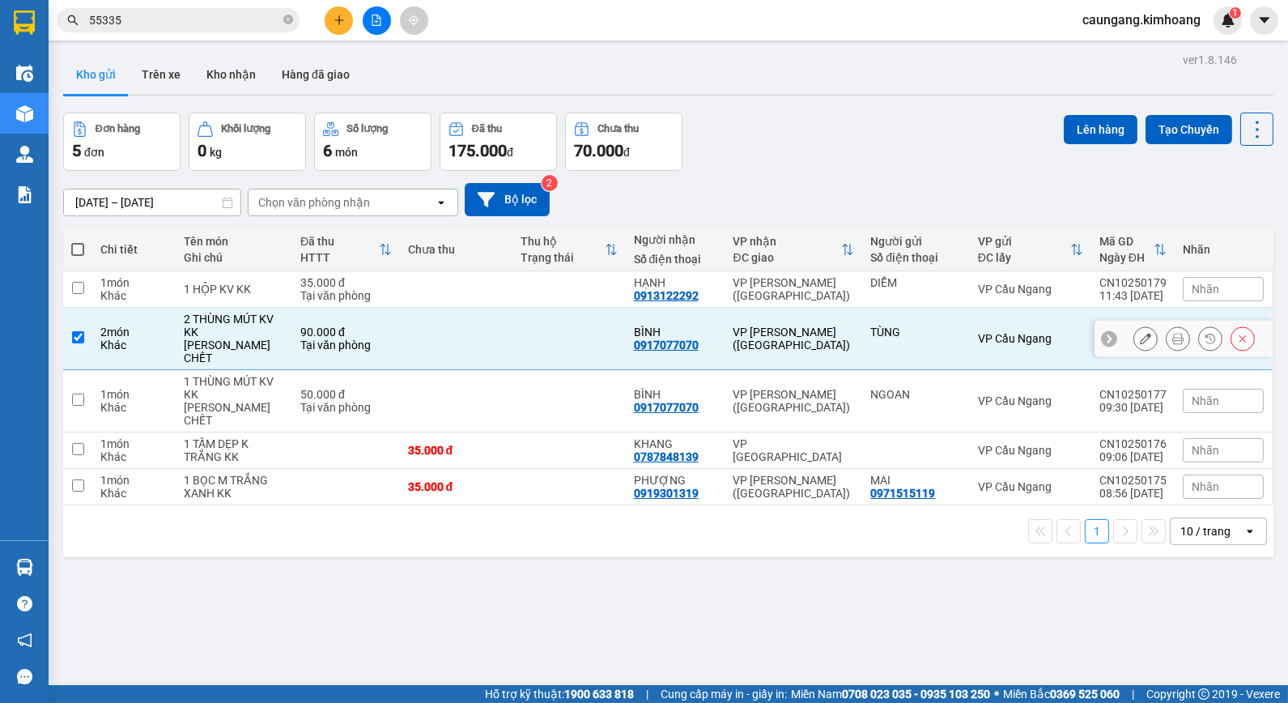
click at [730, 390] on td "VP [PERSON_NAME] ([GEOGRAPHIC_DATA])" at bounding box center [794, 401] width 138 height 62
checkbox input "true"
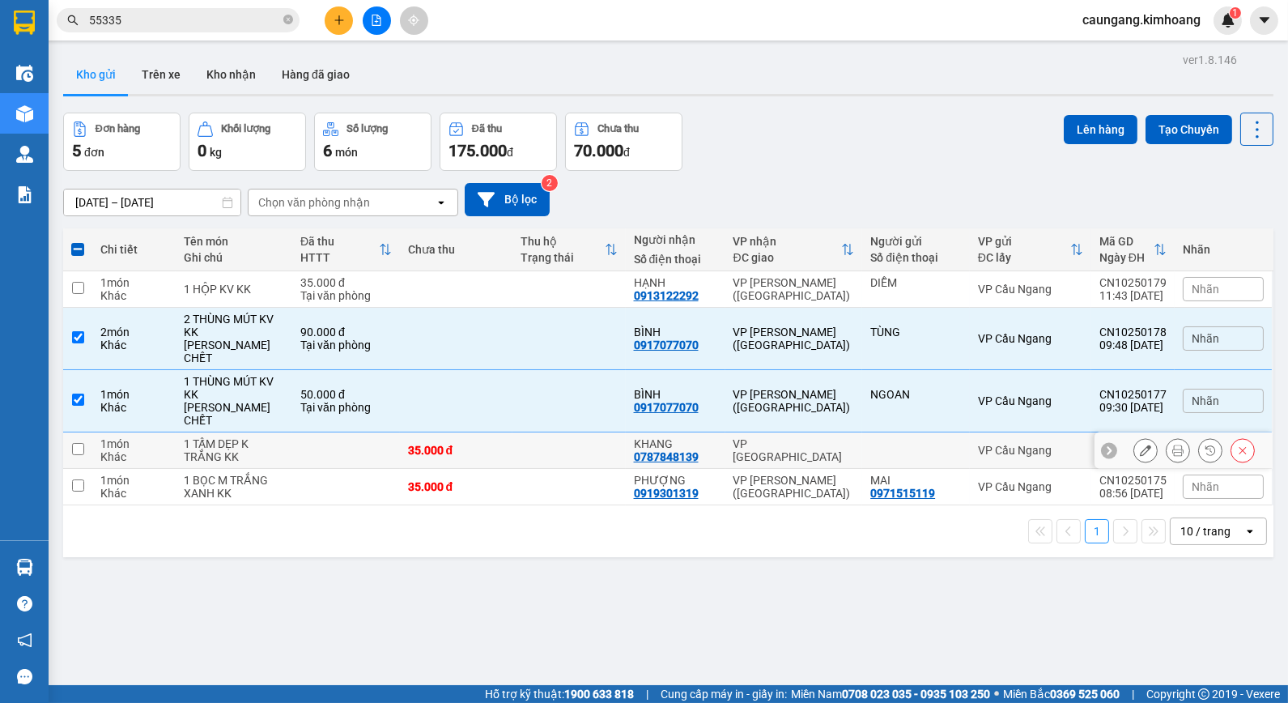
click at [742, 455] on div "VP [GEOGRAPHIC_DATA]" at bounding box center [793, 450] width 121 height 26
checkbox input "true"
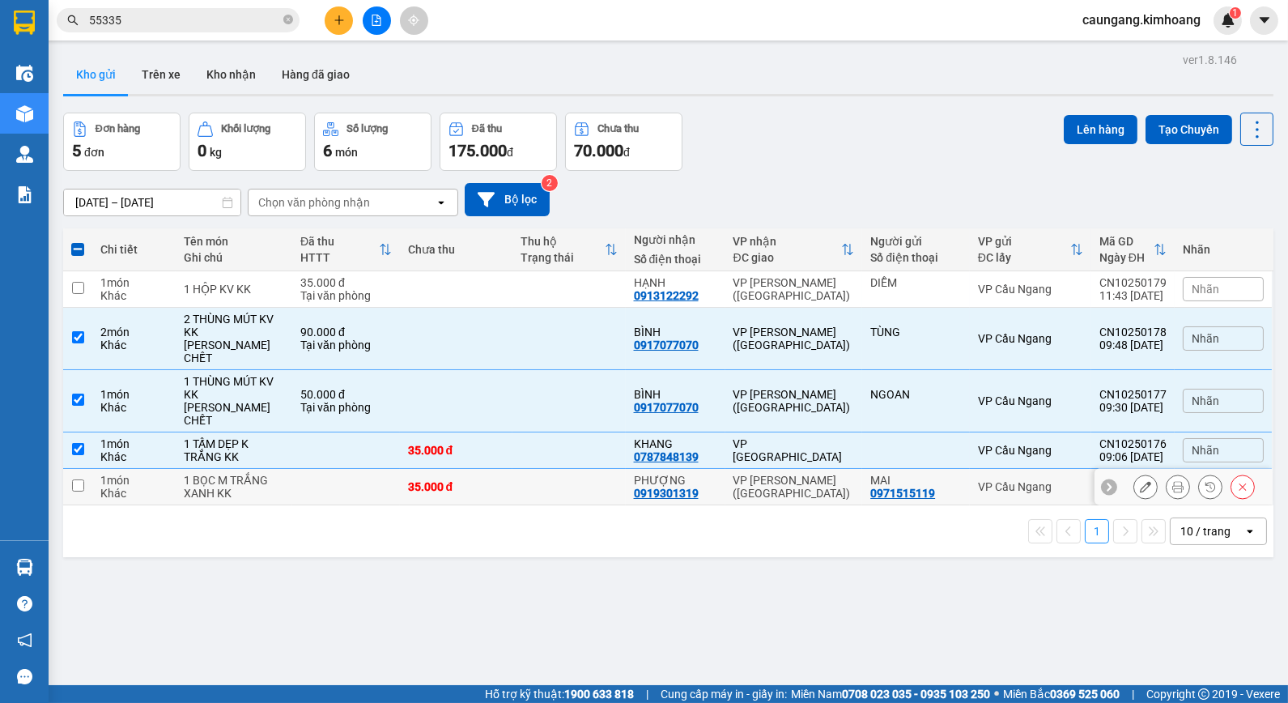
click at [733, 498] on div "VP [PERSON_NAME] ([GEOGRAPHIC_DATA])" at bounding box center [793, 487] width 121 height 26
checkbox input "true"
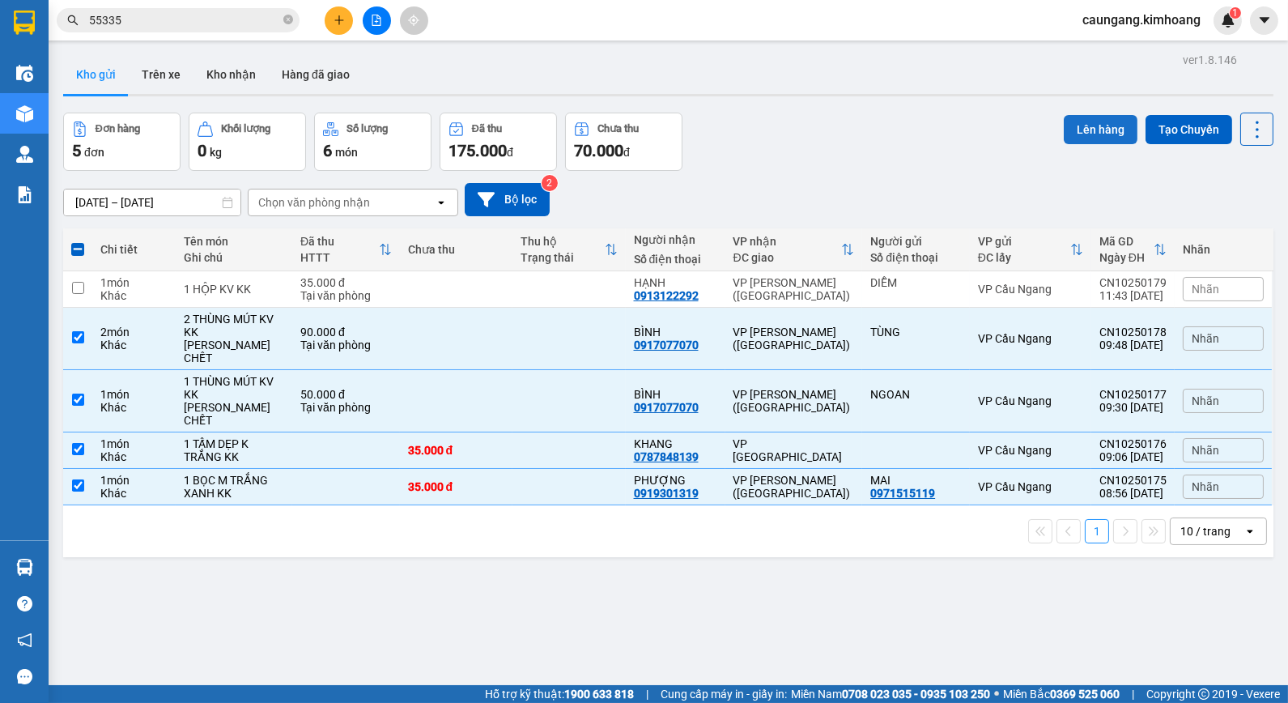
click at [1078, 136] on button "Lên hàng" at bounding box center [1101, 129] width 74 height 29
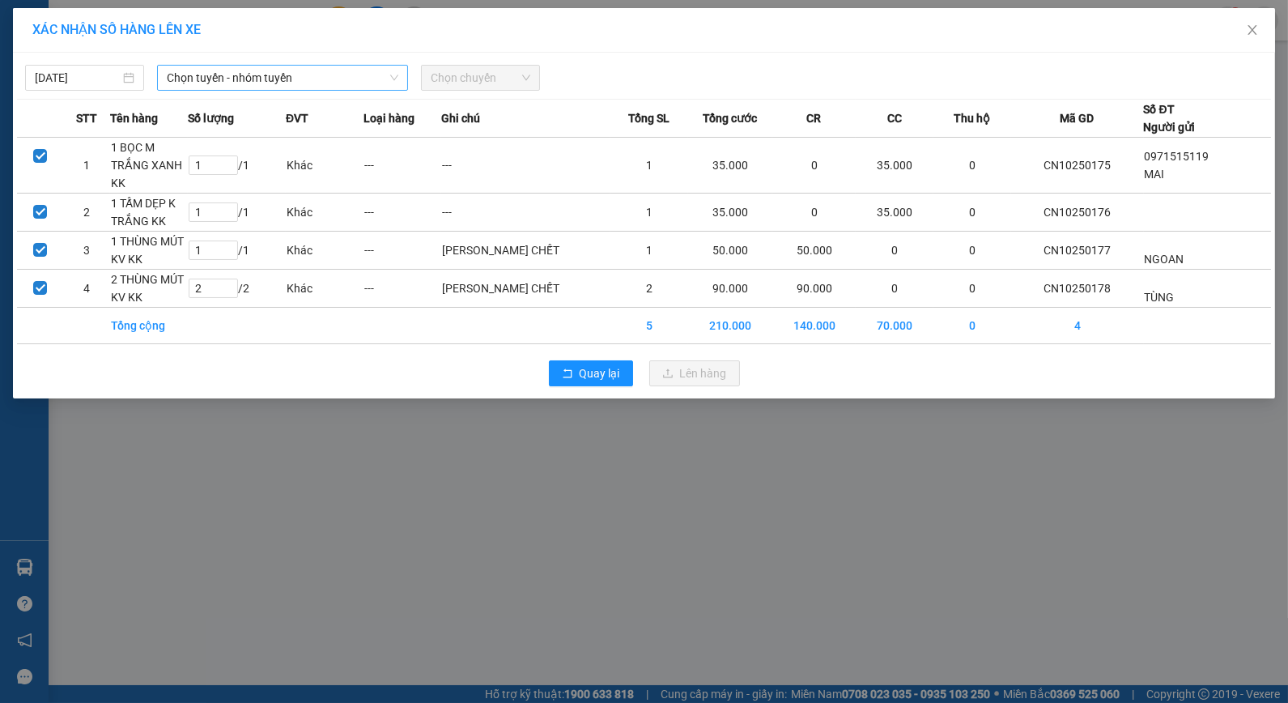
click at [373, 79] on span "Chọn tuyến - nhóm tuyến" at bounding box center [283, 78] width 232 height 24
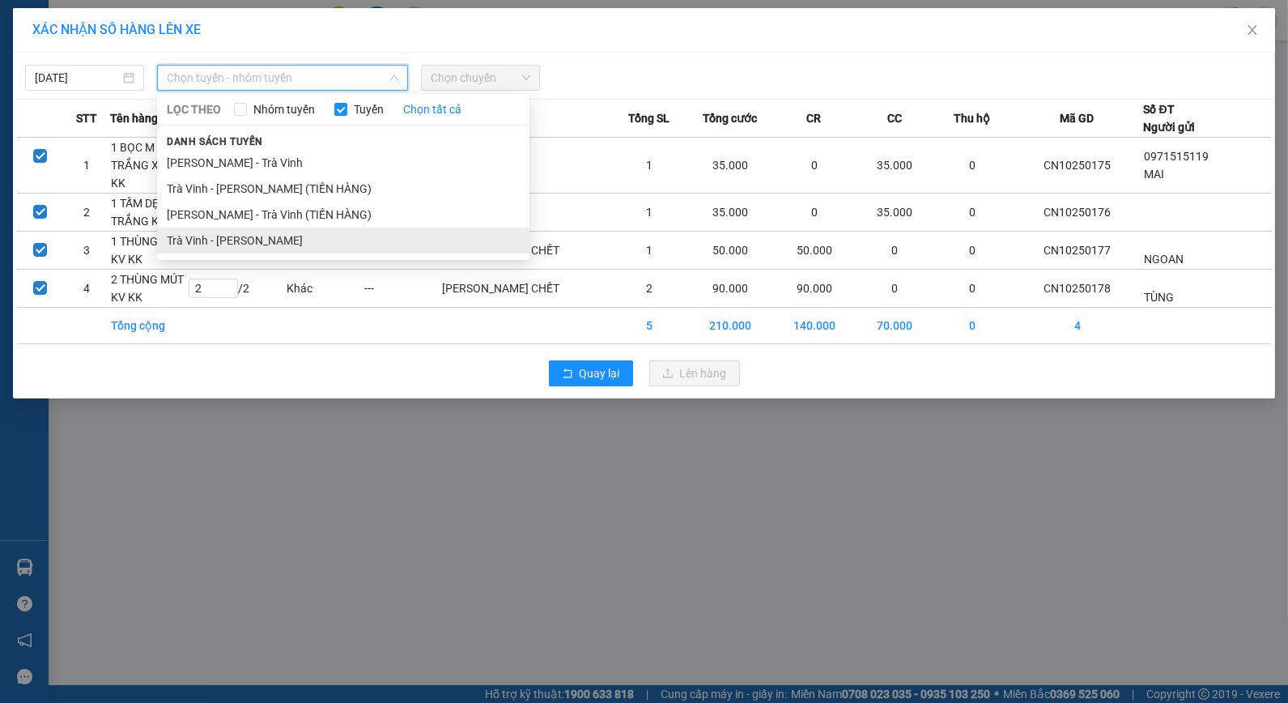
click at [303, 244] on li "Trà Vinh - [PERSON_NAME]" at bounding box center [343, 240] width 372 height 26
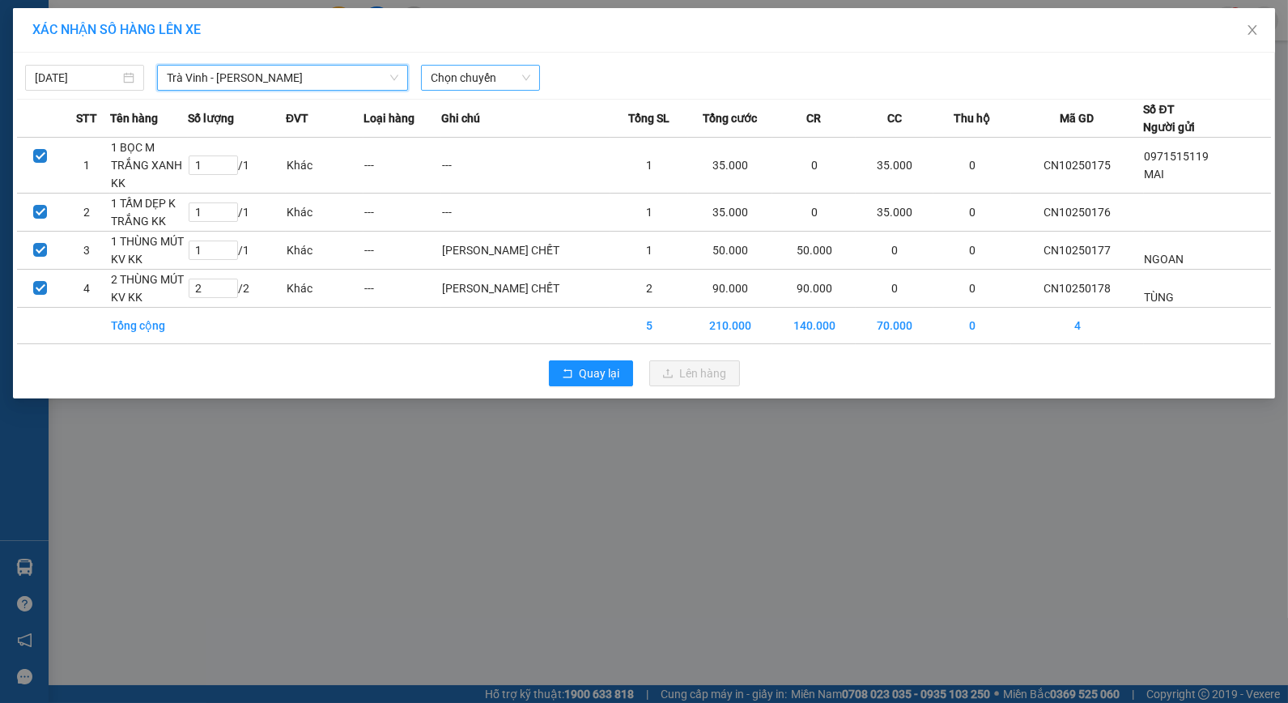
click at [488, 89] on span "Chọn chuyến" at bounding box center [481, 78] width 100 height 24
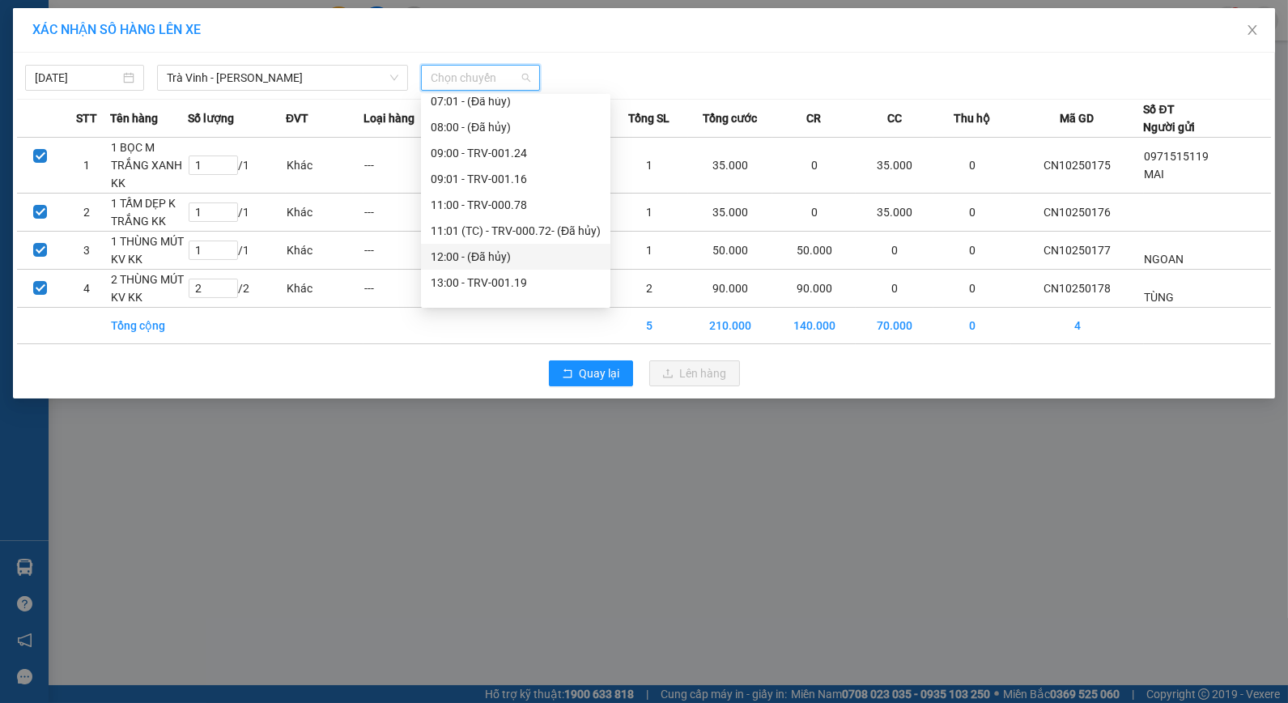
scroll to position [539, 0]
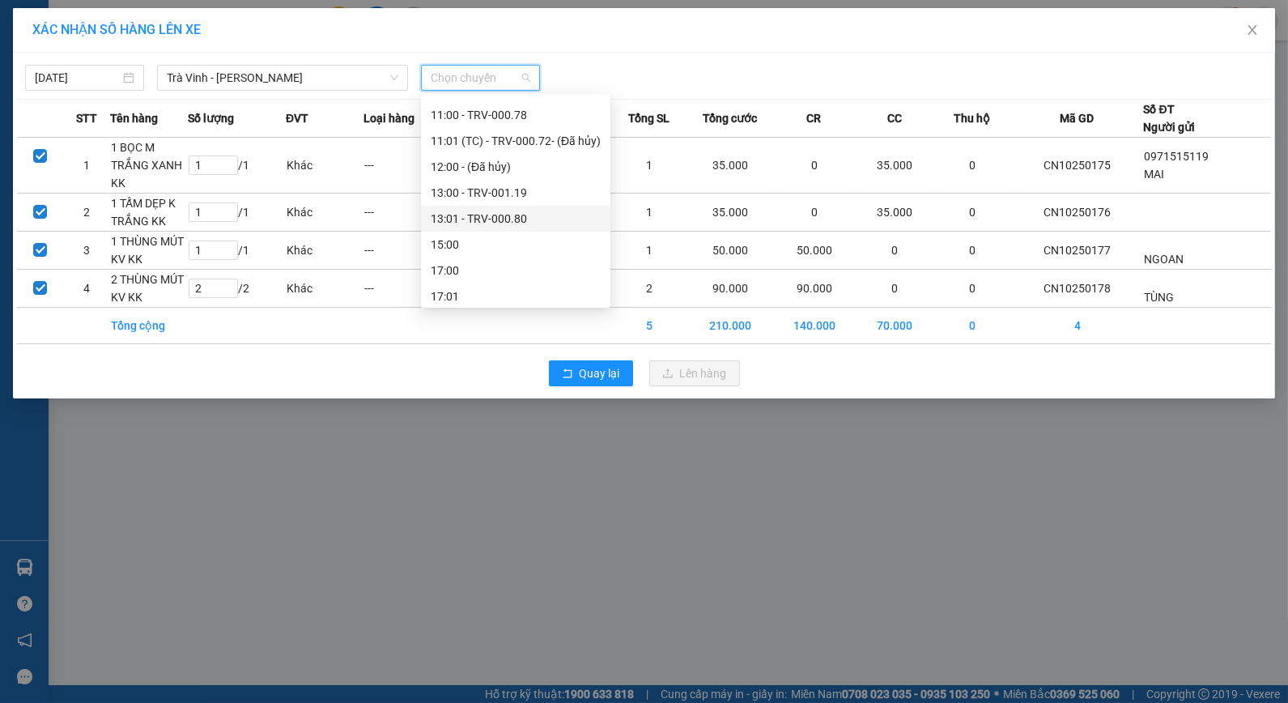
click at [479, 211] on div "13:01 - TRV-000.80" at bounding box center [516, 219] width 170 height 18
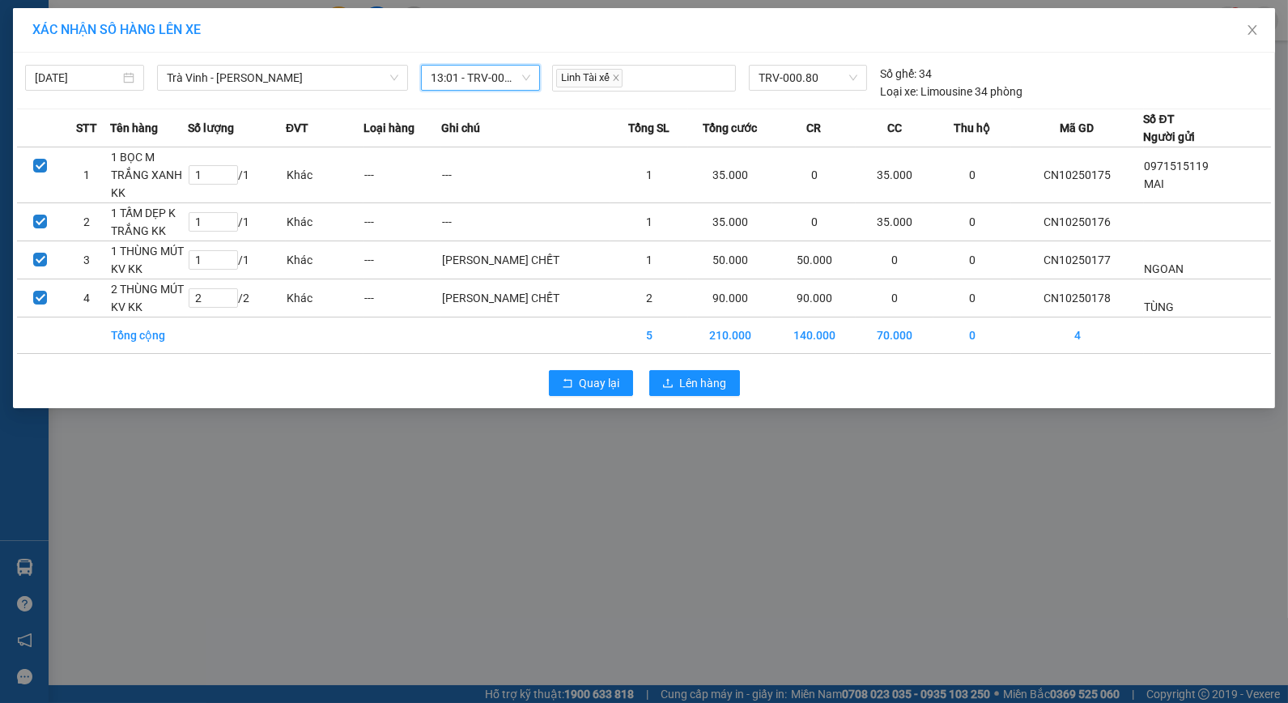
click at [505, 74] on span "13:01 - TRV-000.80" at bounding box center [481, 78] width 100 height 24
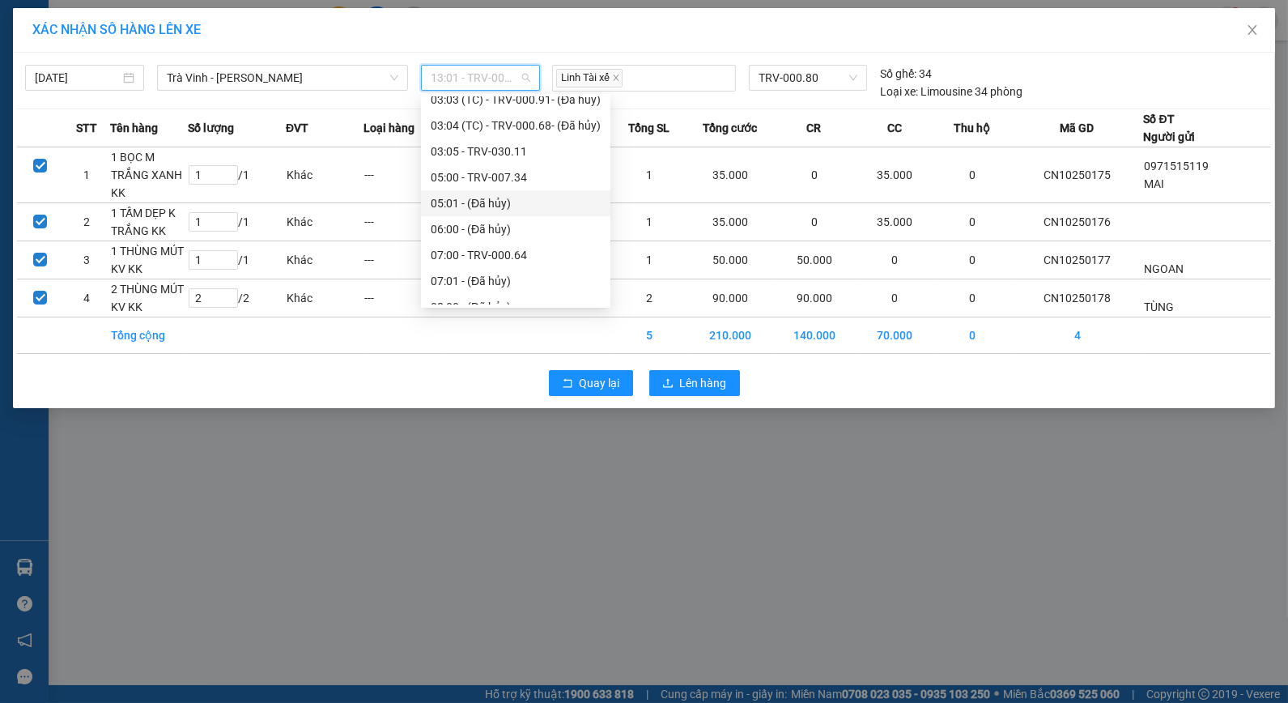
scroll to position [359, 0]
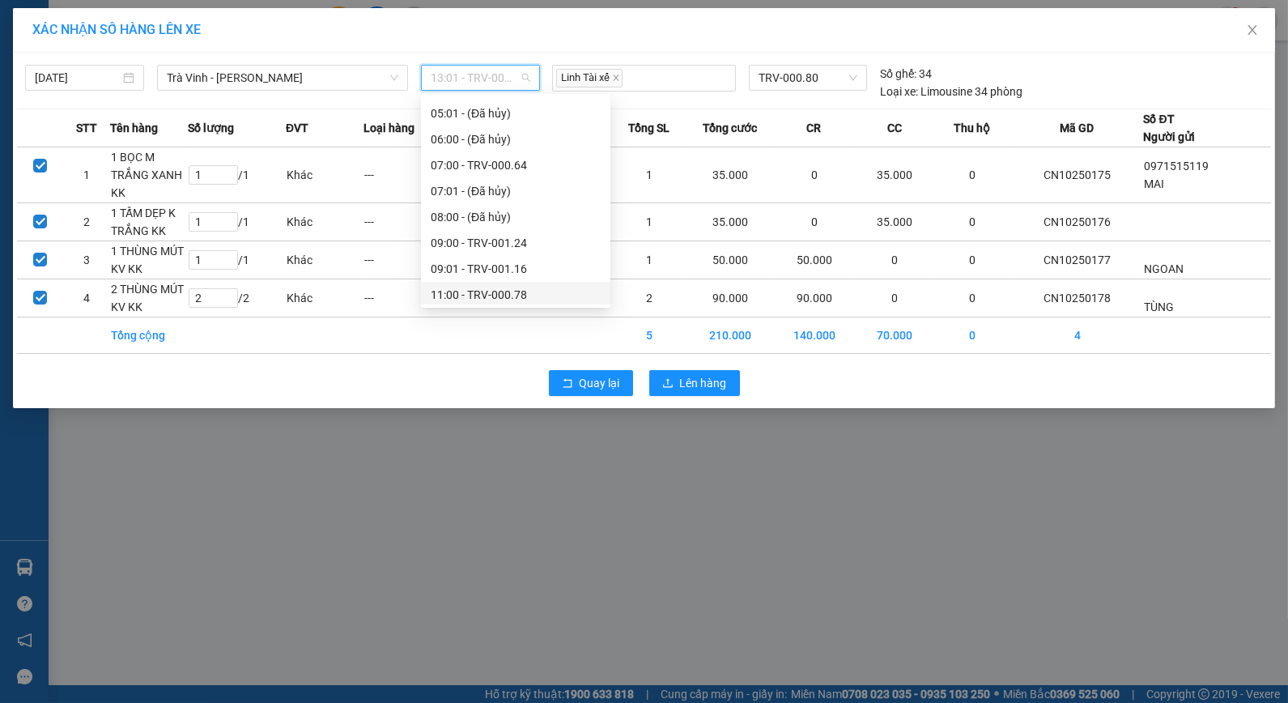
click at [491, 291] on div "11:00 - TRV-000.78" at bounding box center [516, 295] width 170 height 18
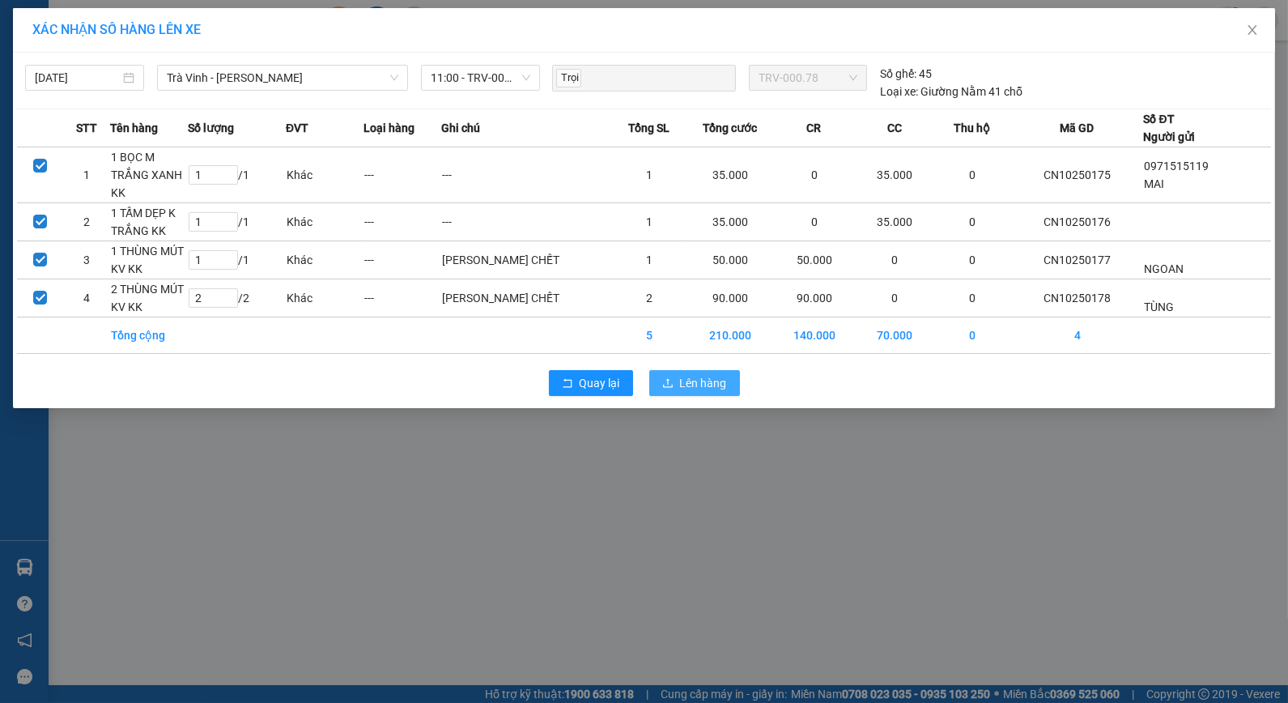
click at [699, 385] on span "Lên hàng" at bounding box center [703, 383] width 47 height 18
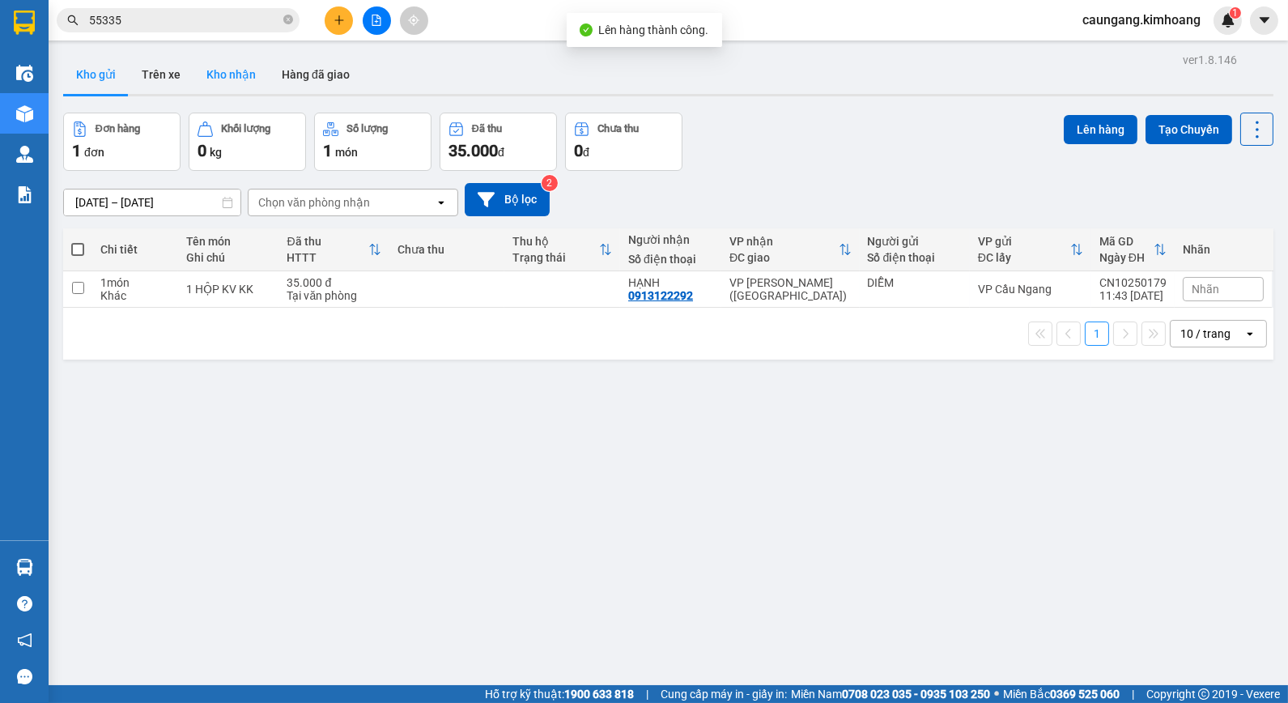
click at [223, 68] on button "Kho nhận" at bounding box center [230, 74] width 75 height 39
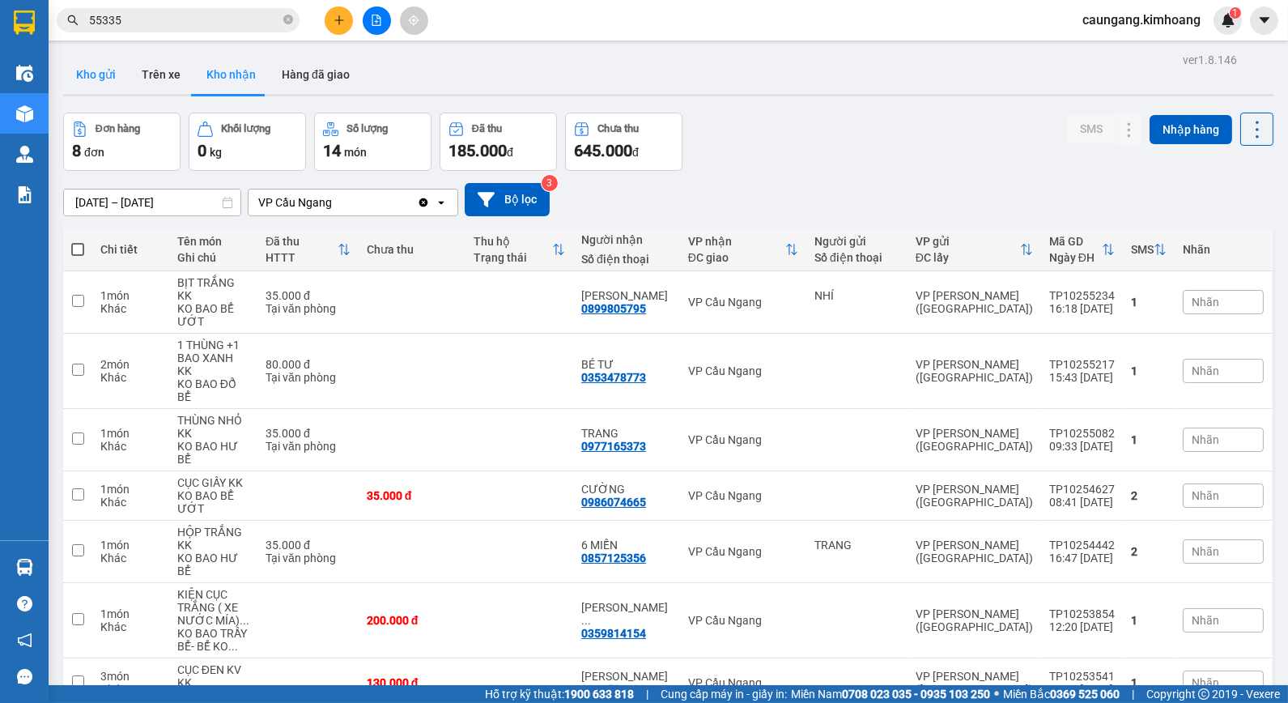
click at [84, 74] on button "Kho gửi" at bounding box center [96, 74] width 66 height 39
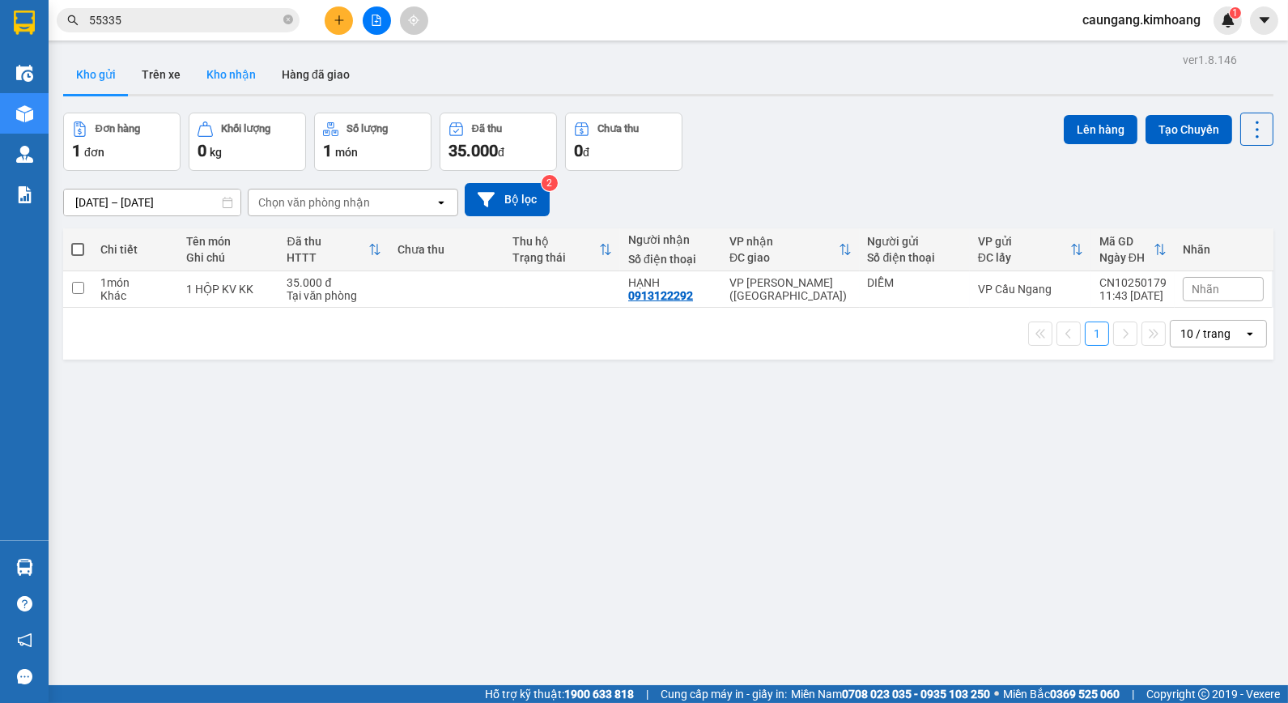
click at [236, 77] on button "Kho nhận" at bounding box center [230, 74] width 75 height 39
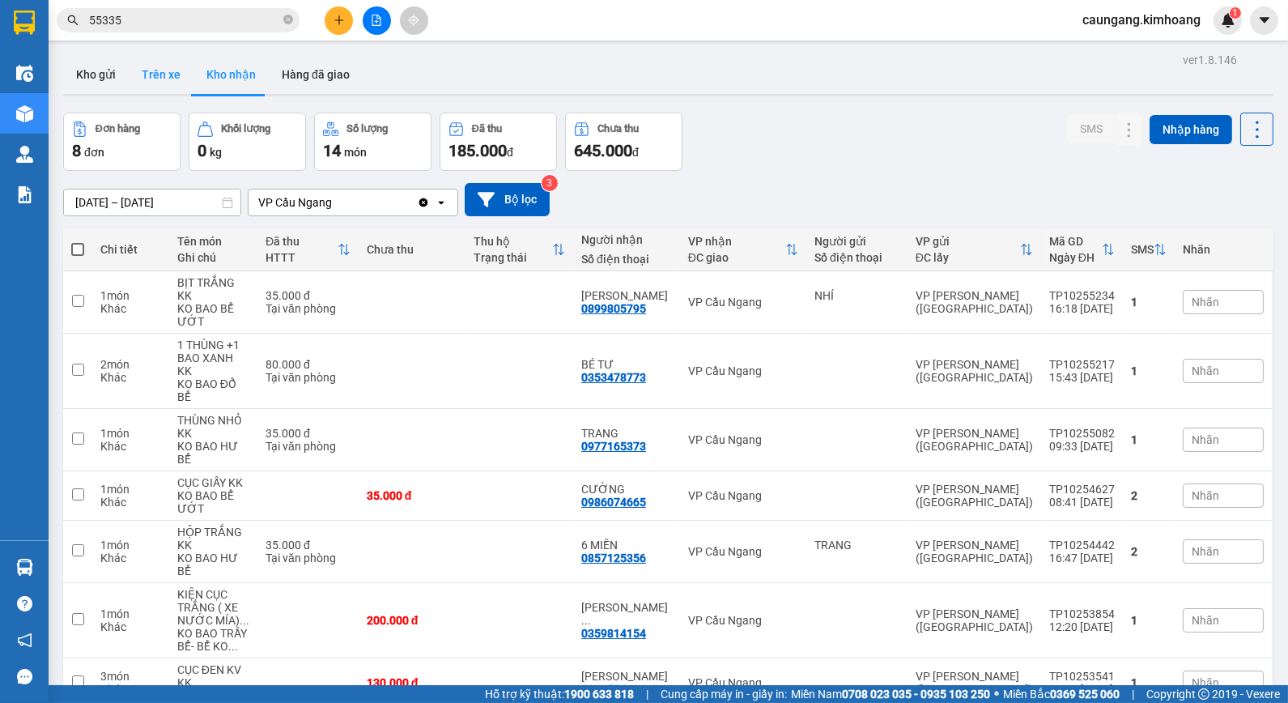
click at [172, 82] on button "Trên xe" at bounding box center [161, 74] width 65 height 39
type input "[DATE] – [DATE]"
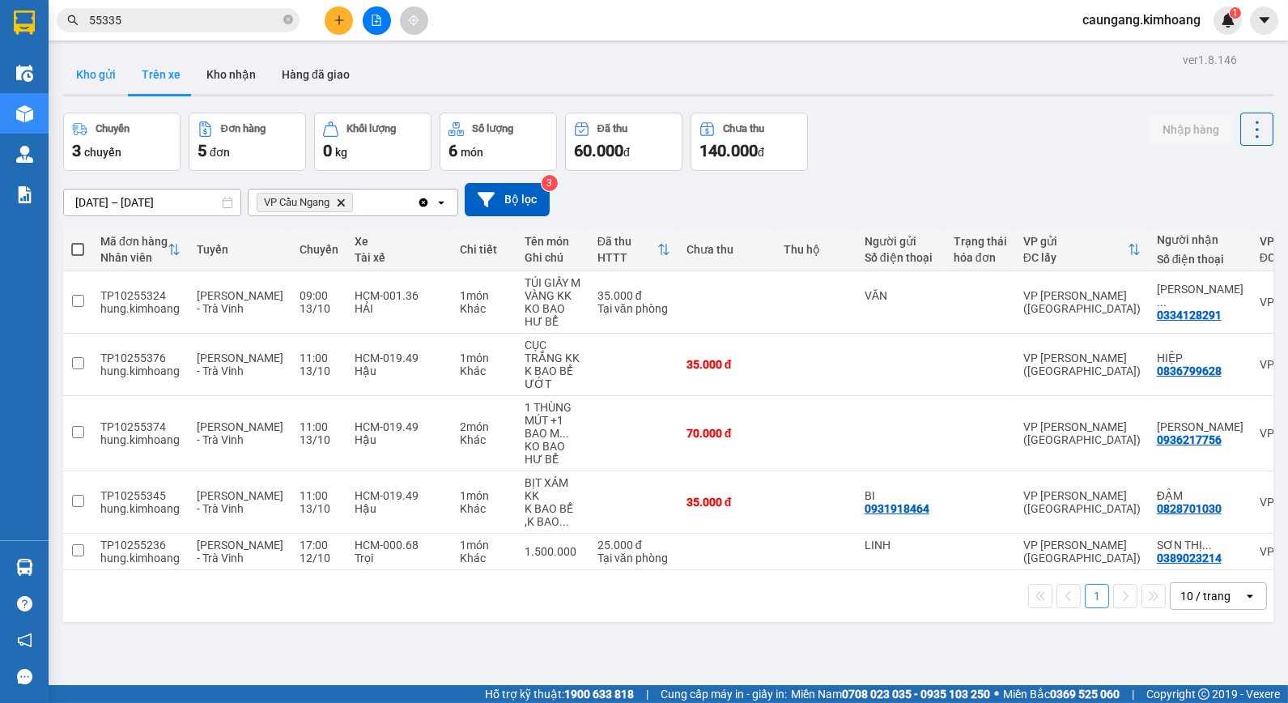
click at [97, 74] on button "Kho gửi" at bounding box center [96, 74] width 66 height 39
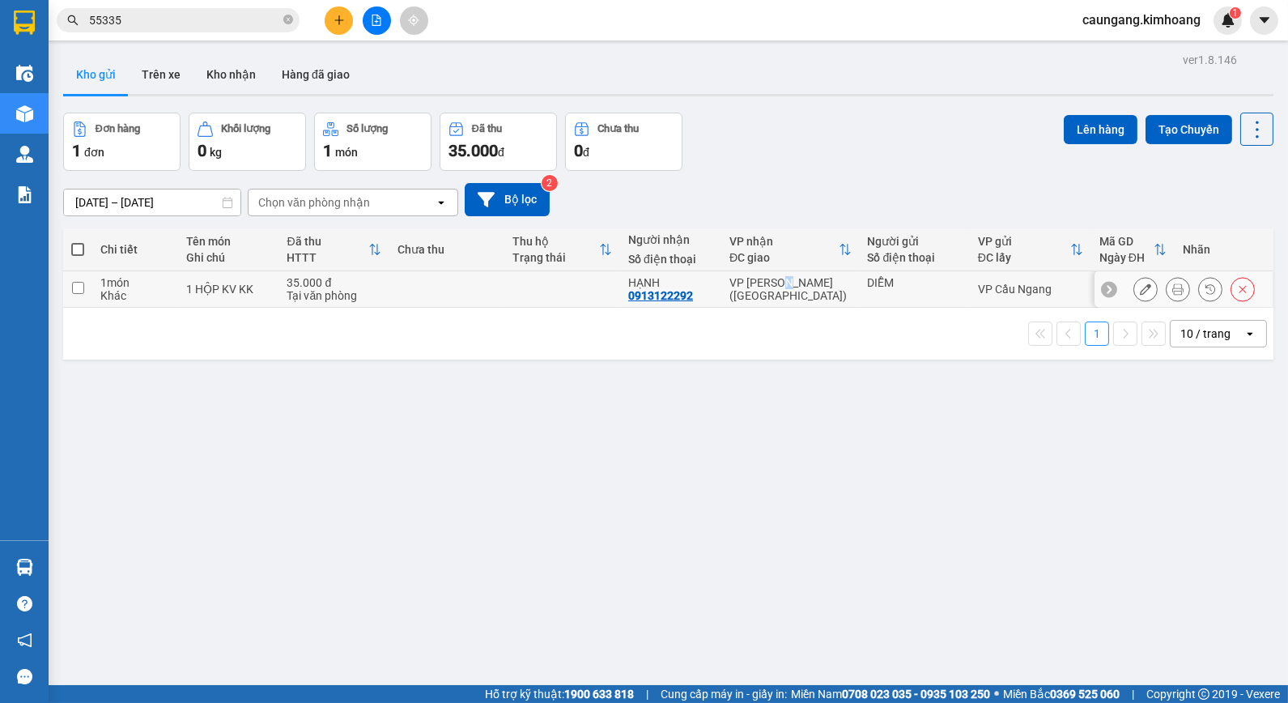
click at [770, 274] on td "VP [PERSON_NAME] ([GEOGRAPHIC_DATA])" at bounding box center [790, 289] width 138 height 36
checkbox input "true"
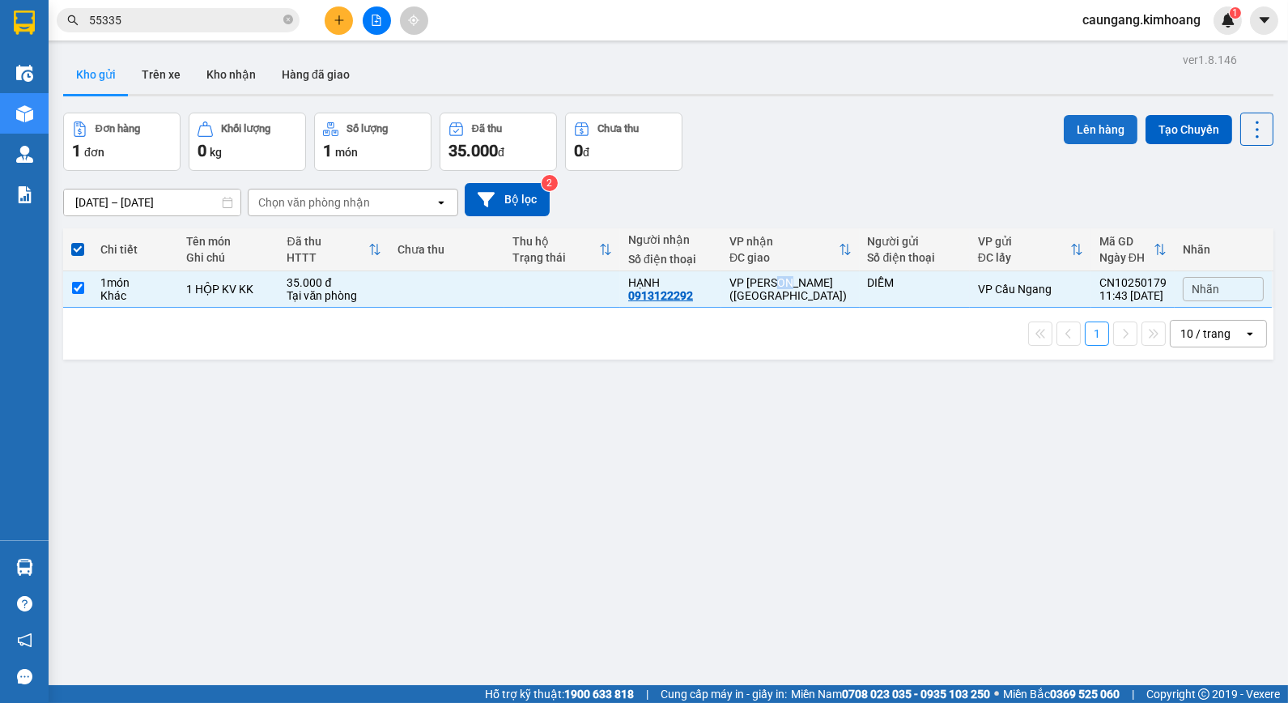
click at [1078, 134] on button "Lên hàng" at bounding box center [1101, 129] width 74 height 29
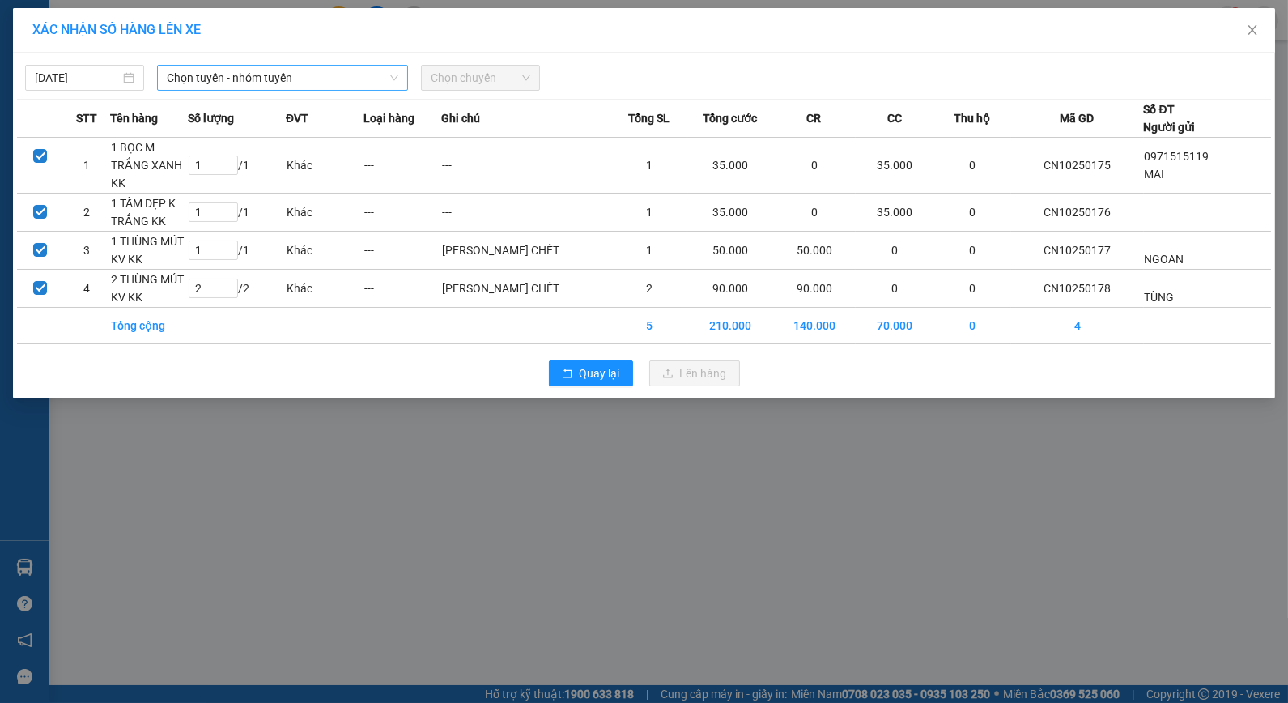
click at [375, 79] on span "Chọn tuyến - nhóm tuyến" at bounding box center [283, 78] width 232 height 24
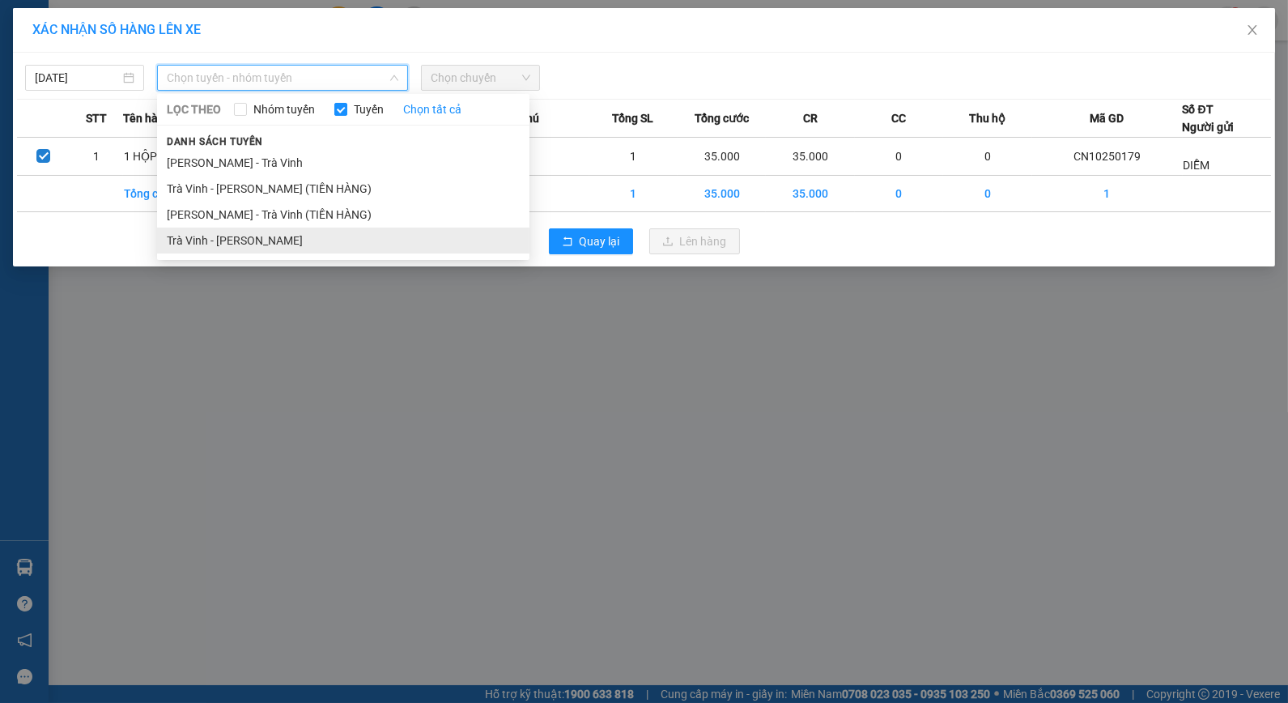
click at [274, 233] on li "Trà Vinh - [PERSON_NAME]" at bounding box center [343, 240] width 372 height 26
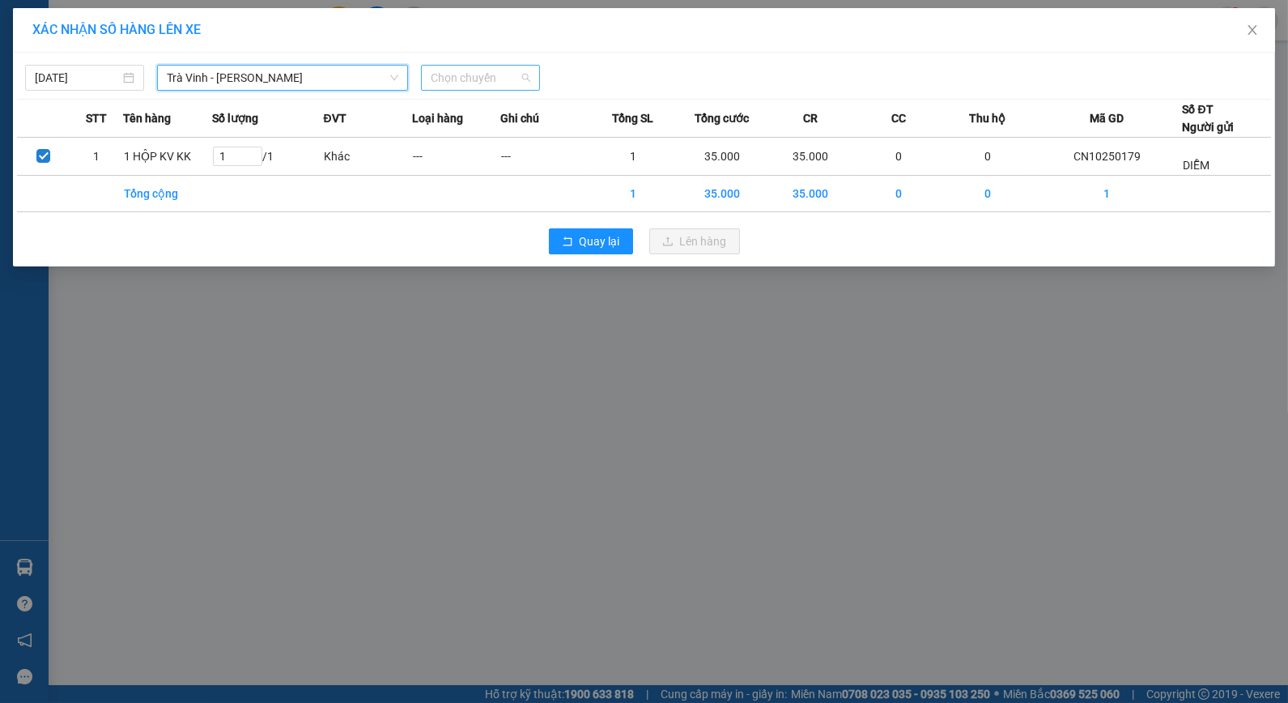
click at [495, 79] on span "Chọn chuyến" at bounding box center [481, 78] width 100 height 24
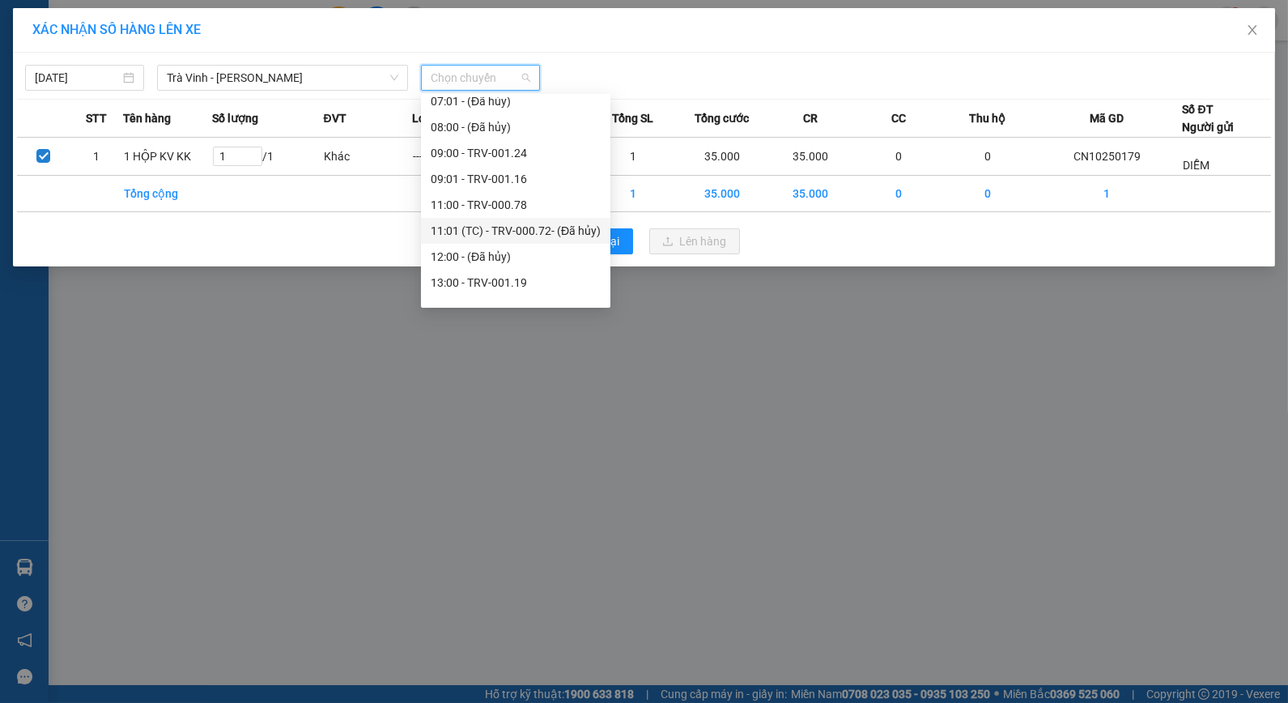
scroll to position [539, 0]
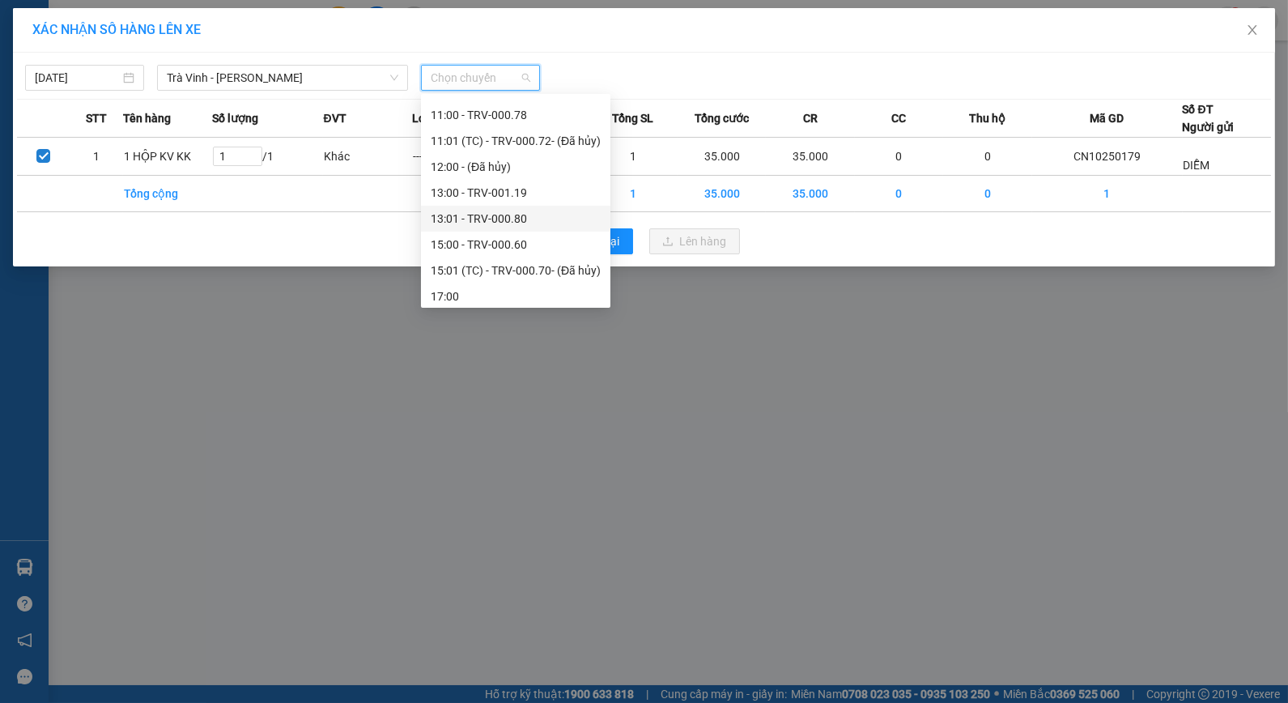
click at [504, 220] on div "13:01 - TRV-000.80" at bounding box center [516, 219] width 170 height 18
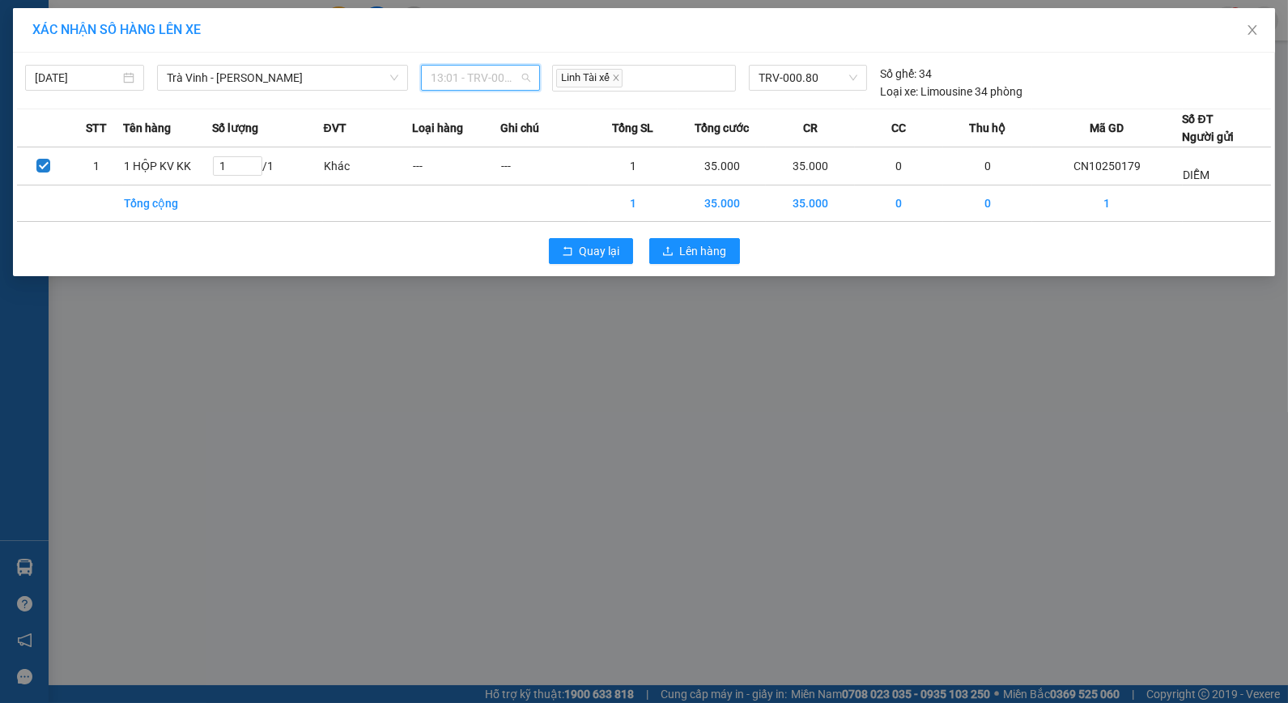
click at [504, 68] on span "13:01 - TRV-000.80" at bounding box center [481, 78] width 100 height 24
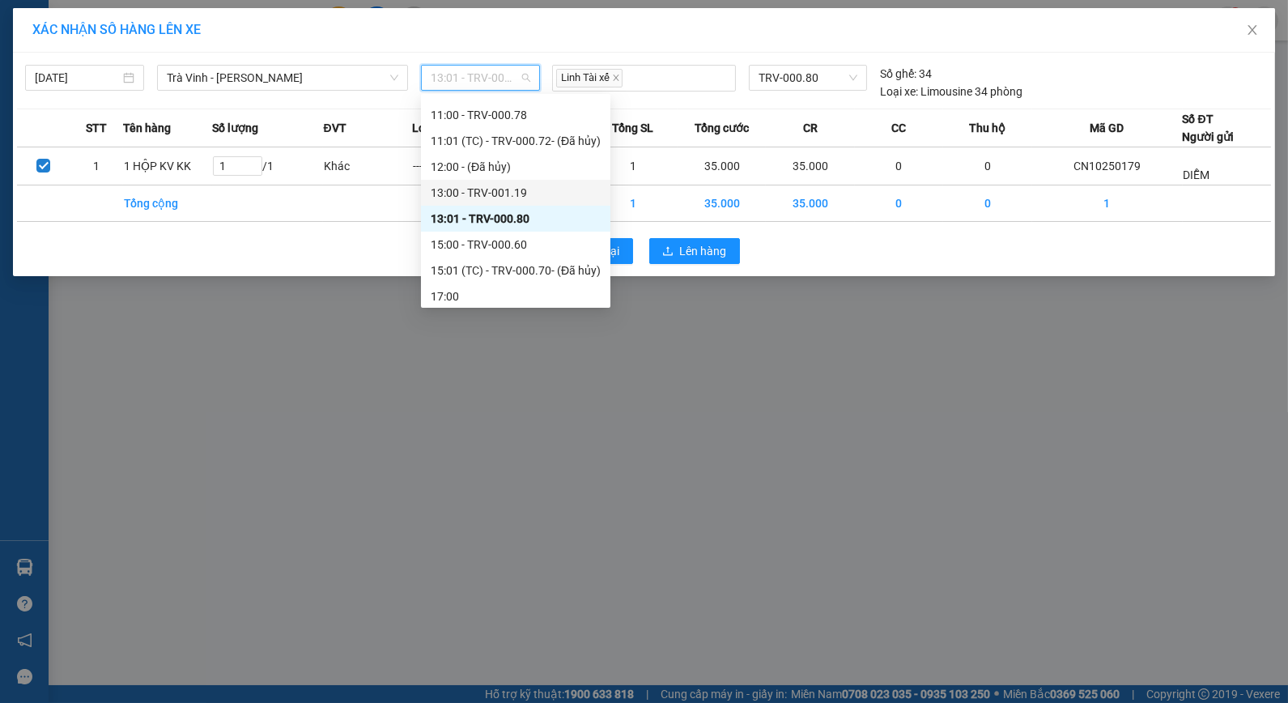
click at [497, 193] on div "13:00 - TRV-001.19" at bounding box center [516, 193] width 170 height 18
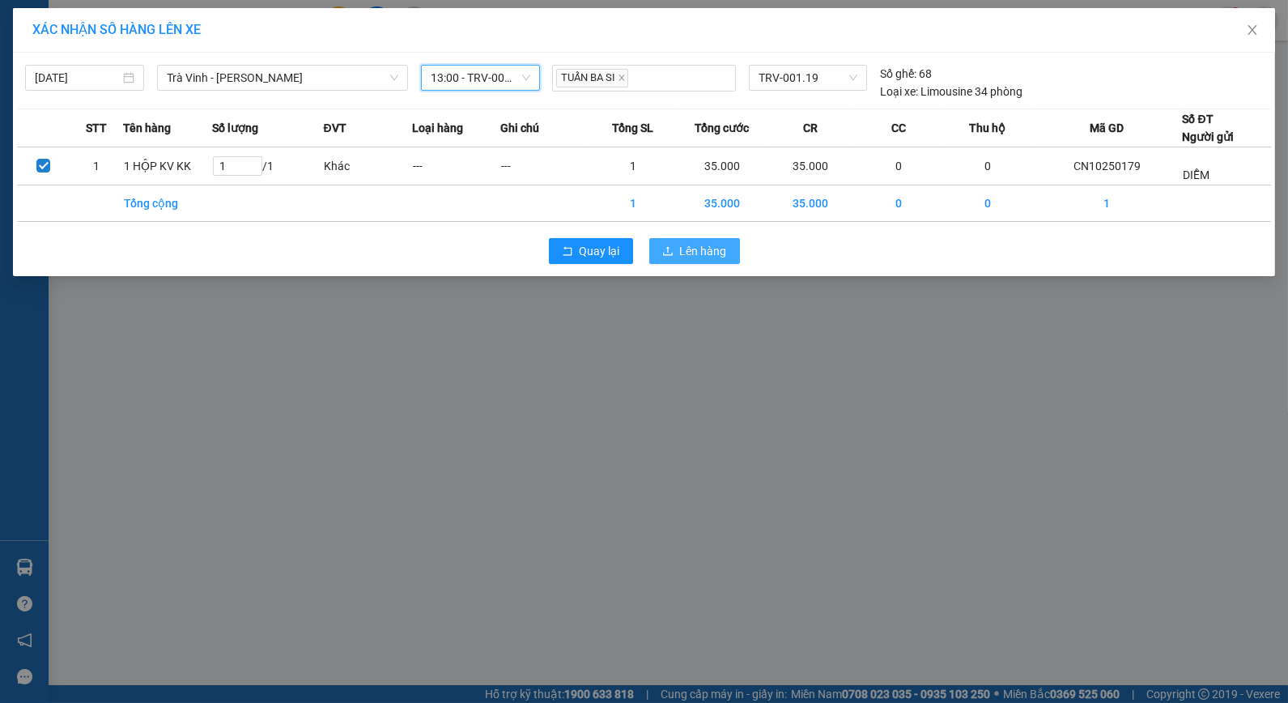
click at [706, 246] on span "Lên hàng" at bounding box center [703, 251] width 47 height 18
